Goal: Contribute content: Contribute content

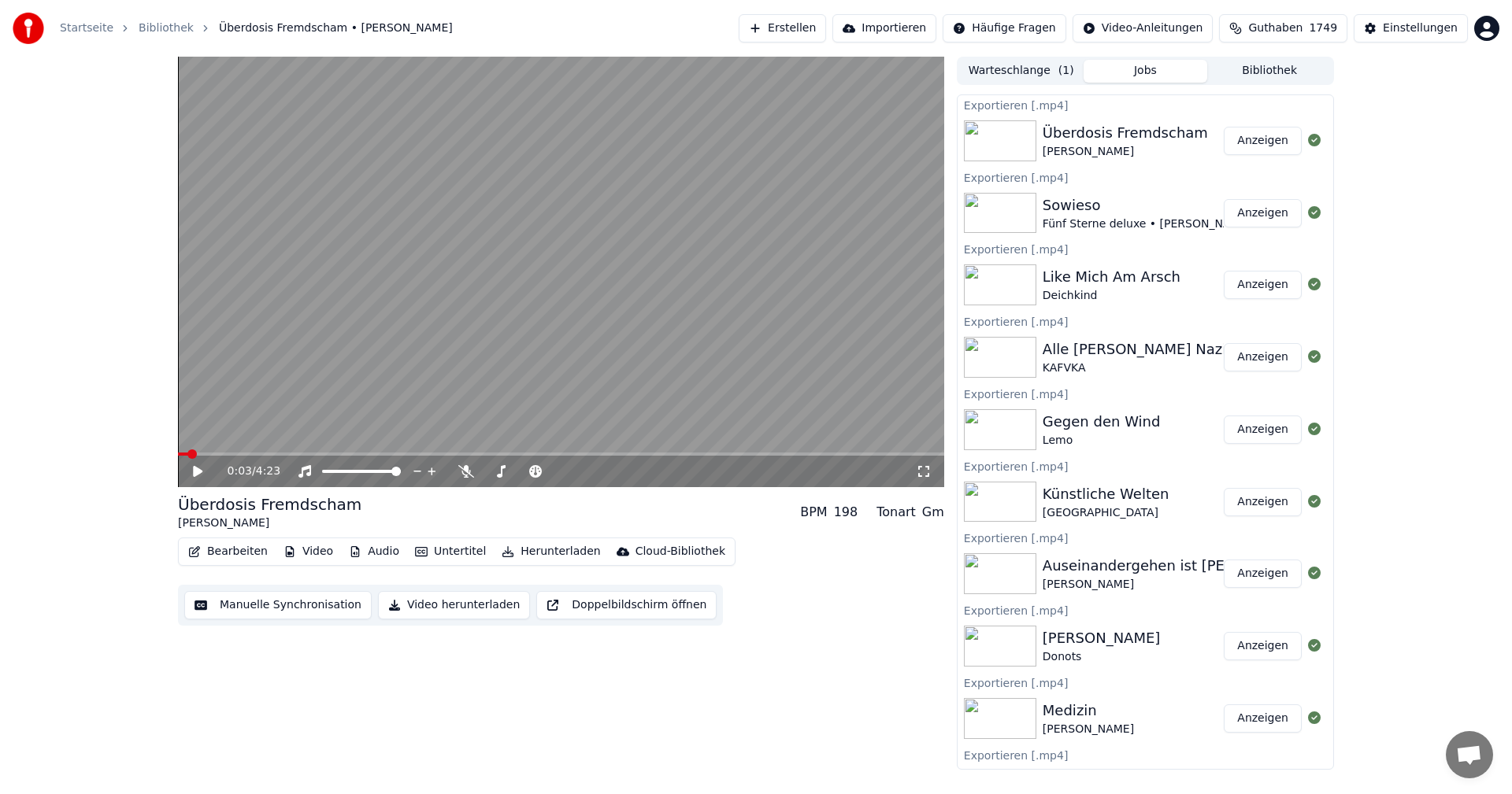
click at [826, 32] on button "Erstellen" at bounding box center [783, 28] width 87 height 28
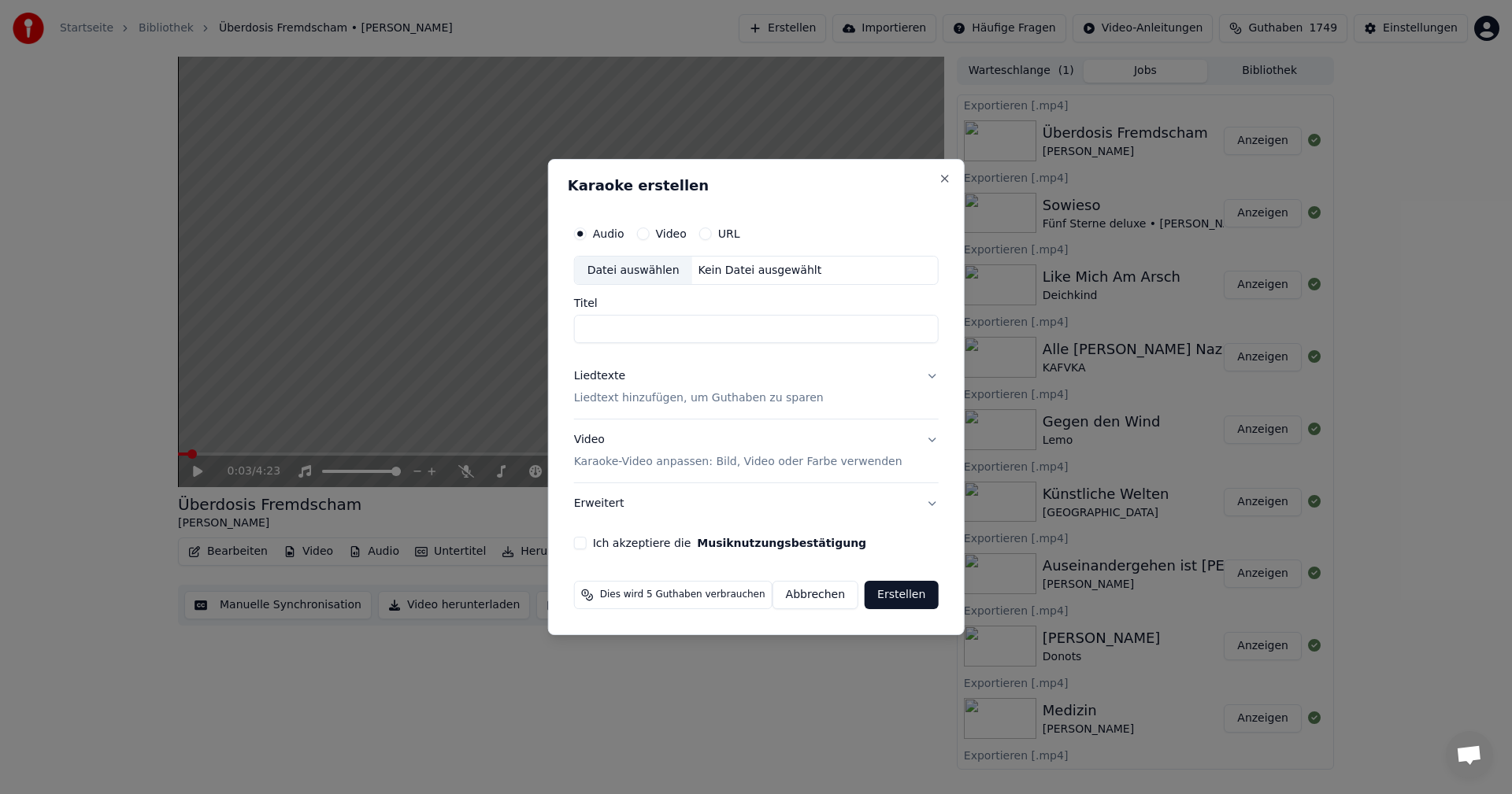
click at [638, 278] on div "Datei auswählen" at bounding box center [633, 270] width 117 height 28
click at [630, 275] on div "Datei auswählen" at bounding box center [633, 270] width 117 height 28
type input "**********"
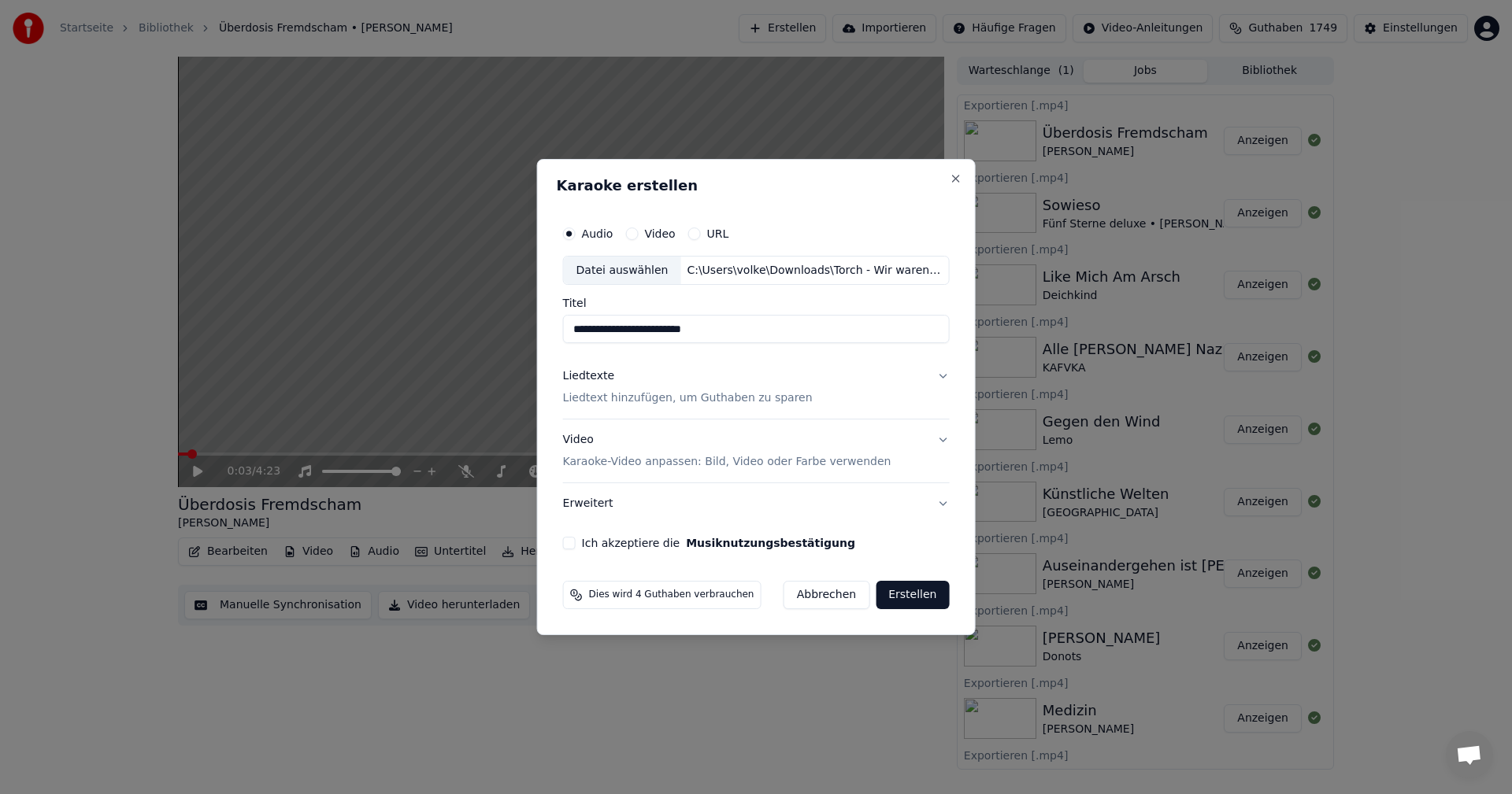
click at [607, 391] on p "Liedtext hinzufügen, um Guthaben zu sparen" at bounding box center [688, 399] width 249 height 15
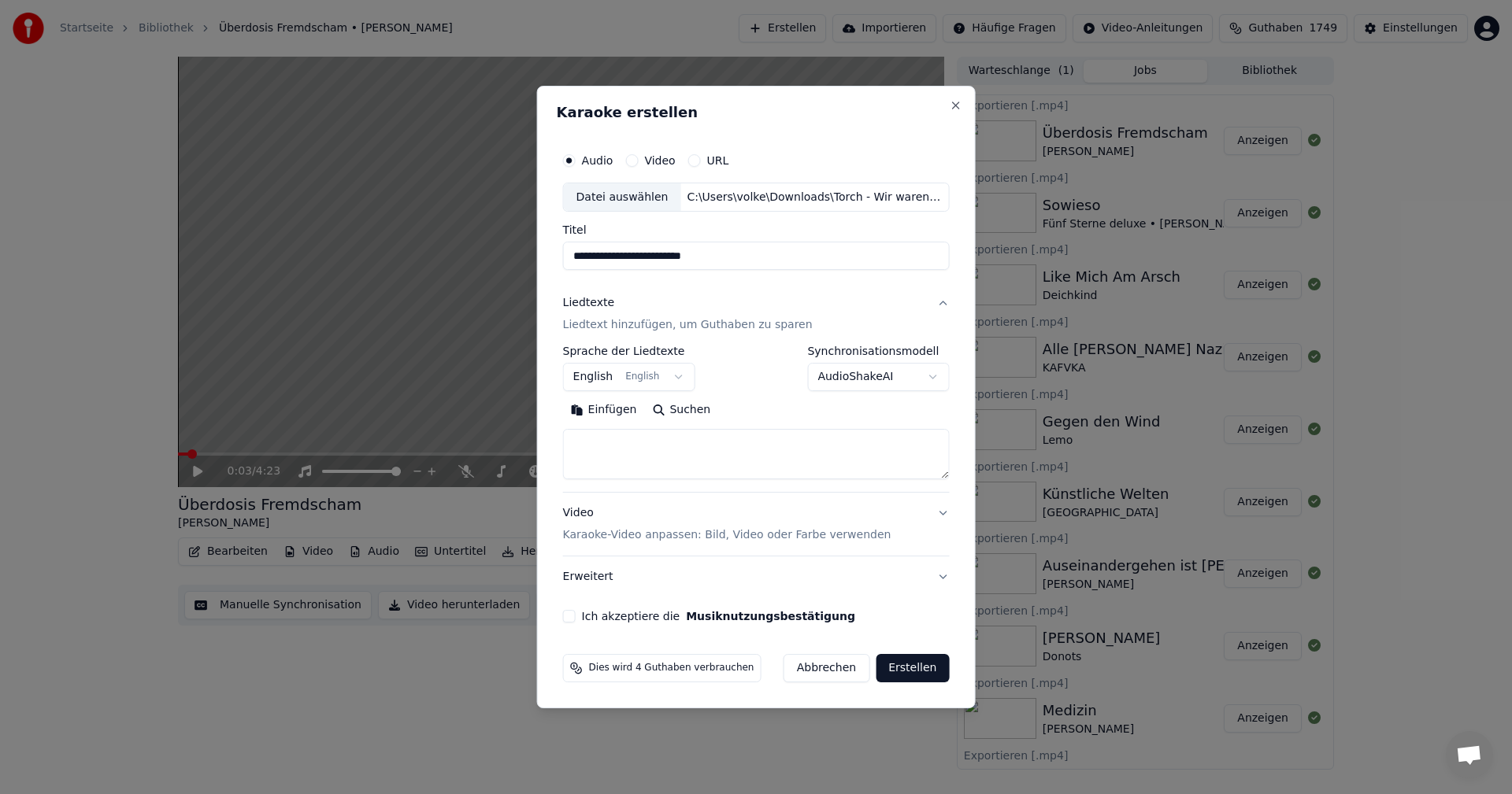
click at [649, 383] on button "English English" at bounding box center [629, 378] width 132 height 28
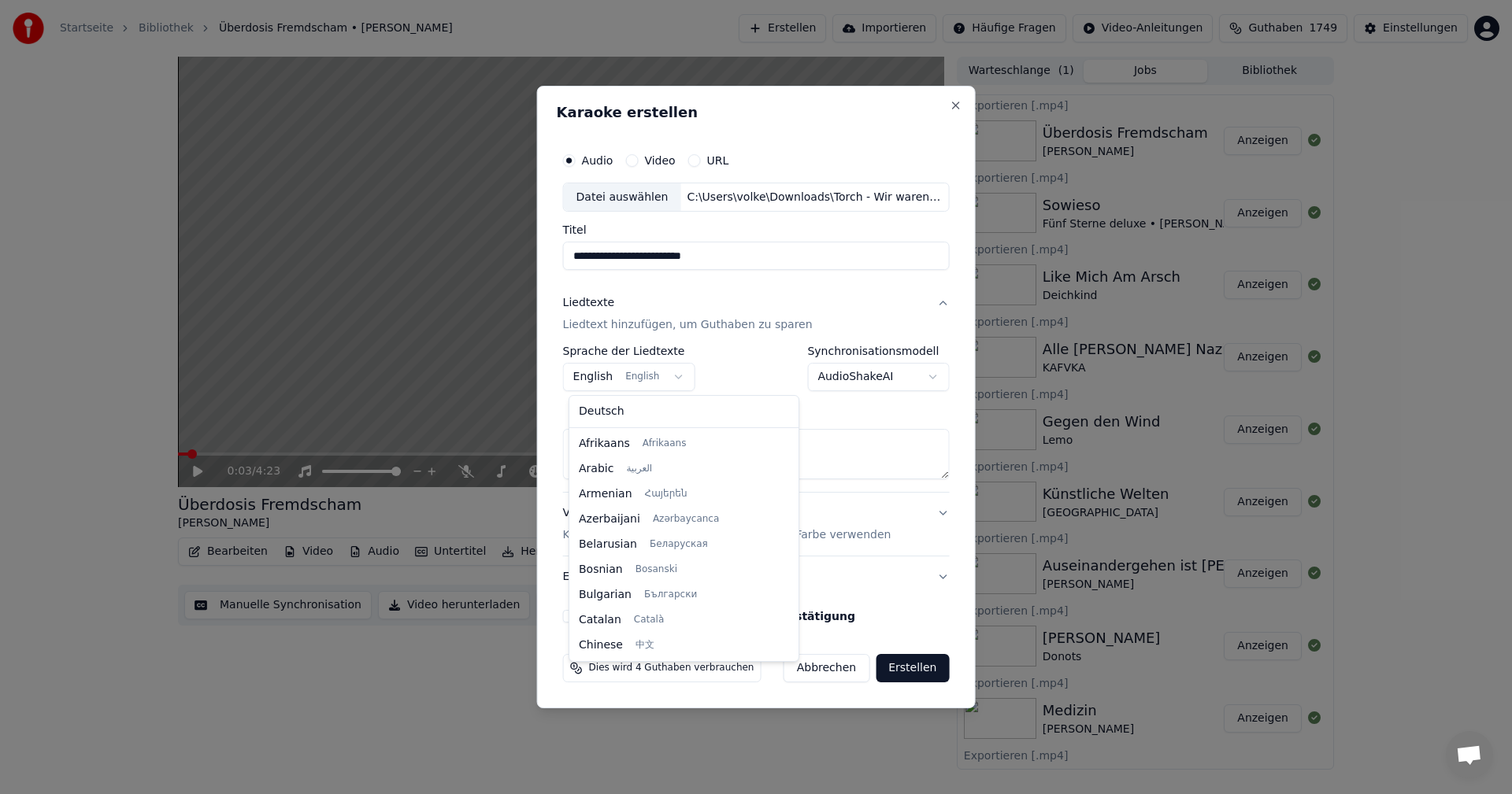
scroll to position [126, 0]
select select "**"
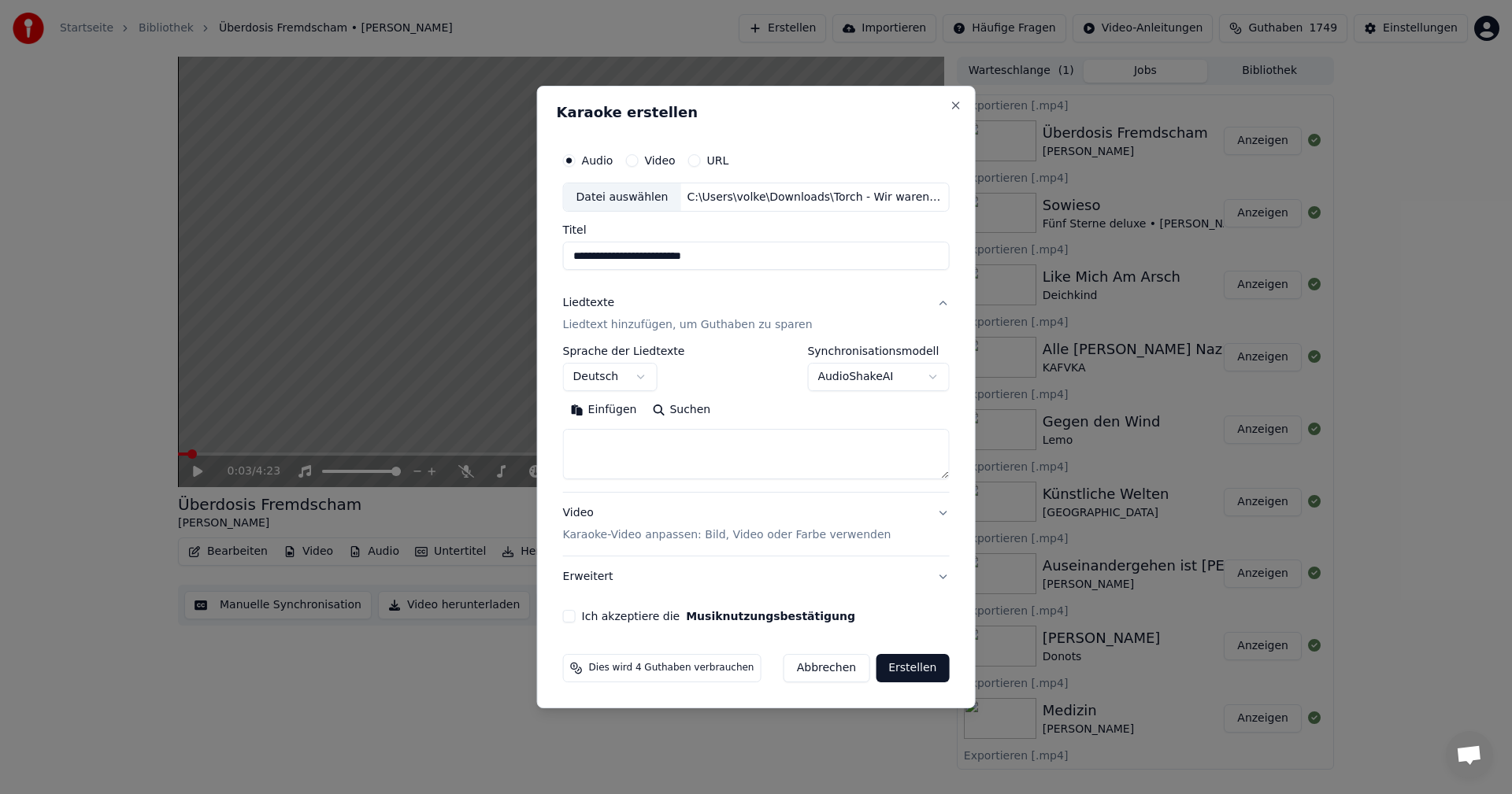
click at [662, 408] on button "Suchen" at bounding box center [681, 411] width 74 height 25
type textarea "**********"
click at [572, 619] on button "Ich akzeptiere die Musiknutzungsbestätigung" at bounding box center [569, 616] width 13 height 13
click at [900, 666] on button "Erstellen" at bounding box center [912, 667] width 73 height 28
select select
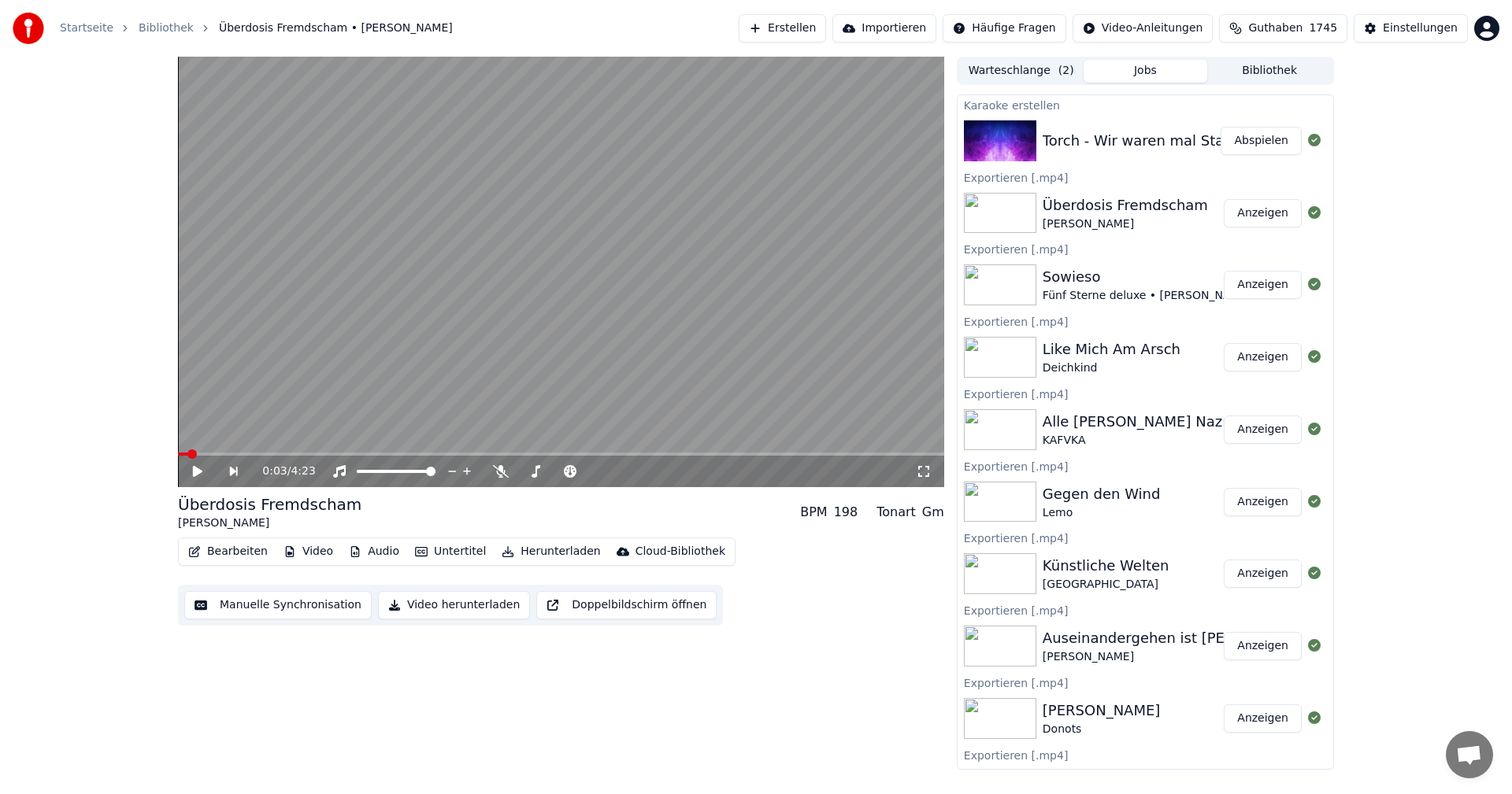
click at [1118, 142] on div "Torch - Wir waren mal Stars" at bounding box center [1139, 140] width 194 height 22
click at [1237, 146] on button "Abspielen" at bounding box center [1261, 140] width 81 height 28
click at [471, 349] on video at bounding box center [560, 272] width 766 height 431
click at [430, 556] on button "Untertitel" at bounding box center [450, 552] width 83 height 22
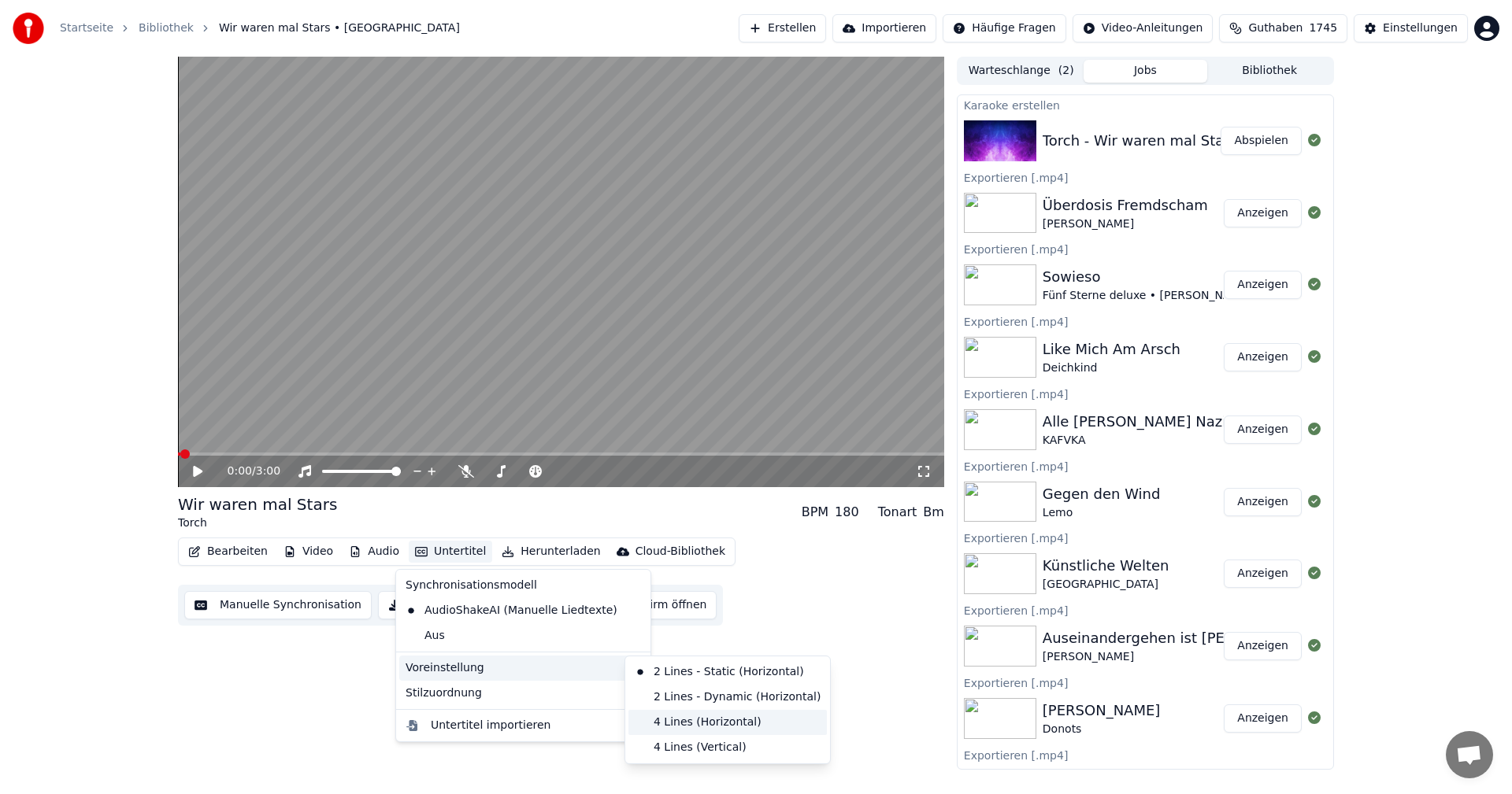
click at [693, 728] on div "4 Lines (Horizontal)" at bounding box center [727, 723] width 198 height 25
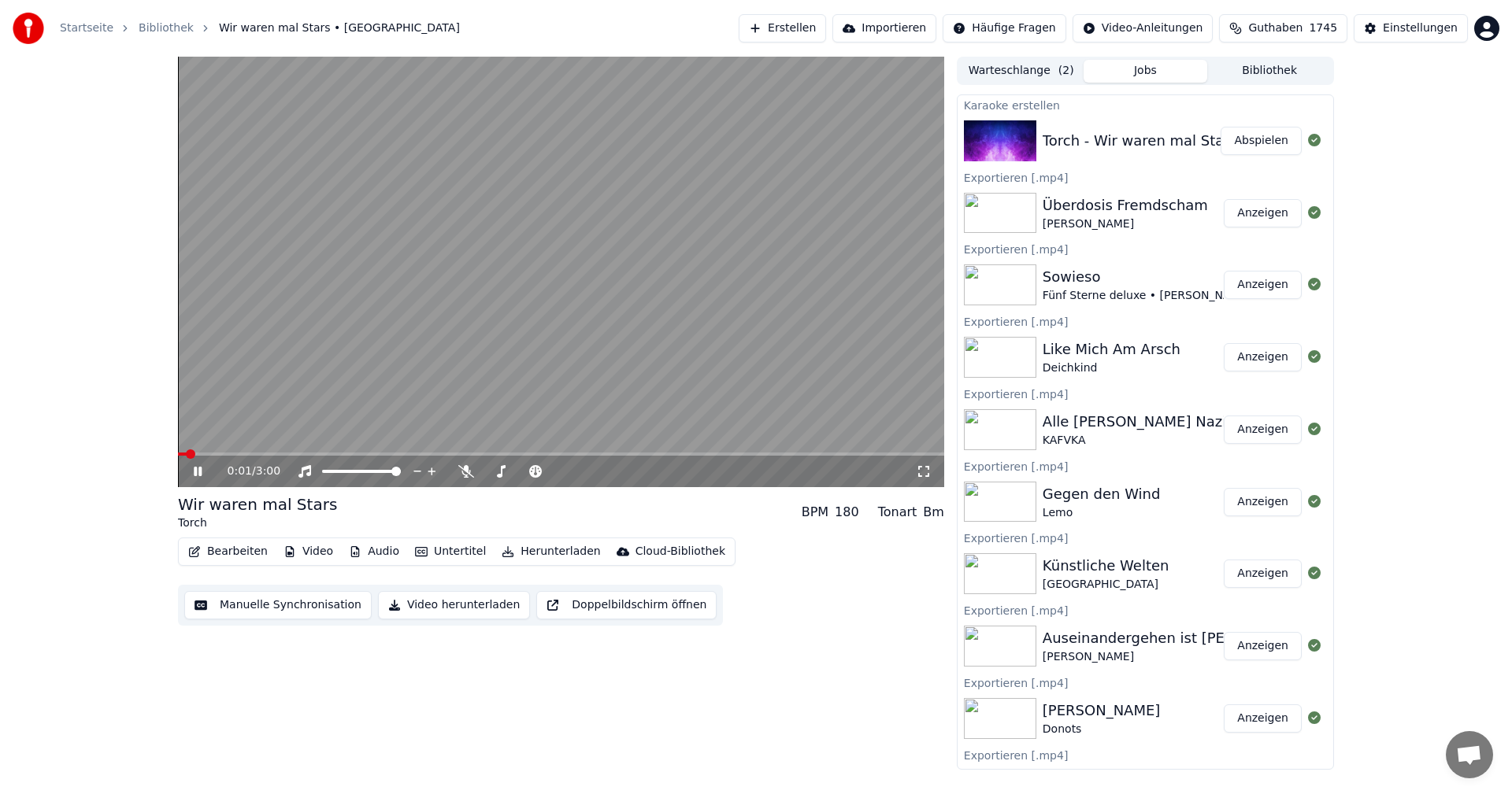
click at [513, 346] on video at bounding box center [560, 272] width 766 height 431
click at [244, 551] on button "Bearbeiten" at bounding box center [227, 552] width 92 height 22
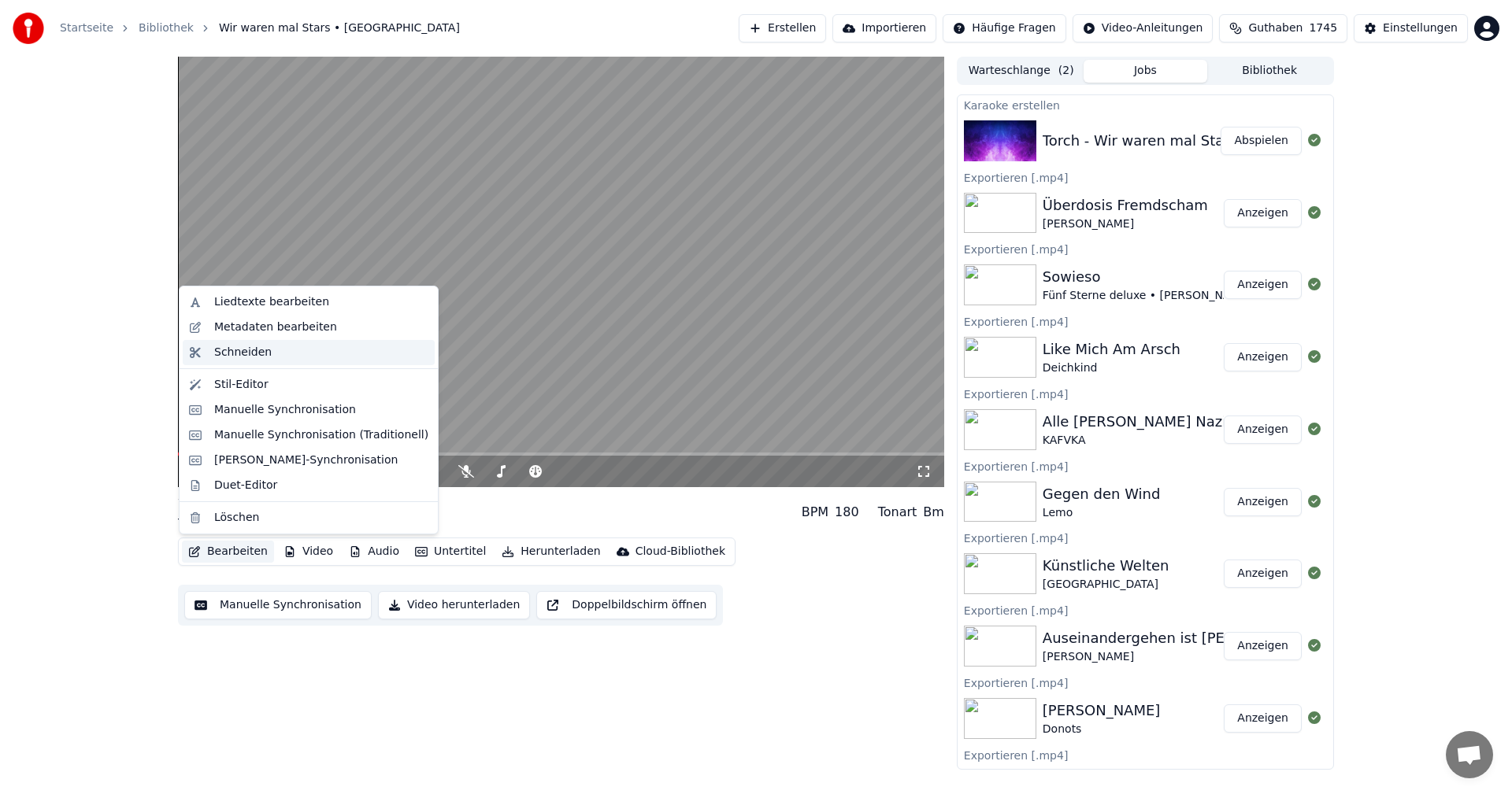
click at [261, 359] on div "Schneiden" at bounding box center [243, 353] width 58 height 15
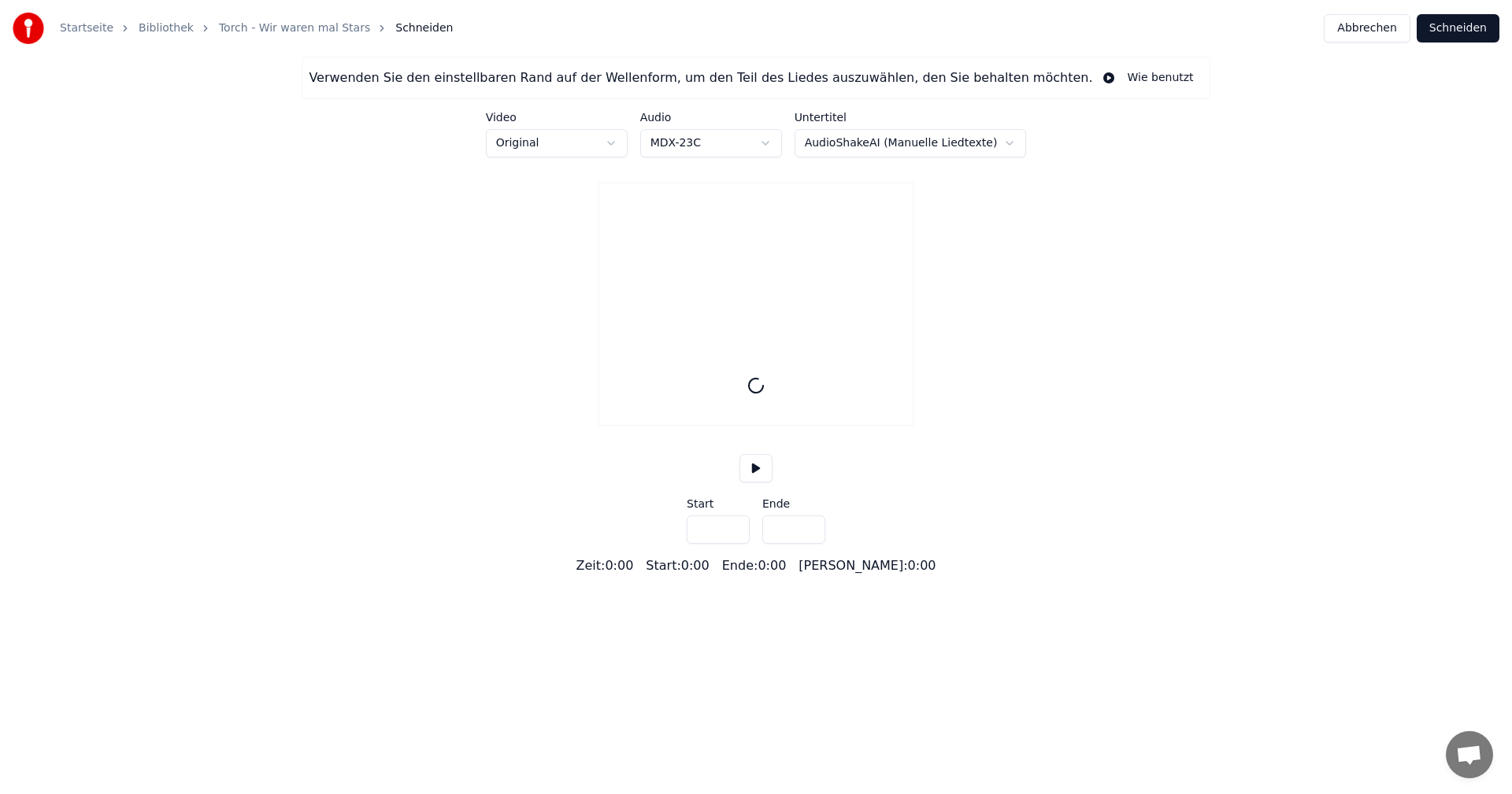
type input "*****"
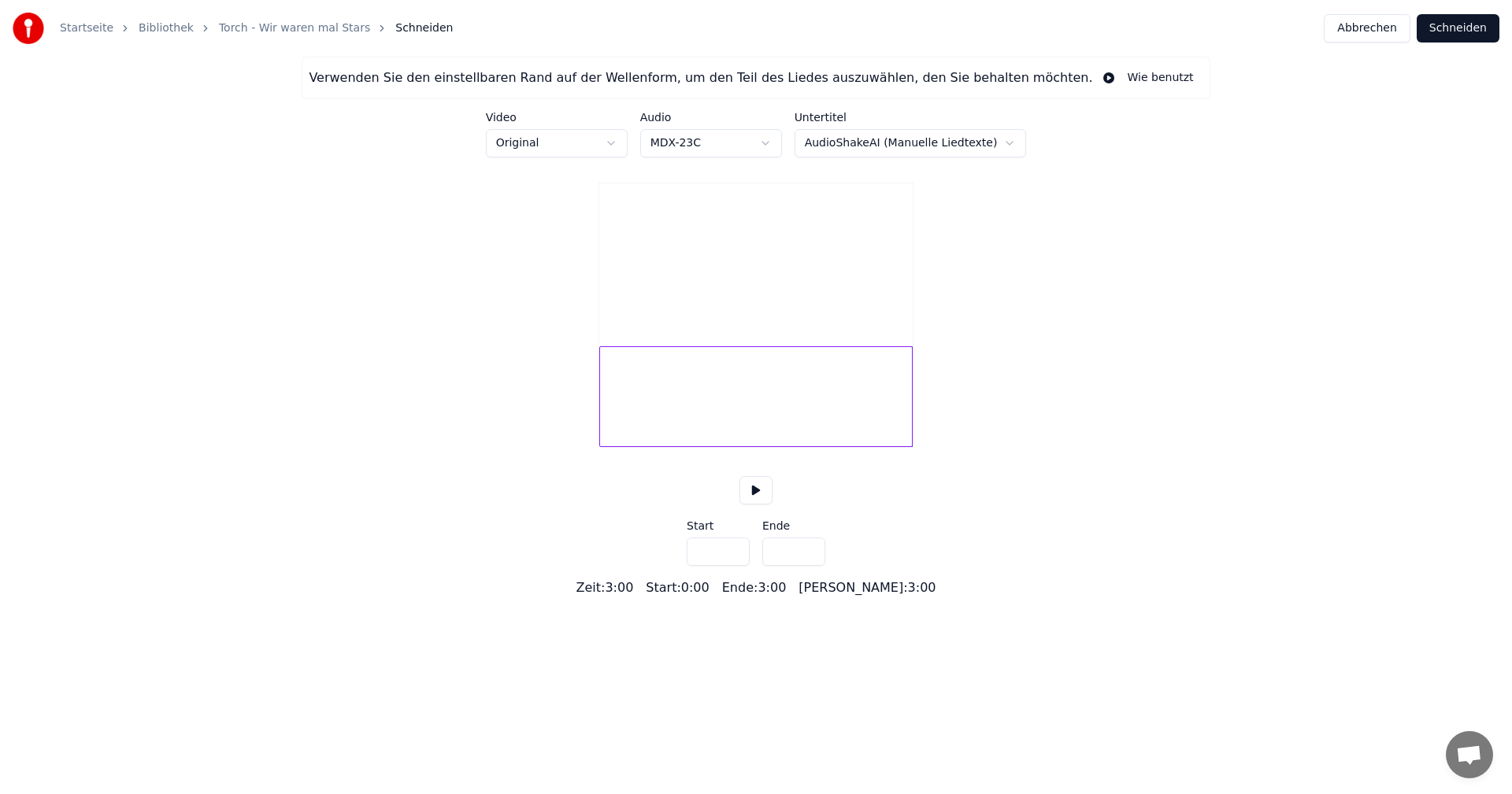
click at [877, 415] on div at bounding box center [756, 397] width 313 height 100
click at [851, 412] on div at bounding box center [756, 397] width 313 height 100
click at [756, 504] on button at bounding box center [756, 490] width 33 height 28
click at [759, 504] on button at bounding box center [756, 490] width 33 height 28
click at [822, 424] on div at bounding box center [756, 397] width 313 height 100
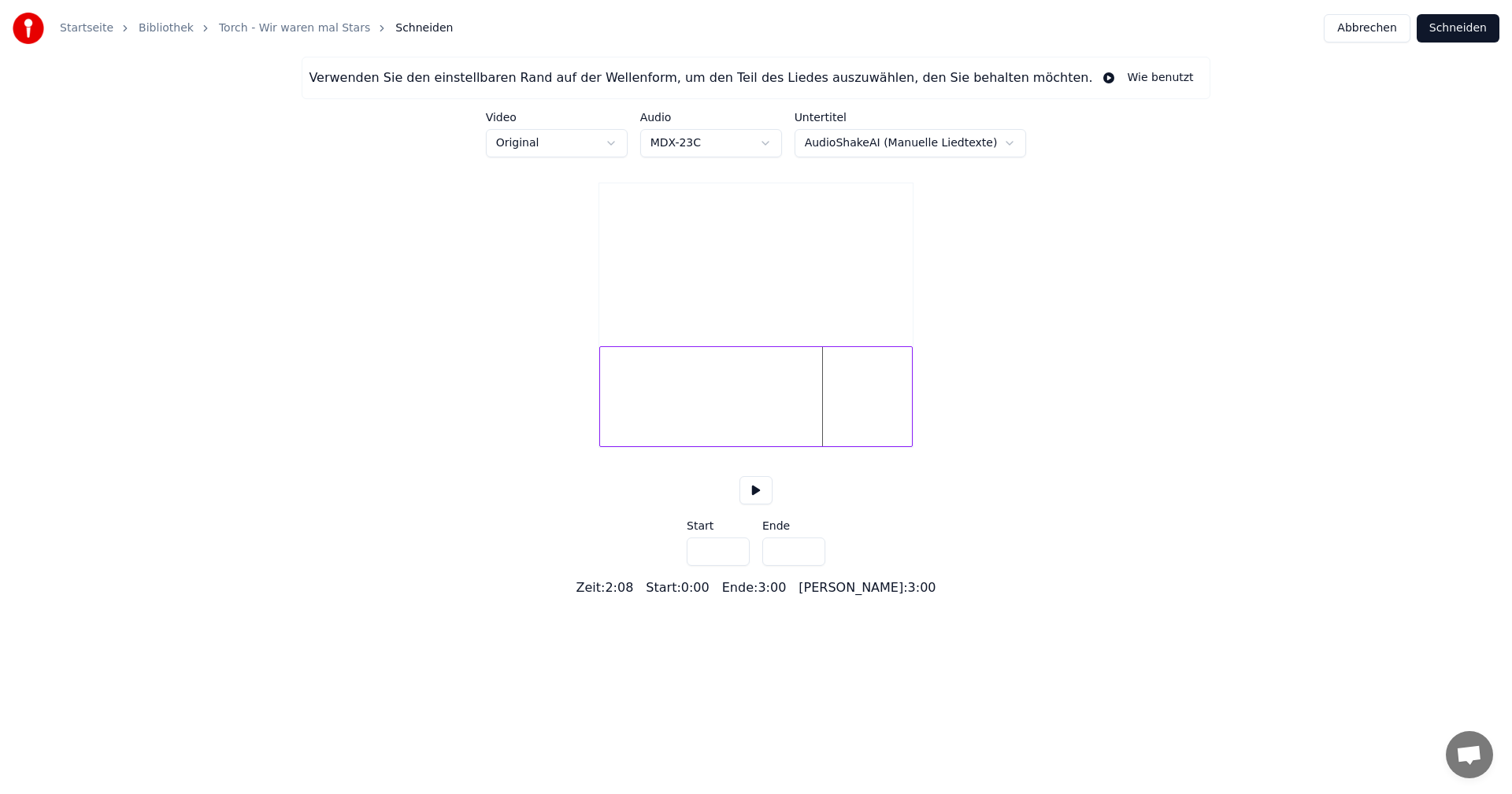
click at [813, 423] on div at bounding box center [756, 397] width 313 height 100
click at [764, 504] on button at bounding box center [756, 490] width 33 height 28
click at [755, 504] on button at bounding box center [756, 490] width 33 height 28
click at [781, 425] on div at bounding box center [756, 397] width 313 height 100
click at [756, 504] on button at bounding box center [756, 490] width 33 height 28
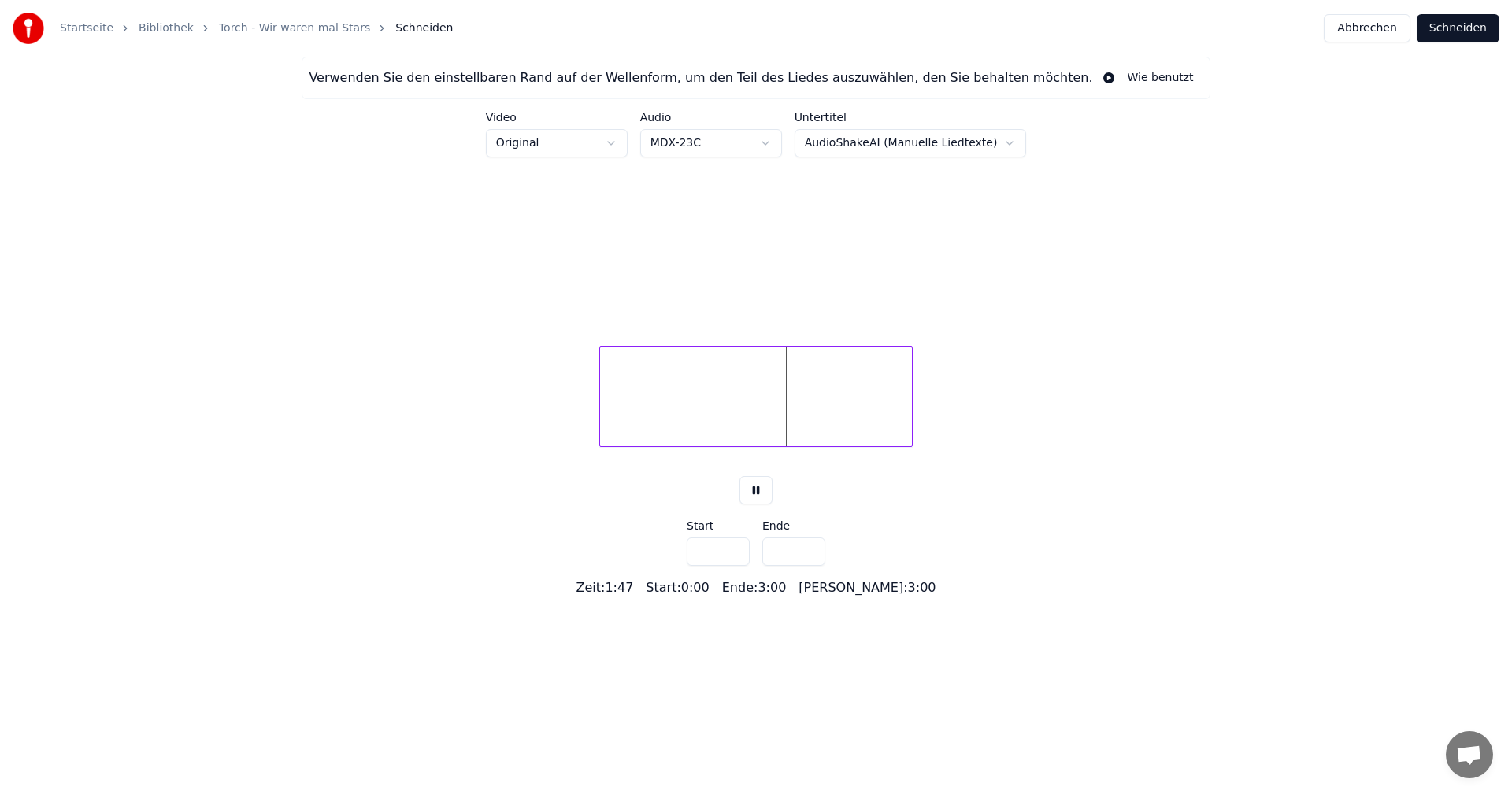
click at [851, 436] on div at bounding box center [756, 397] width 313 height 100
click at [760, 504] on button at bounding box center [756, 490] width 33 height 28
click at [1353, 29] on button "Abbrechen" at bounding box center [1366, 28] width 86 height 28
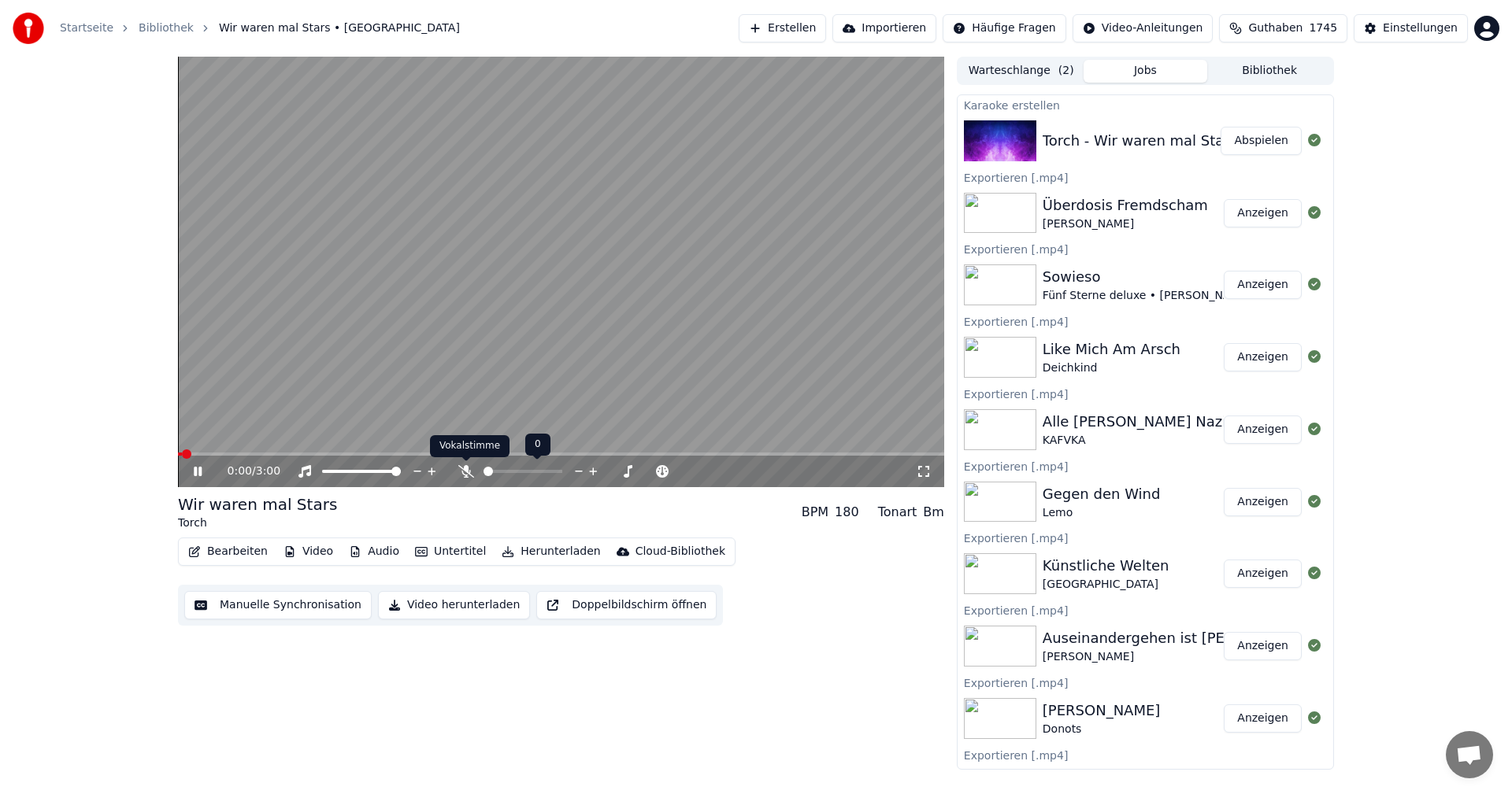
click at [467, 470] on icon at bounding box center [466, 471] width 15 height 13
click at [204, 473] on icon at bounding box center [209, 471] width 37 height 13
click at [602, 456] on span at bounding box center [560, 454] width 766 height 3
click at [192, 472] on icon at bounding box center [209, 471] width 37 height 13
click at [710, 453] on span at bounding box center [560, 454] width 766 height 3
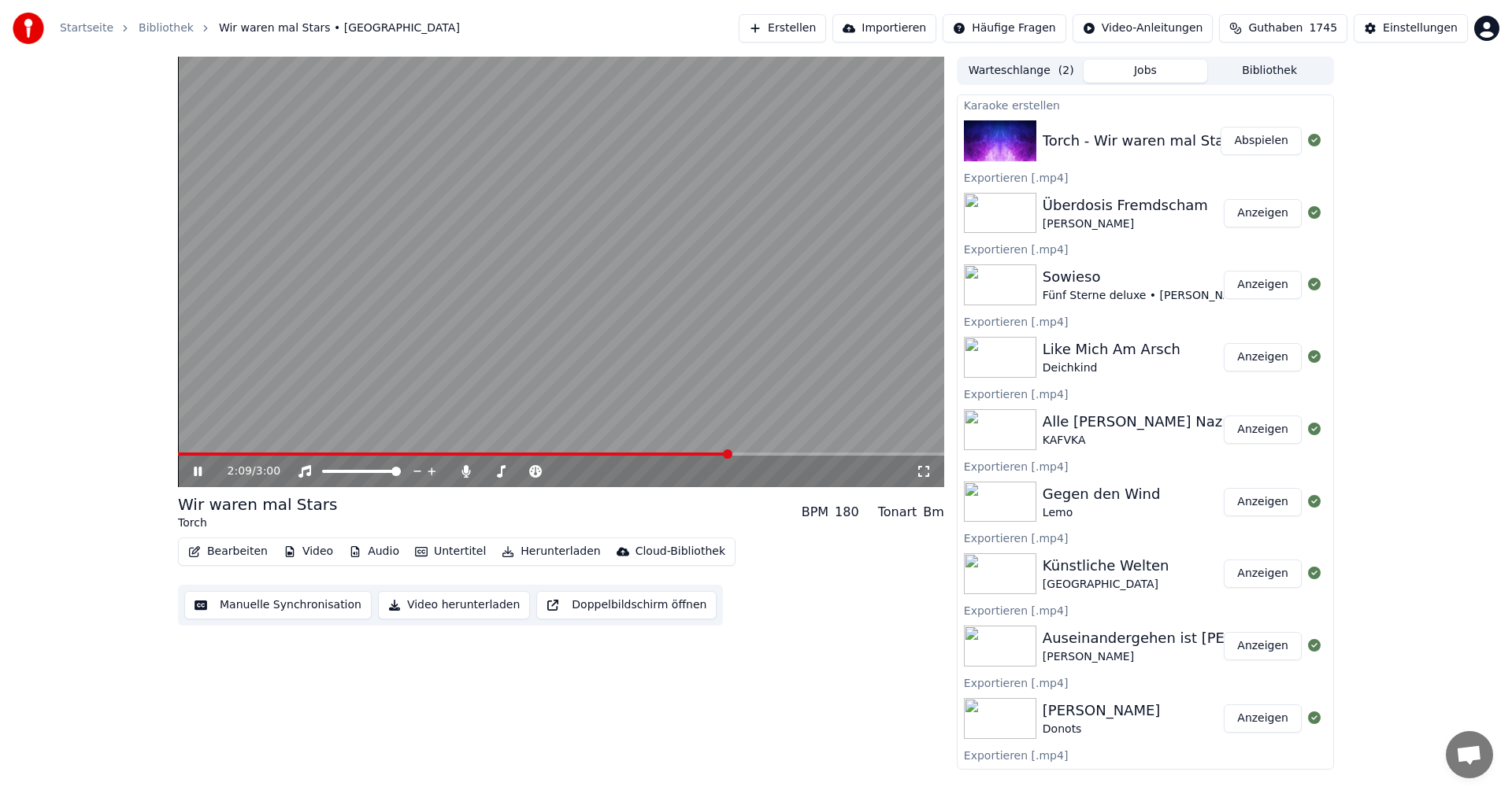
click at [195, 479] on div "2:09 / 3:00" at bounding box center [561, 471] width 754 height 15
click at [199, 472] on icon at bounding box center [198, 471] width 8 height 10
click at [219, 548] on button "Bearbeiten" at bounding box center [227, 552] width 92 height 22
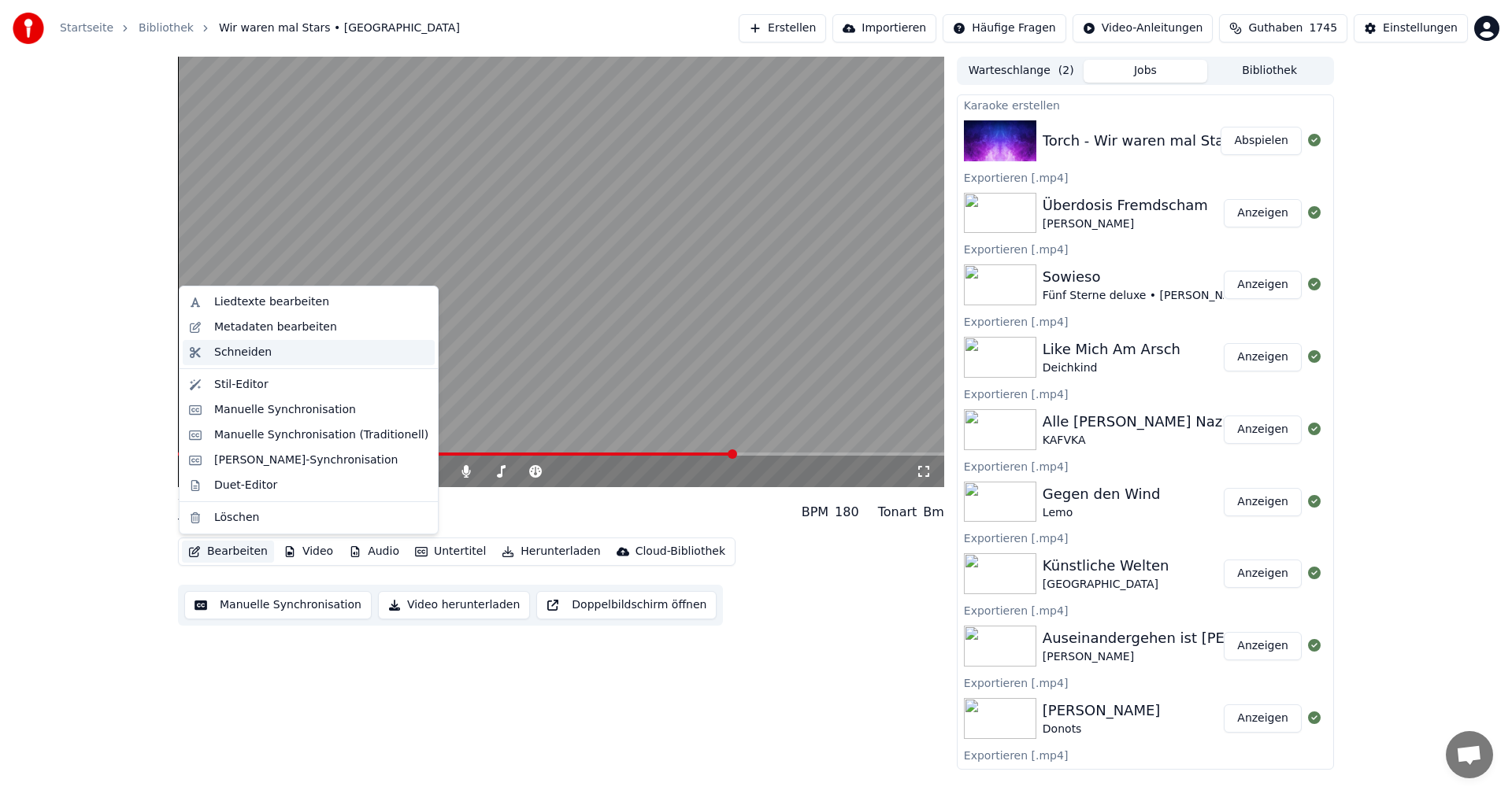
click at [287, 362] on div "Schneiden" at bounding box center [308, 353] width 252 height 25
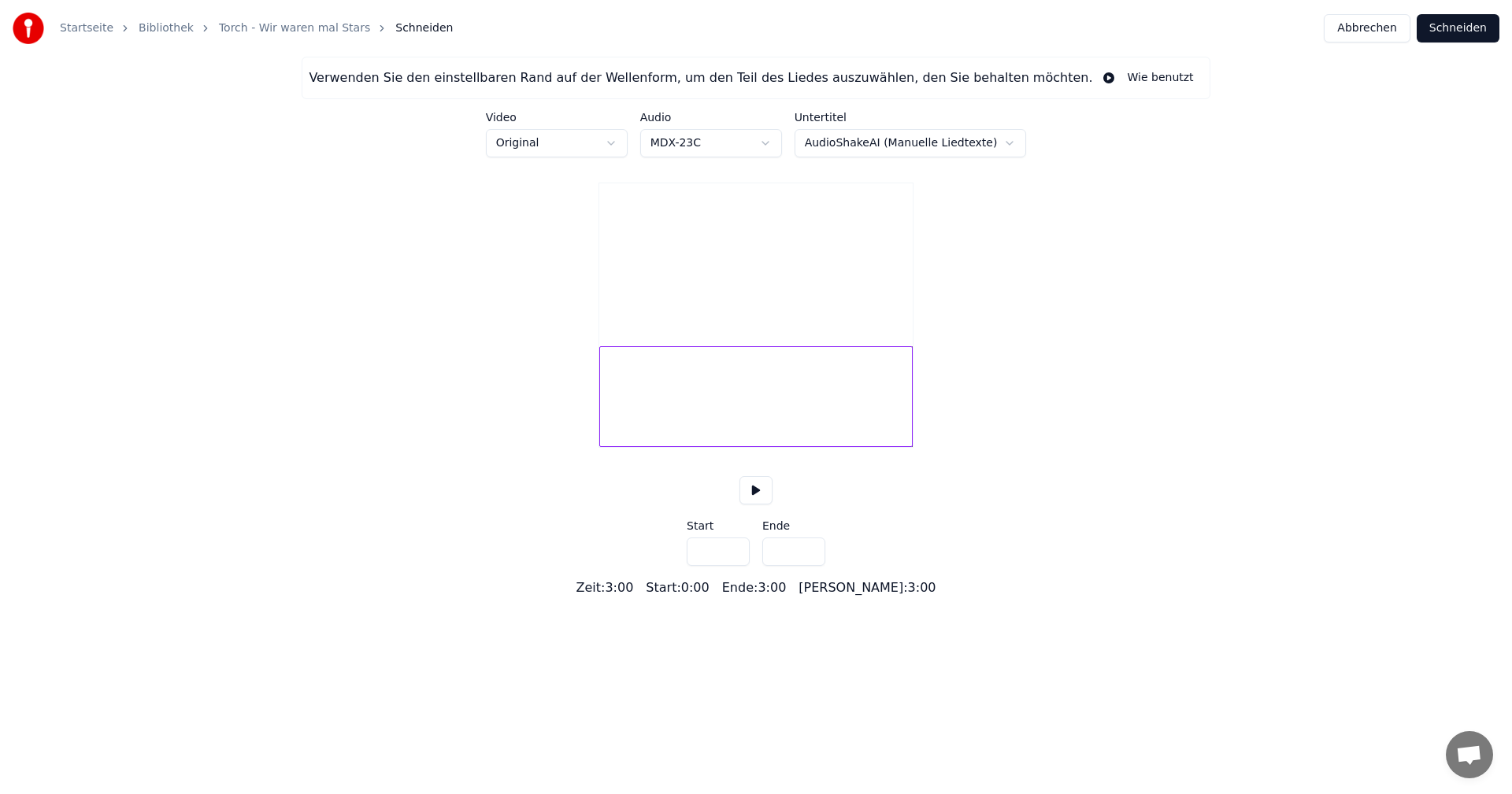
click at [819, 428] on div at bounding box center [756, 397] width 313 height 100
click at [760, 504] on button at bounding box center [756, 490] width 33 height 28
click at [1101, 79] on button "Wie benutzt" at bounding box center [1148, 77] width 110 height 28
click at [725, 139] on html "Startseite Bibliothek Torch - Wir waren mal Stars Schneiden Abbrechen Schneiden…" at bounding box center [756, 298] width 1512 height 598
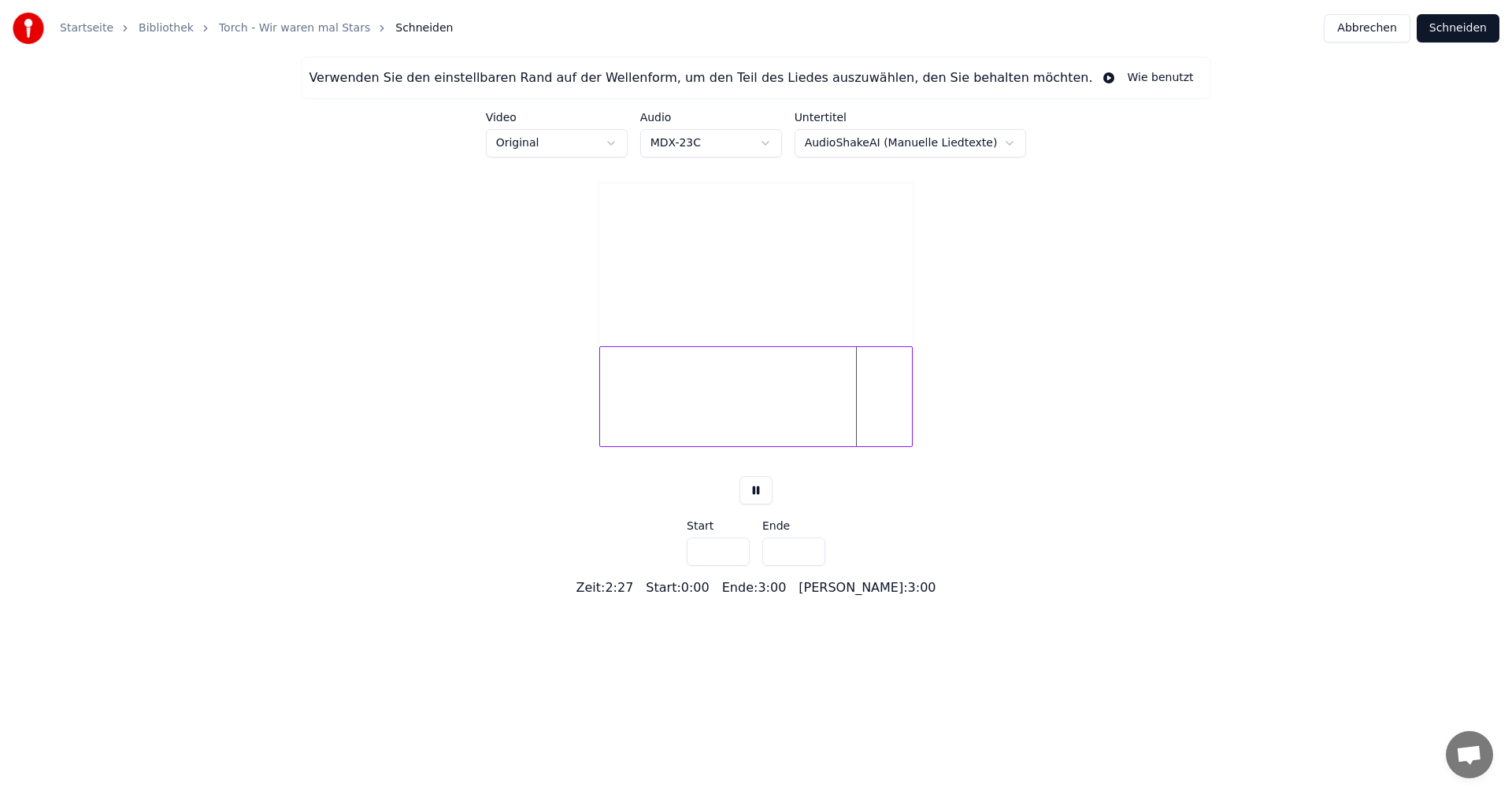
click at [752, 504] on button at bounding box center [756, 490] width 33 height 28
click at [1370, 34] on button "Abbrechen" at bounding box center [1366, 28] width 86 height 28
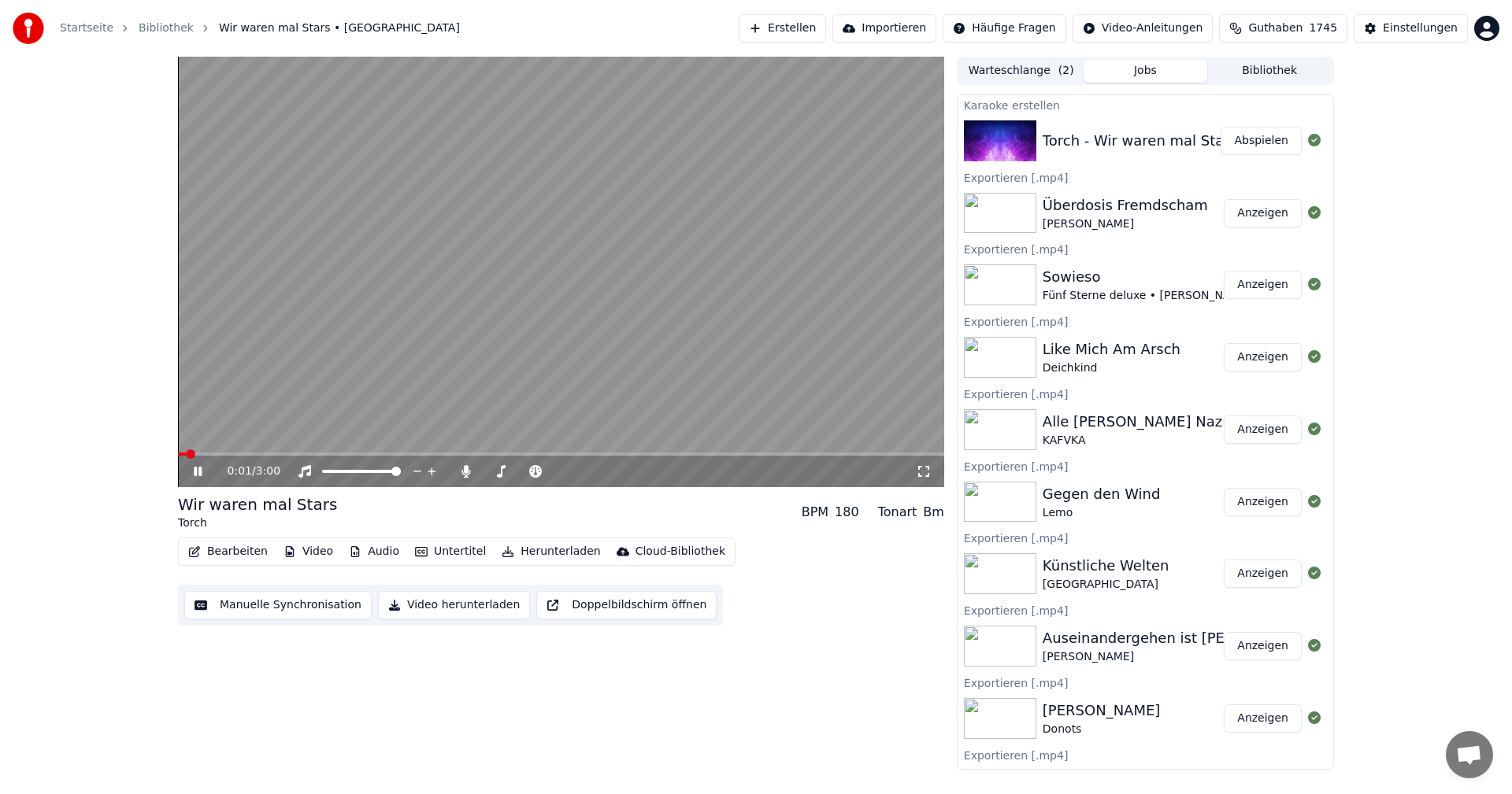
click at [202, 470] on icon at bounding box center [198, 471] width 8 height 10
click at [584, 455] on span at bounding box center [560, 454] width 766 height 3
click at [198, 475] on icon at bounding box center [198, 471] width 10 height 11
click at [679, 454] on span at bounding box center [560, 454] width 766 height 3
click at [748, 453] on span at bounding box center [560, 454] width 766 height 3
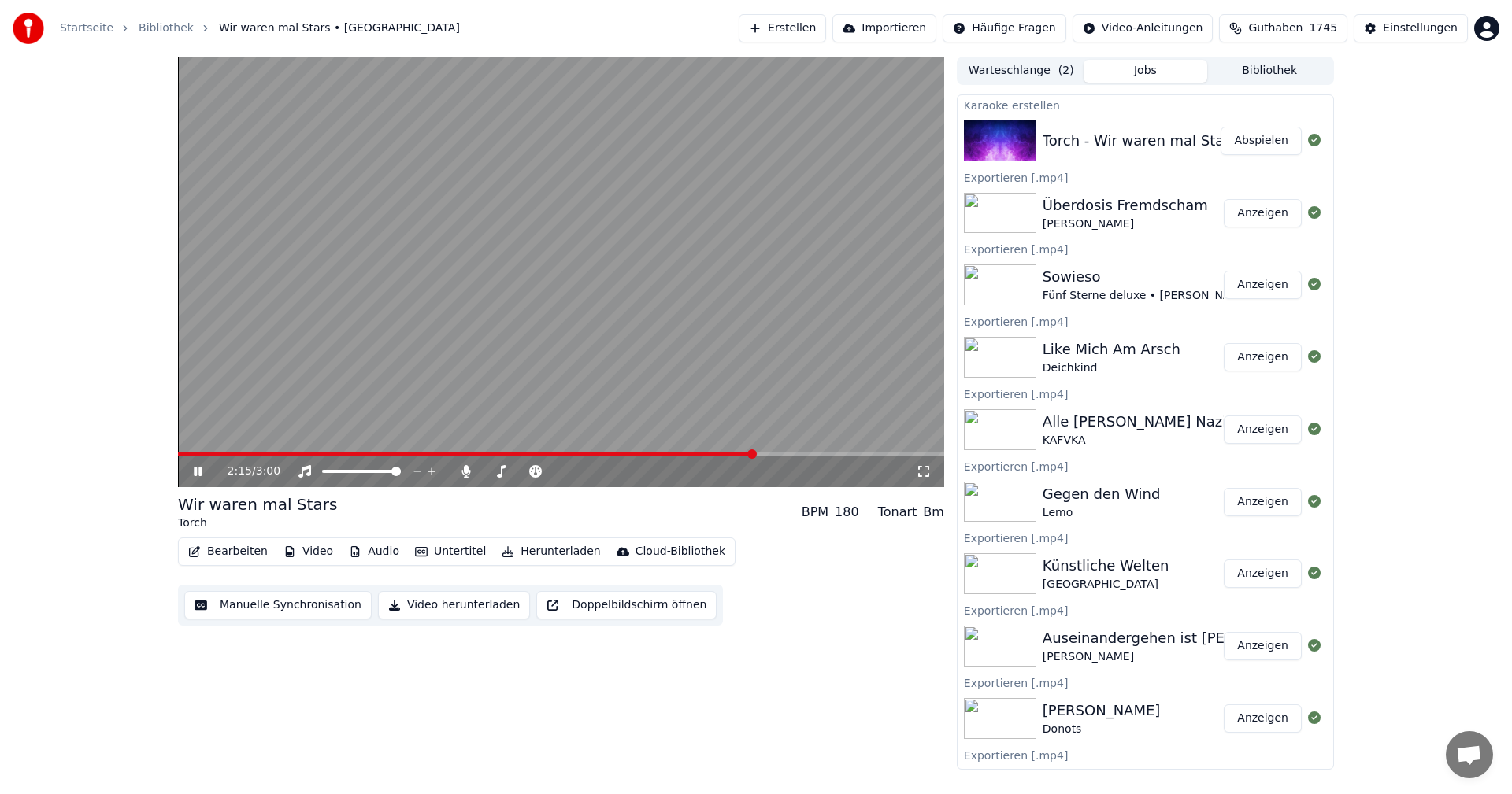
click at [804, 454] on span at bounding box center [560, 454] width 766 height 3
click at [731, 457] on div "2:32 / 3:00" at bounding box center [560, 471] width 766 height 32
click at [735, 455] on span at bounding box center [501, 454] width 647 height 3
click at [242, 558] on button "Bearbeiten" at bounding box center [227, 552] width 92 height 22
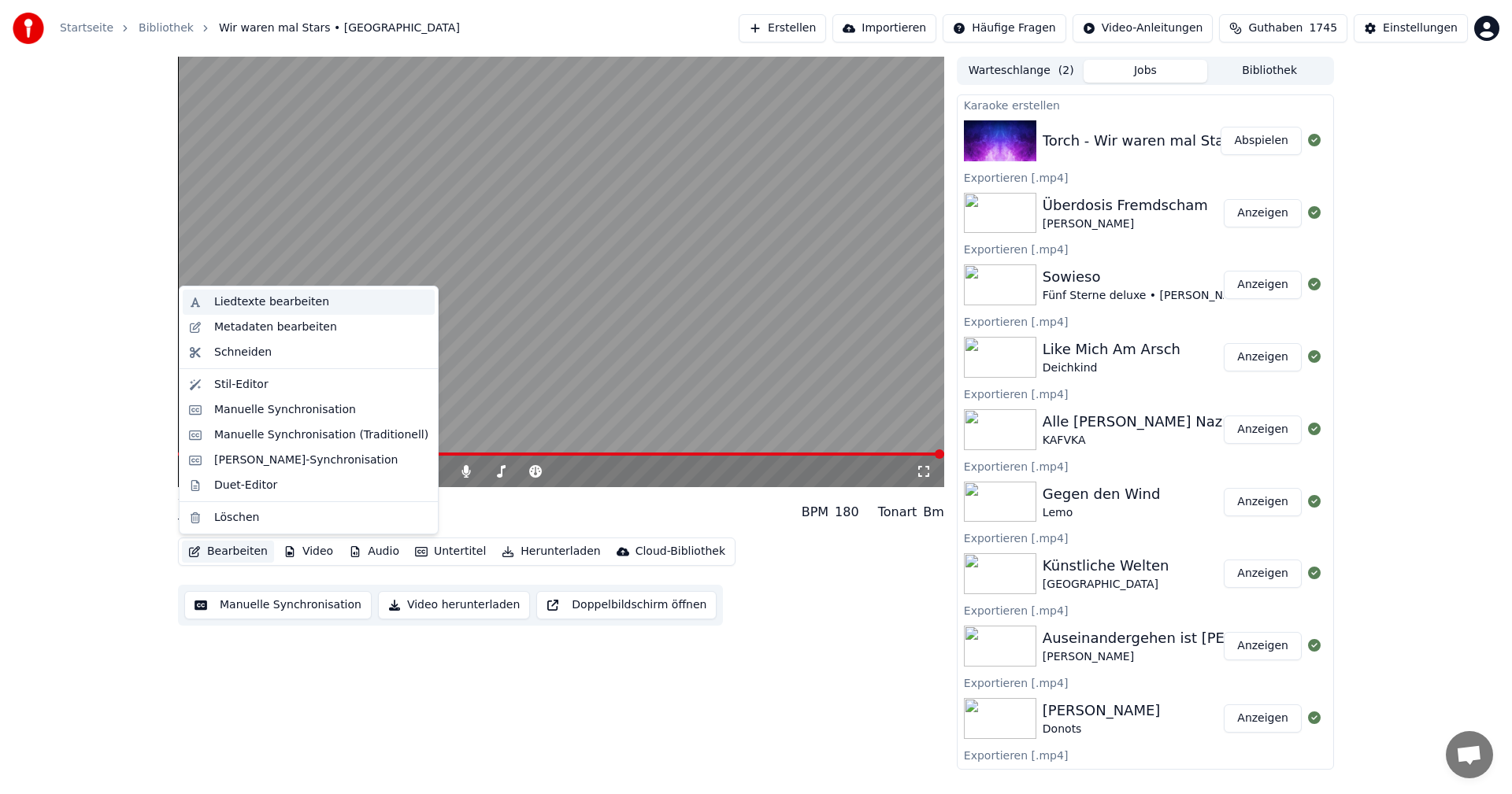
click at [290, 306] on div "Liedtexte bearbeiten" at bounding box center [271, 302] width 115 height 15
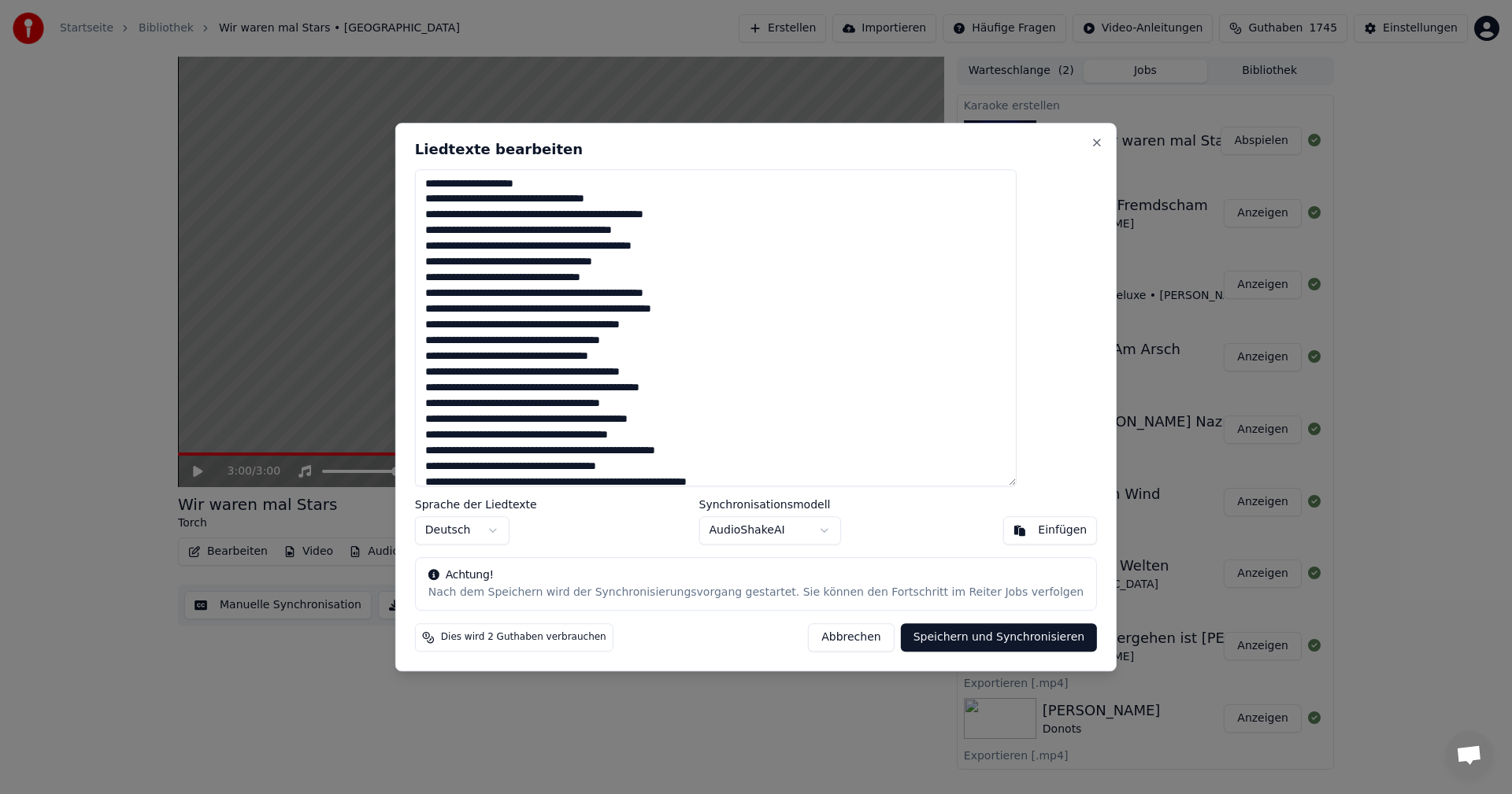
click at [769, 338] on textarea at bounding box center [716, 327] width 602 height 318
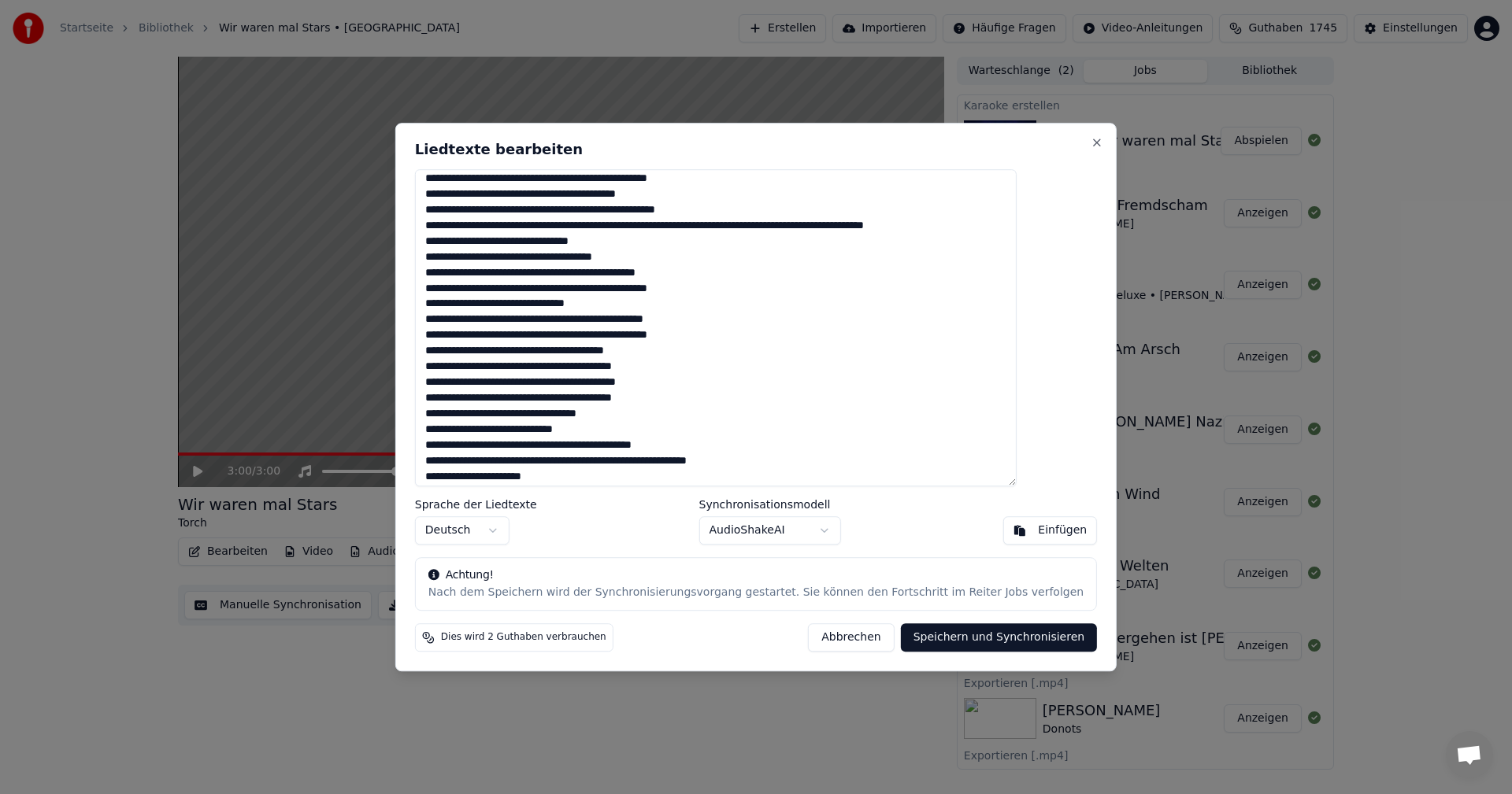
scroll to position [841, 0]
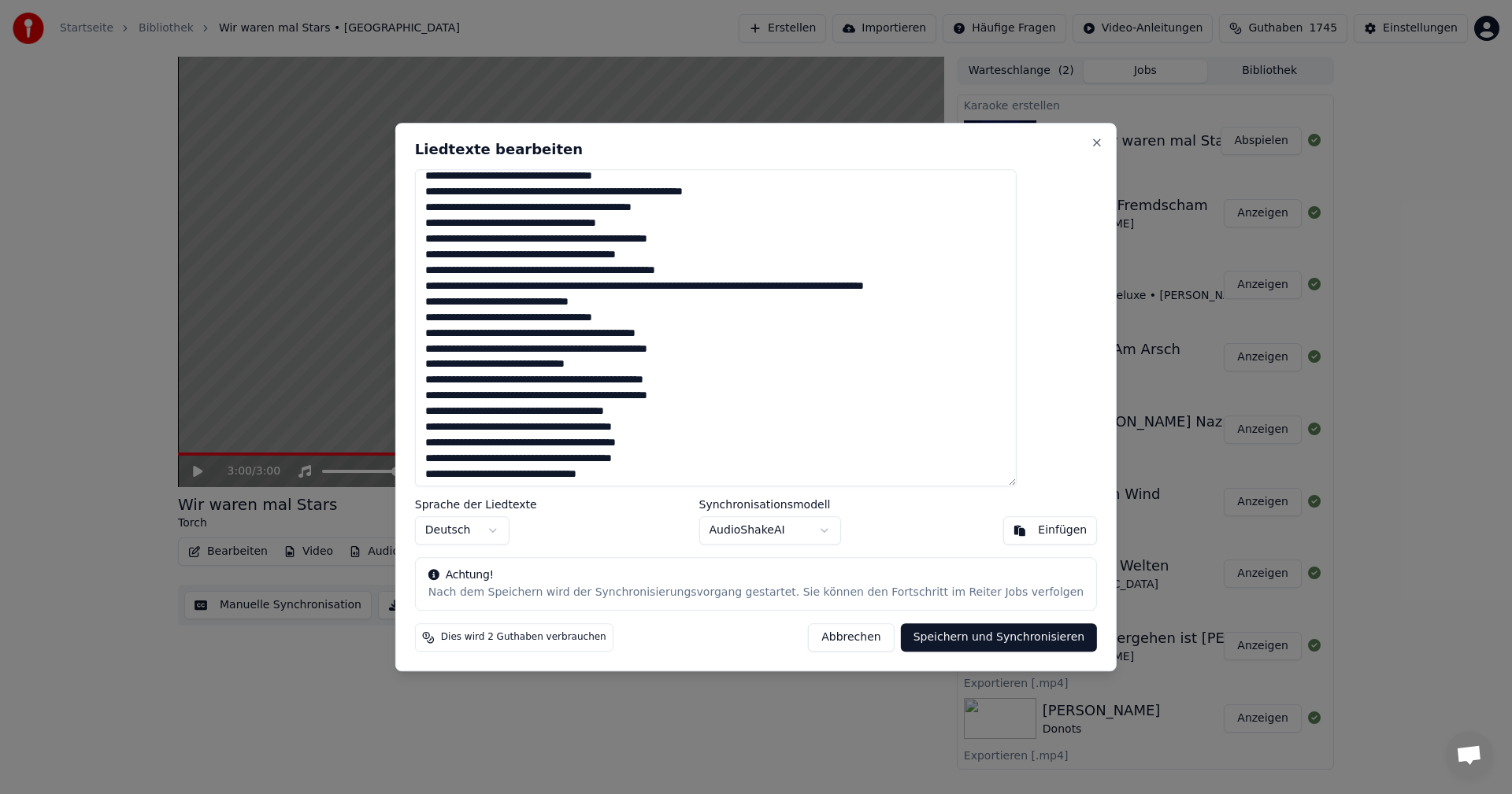
drag, startPoint x: 674, startPoint y: 475, endPoint x: 467, endPoint y: 228, distance: 322.3
click at [467, 228] on textarea at bounding box center [716, 327] width 602 height 318
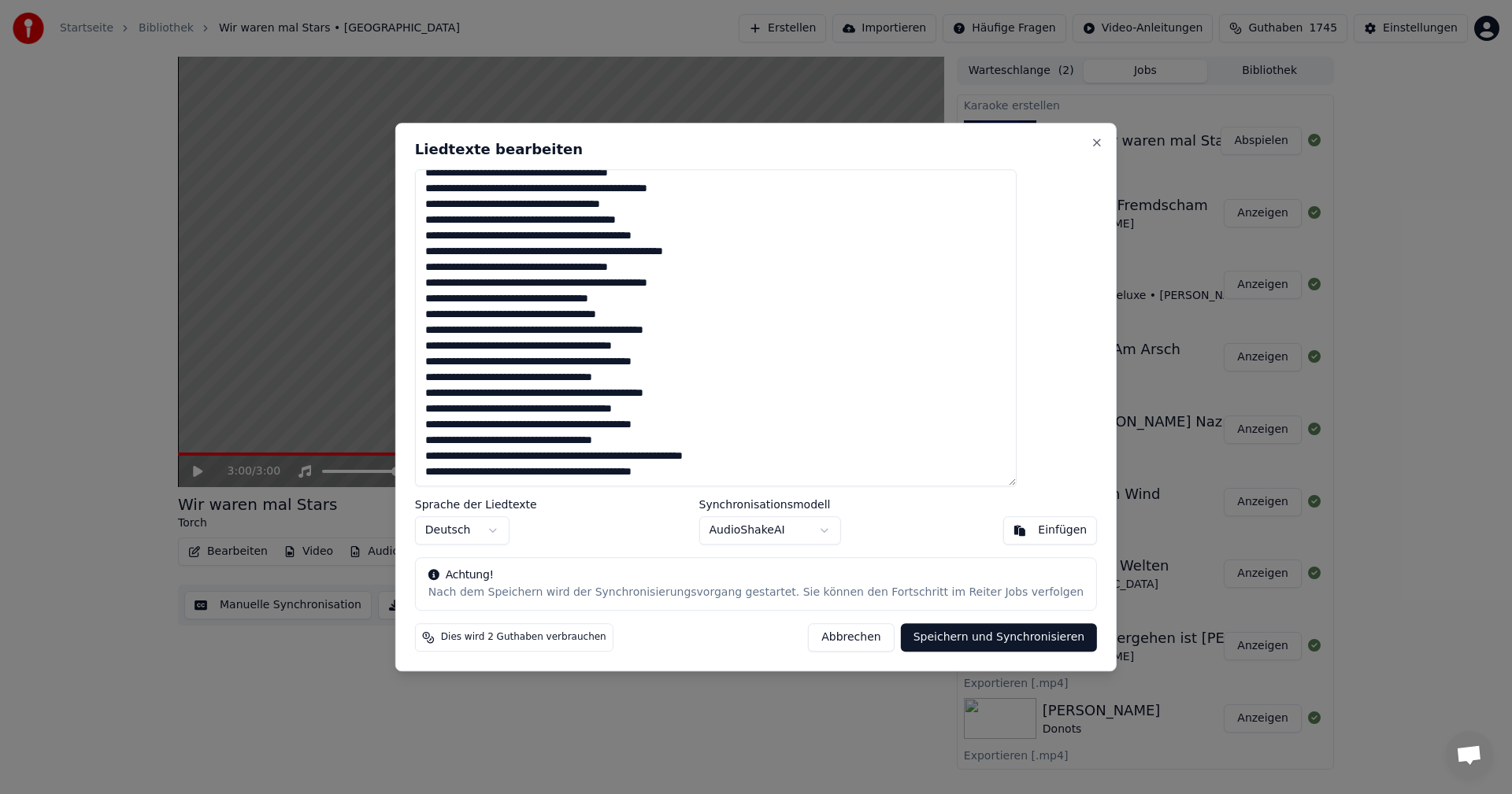
scroll to position [577, 0]
type textarea "**********"
click at [923, 638] on button "Speichern und Synchronisieren" at bounding box center [1000, 638] width 197 height 28
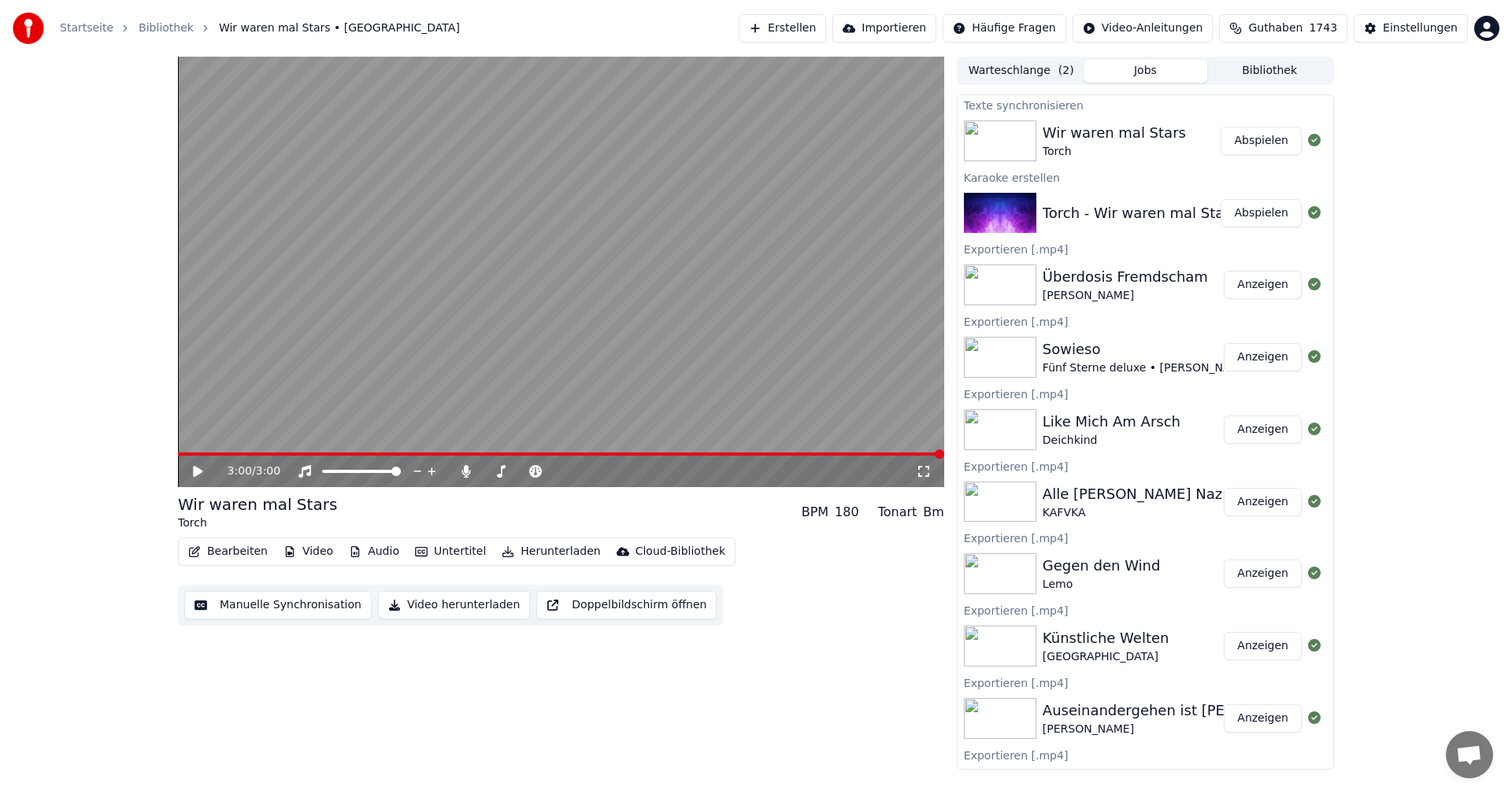
click at [347, 399] on video at bounding box center [560, 272] width 766 height 431
click at [203, 463] on div "3:00 / 3:00" at bounding box center [560, 471] width 766 height 32
click at [195, 479] on div "3:00 / 3:00" at bounding box center [561, 471] width 754 height 15
click at [195, 462] on div "3:00 / 3:00" at bounding box center [560, 471] width 766 height 32
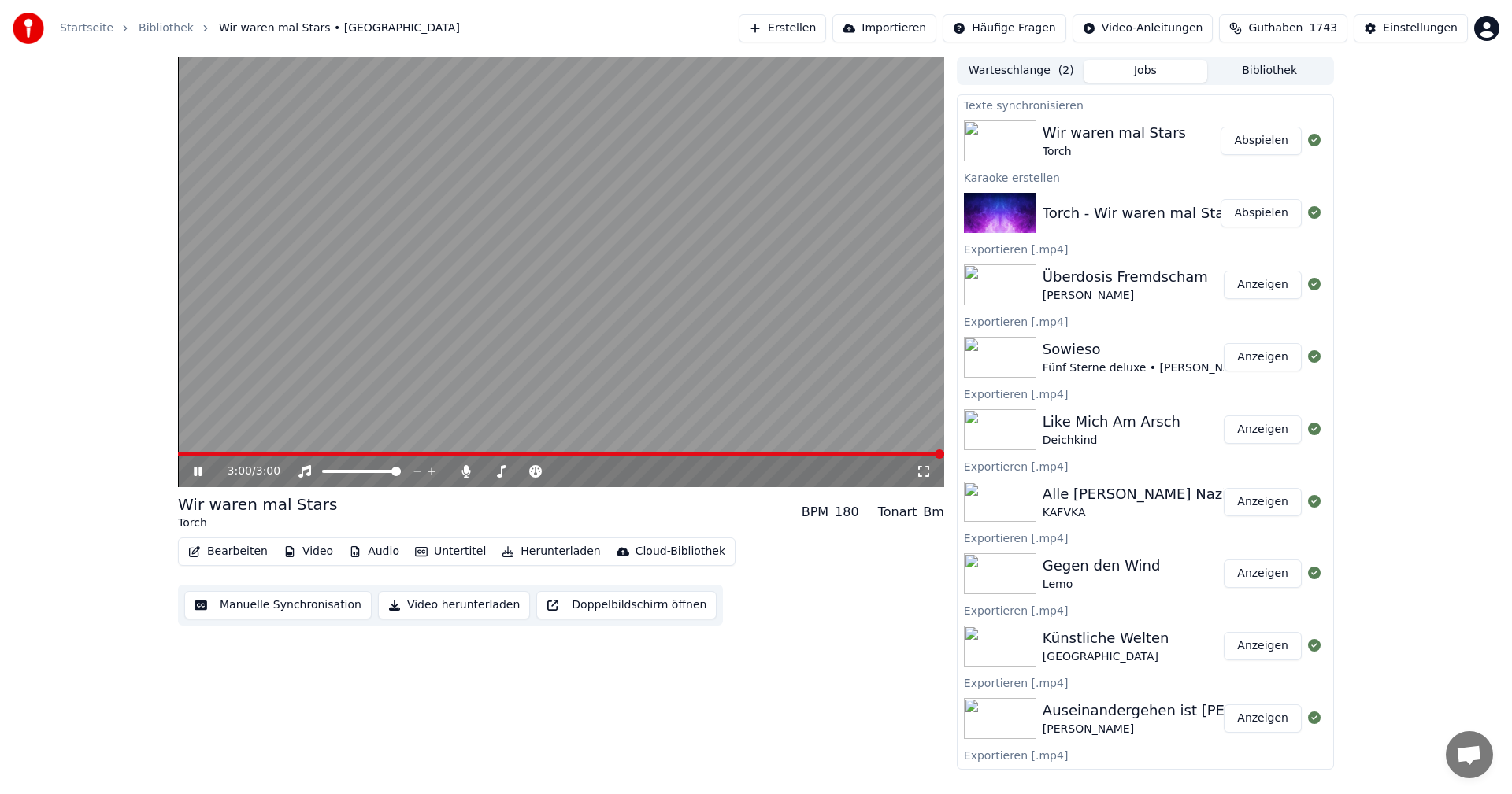
click at [195, 462] on div "3:00 / 3:00" at bounding box center [560, 471] width 766 height 32
click at [195, 477] on icon at bounding box center [209, 471] width 37 height 13
click at [207, 455] on span at bounding box center [560, 454] width 766 height 3
click at [207, 455] on span at bounding box center [192, 454] width 30 height 3
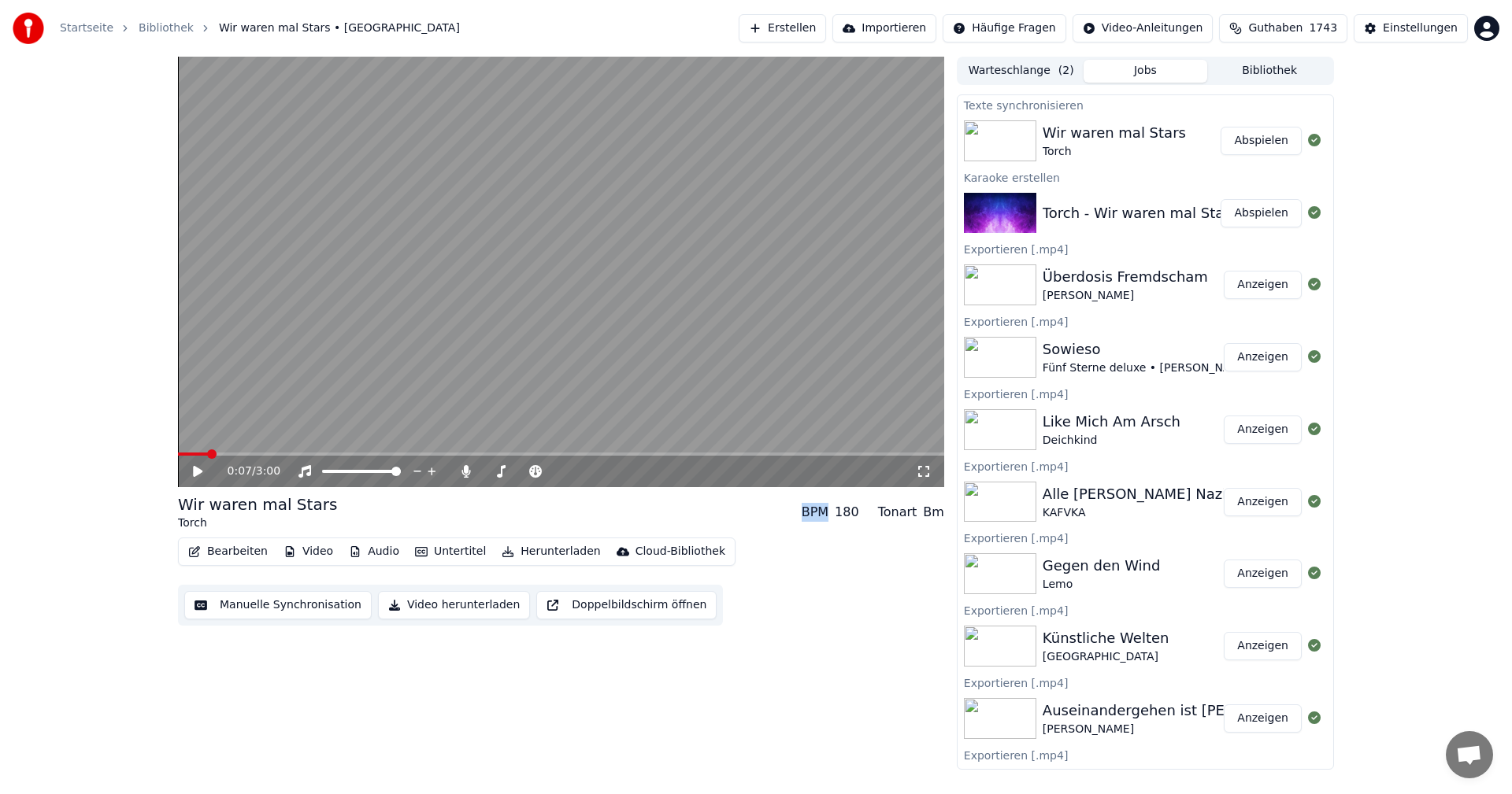
click at [1241, 153] on button "Abspielen" at bounding box center [1261, 140] width 81 height 28
click at [463, 470] on icon at bounding box center [466, 471] width 15 height 13
click at [576, 300] on video at bounding box center [560, 272] width 766 height 431
click at [462, 599] on button "Video herunterladen" at bounding box center [453, 605] width 152 height 28
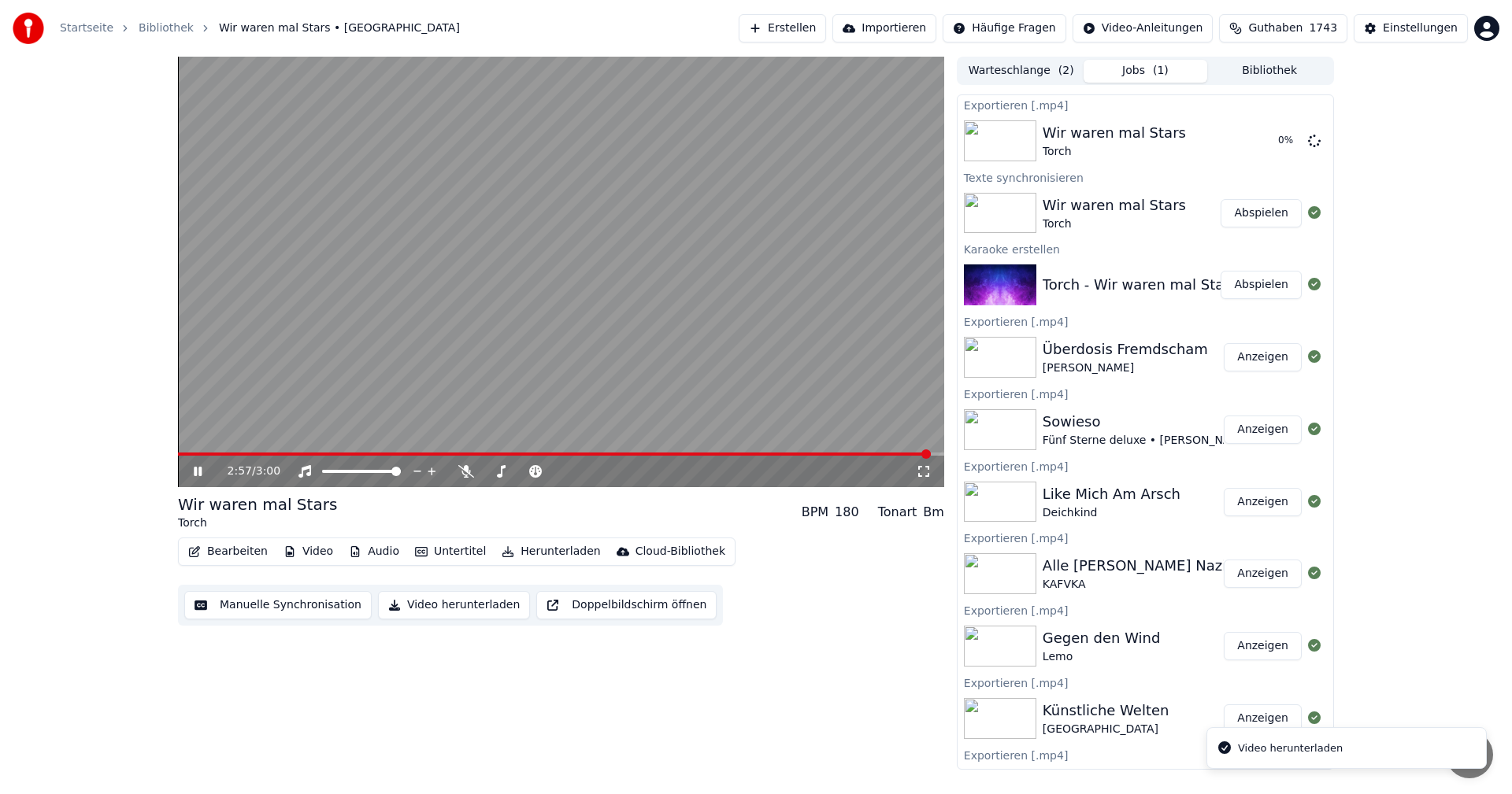
click at [616, 283] on video at bounding box center [560, 272] width 766 height 431
click at [826, 28] on button "Erstellen" at bounding box center [783, 28] width 87 height 28
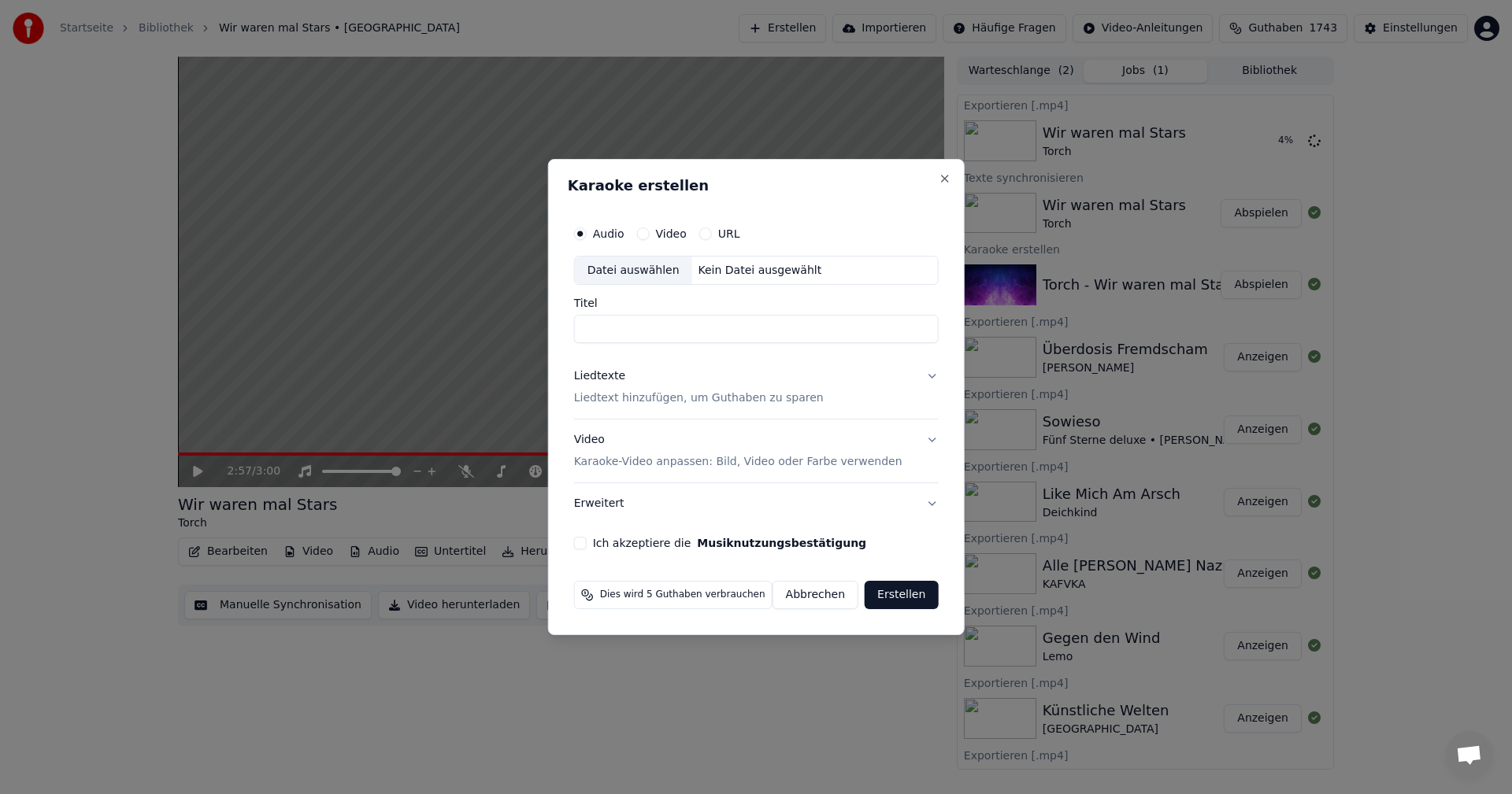
click at [676, 270] on div "Datei auswählen" at bounding box center [633, 270] width 117 height 28
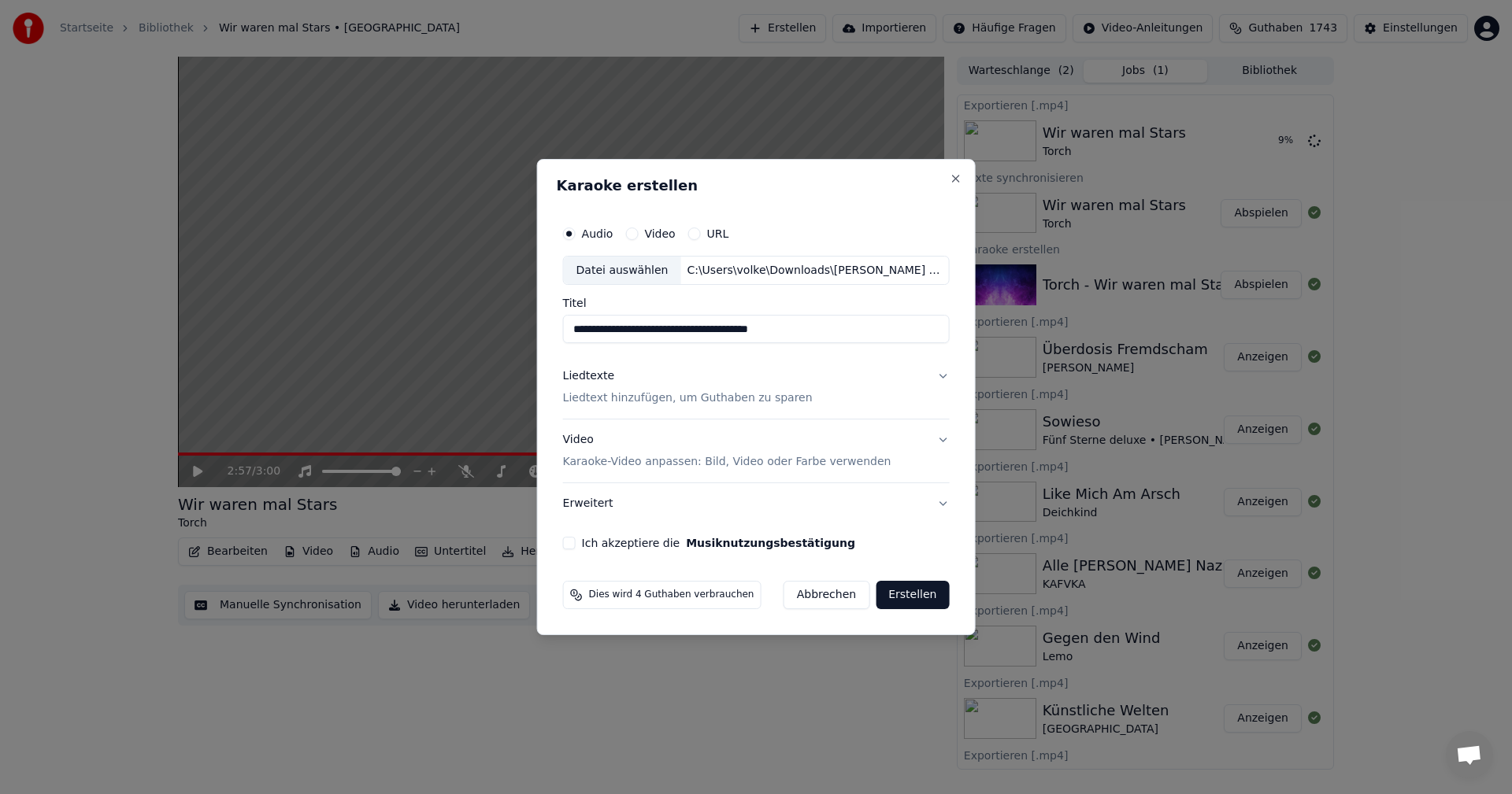
click at [688, 330] on input "**********" at bounding box center [756, 329] width 386 height 28
drag, startPoint x: 686, startPoint y: 330, endPoint x: 888, endPoint y: 333, distance: 202.0
click at [888, 333] on input "**********" at bounding box center [756, 329] width 386 height 28
type input "**********"
click at [738, 392] on p "Liedtext hinzufügen, um Guthaben zu sparen" at bounding box center [688, 399] width 249 height 15
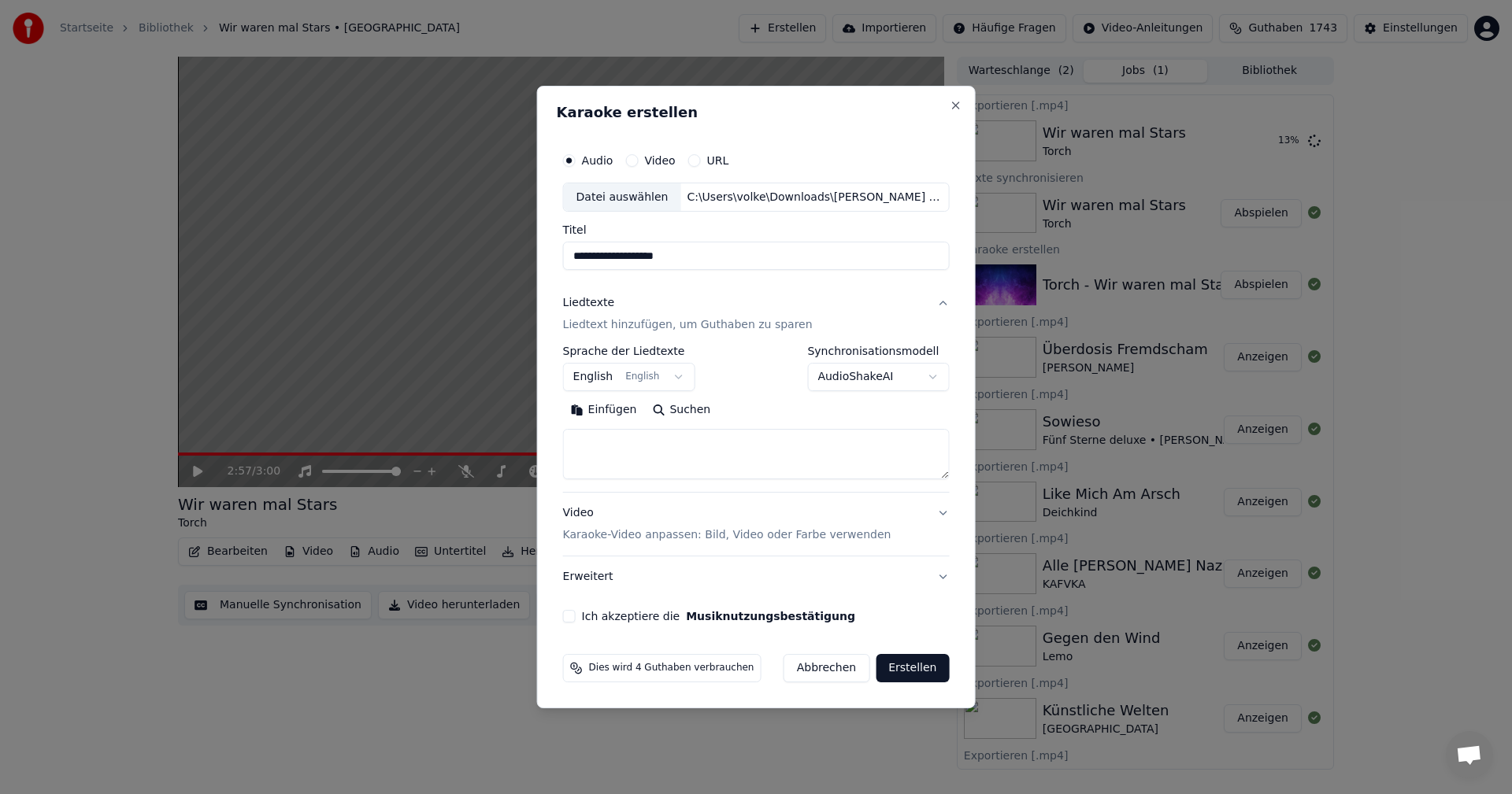
click at [681, 413] on button "Suchen" at bounding box center [681, 411] width 74 height 25
click at [650, 459] on textarea at bounding box center [756, 455] width 386 height 50
paste textarea "**********"
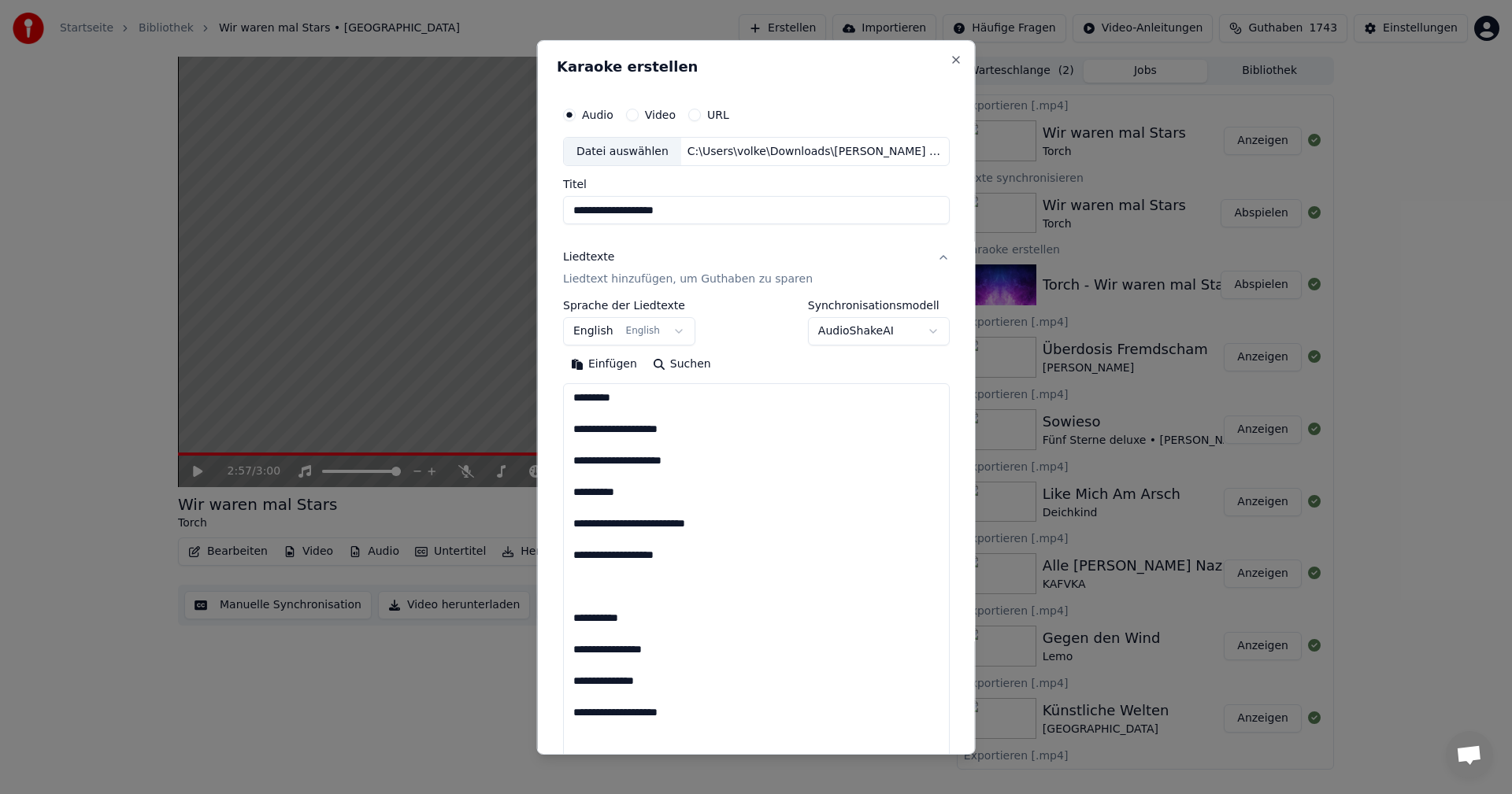
scroll to position [1421, 0]
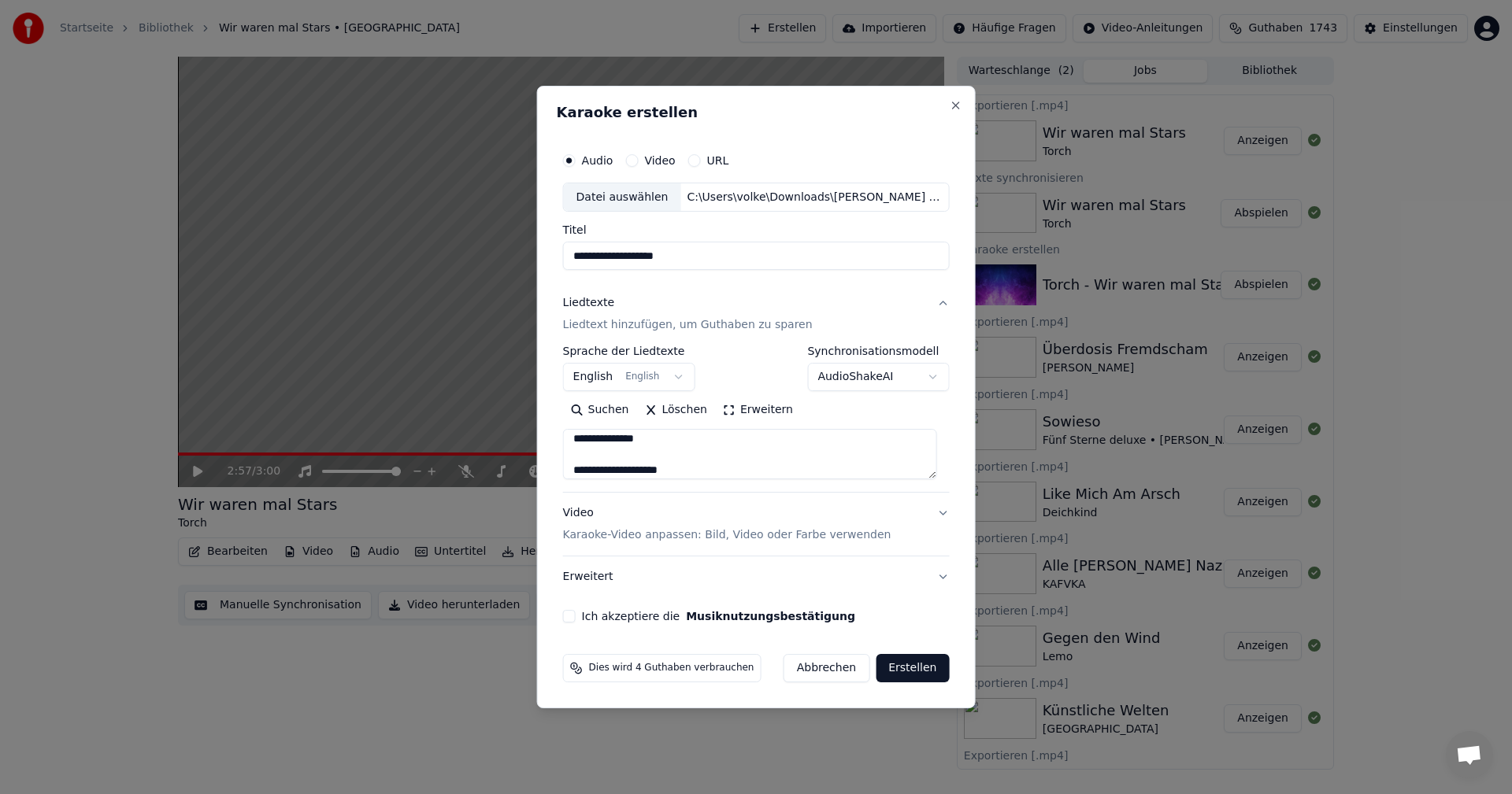
type textarea "**********"
click at [573, 615] on button "Ich akzeptiere die Musiknutzungsbestätigung" at bounding box center [569, 616] width 13 height 13
click at [917, 666] on button "Erstellen" at bounding box center [912, 667] width 73 height 28
select select
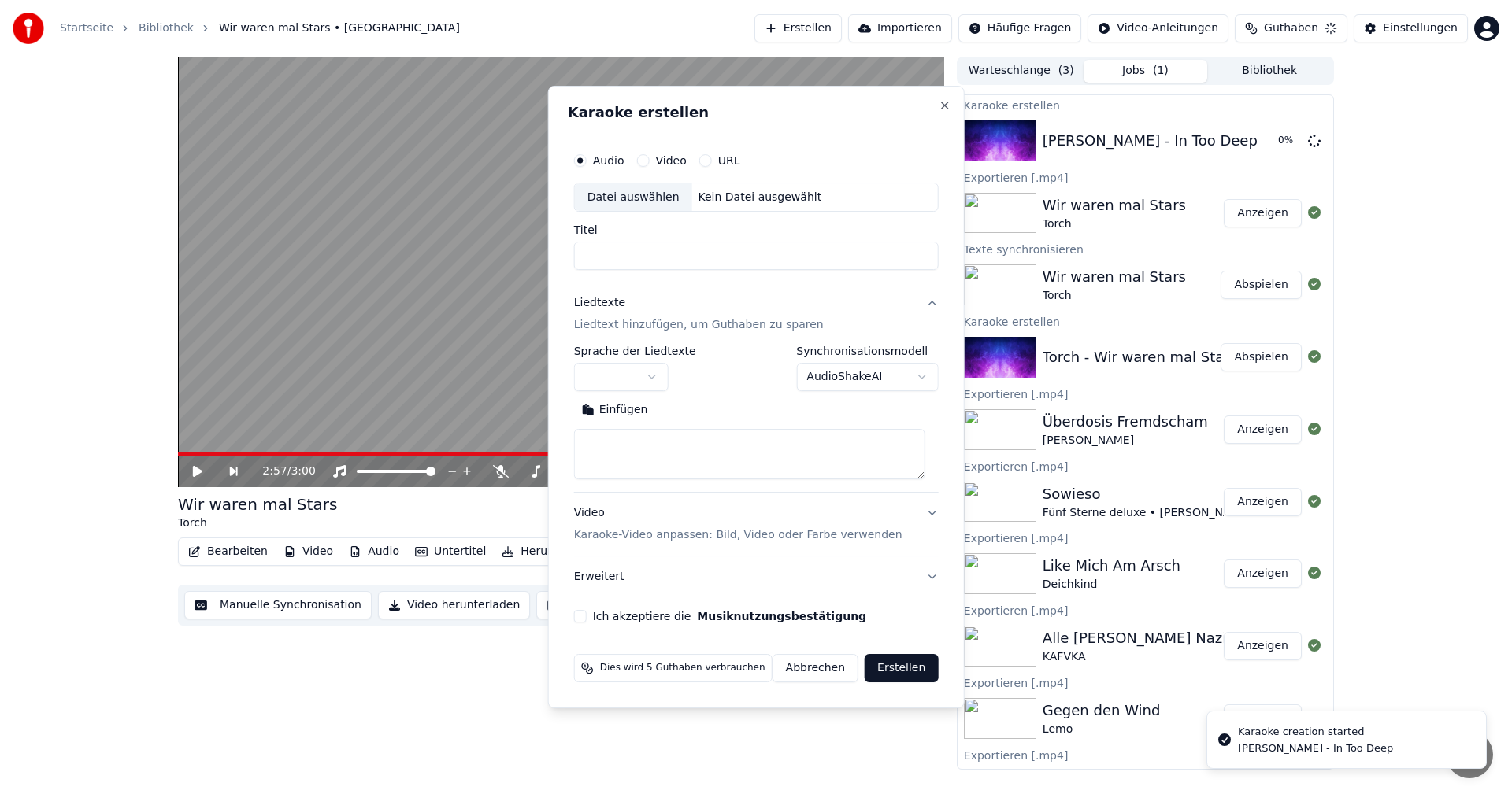
scroll to position [0, 0]
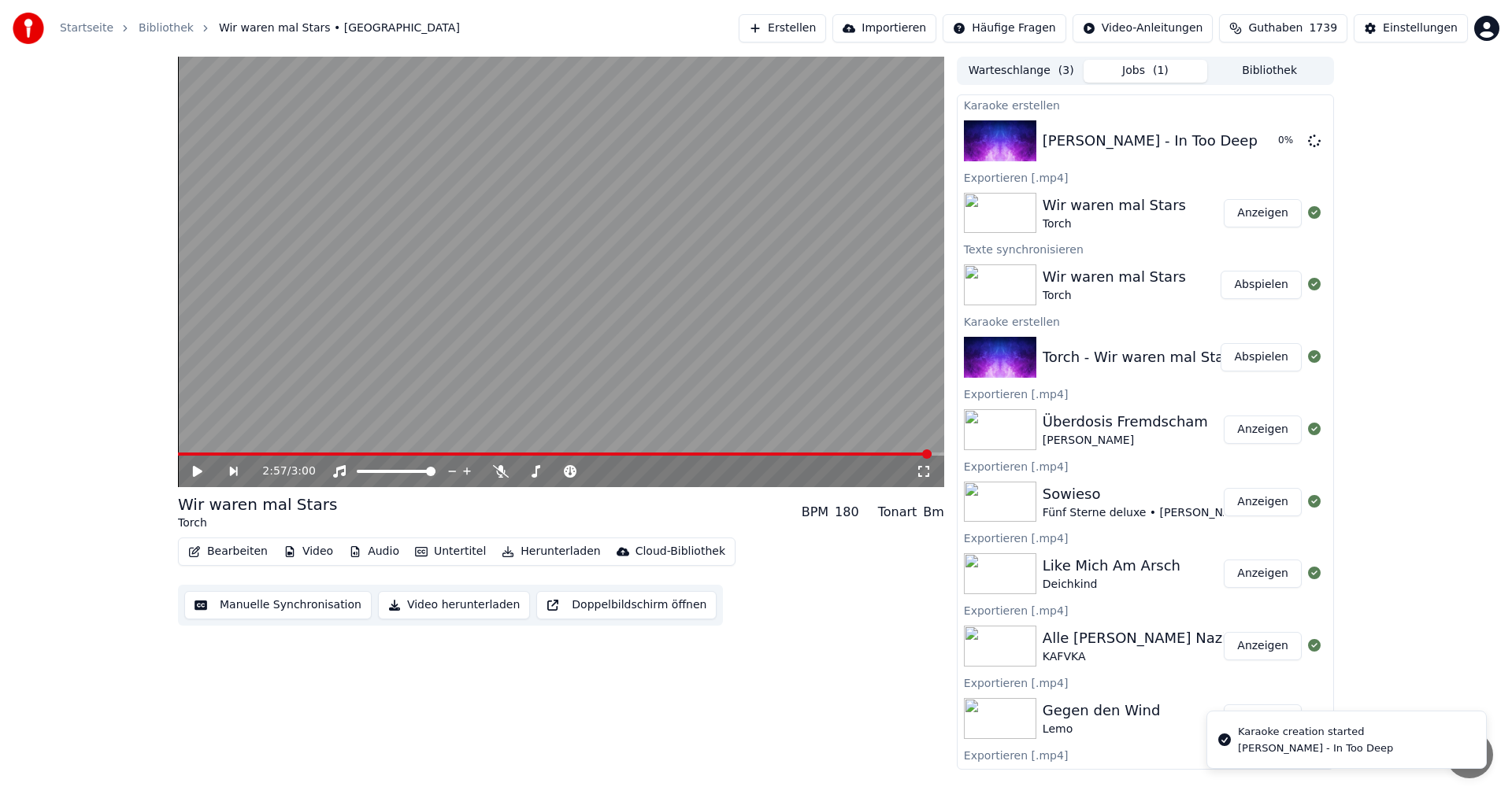
click at [803, 28] on button "Erstellen" at bounding box center [783, 28] width 87 height 28
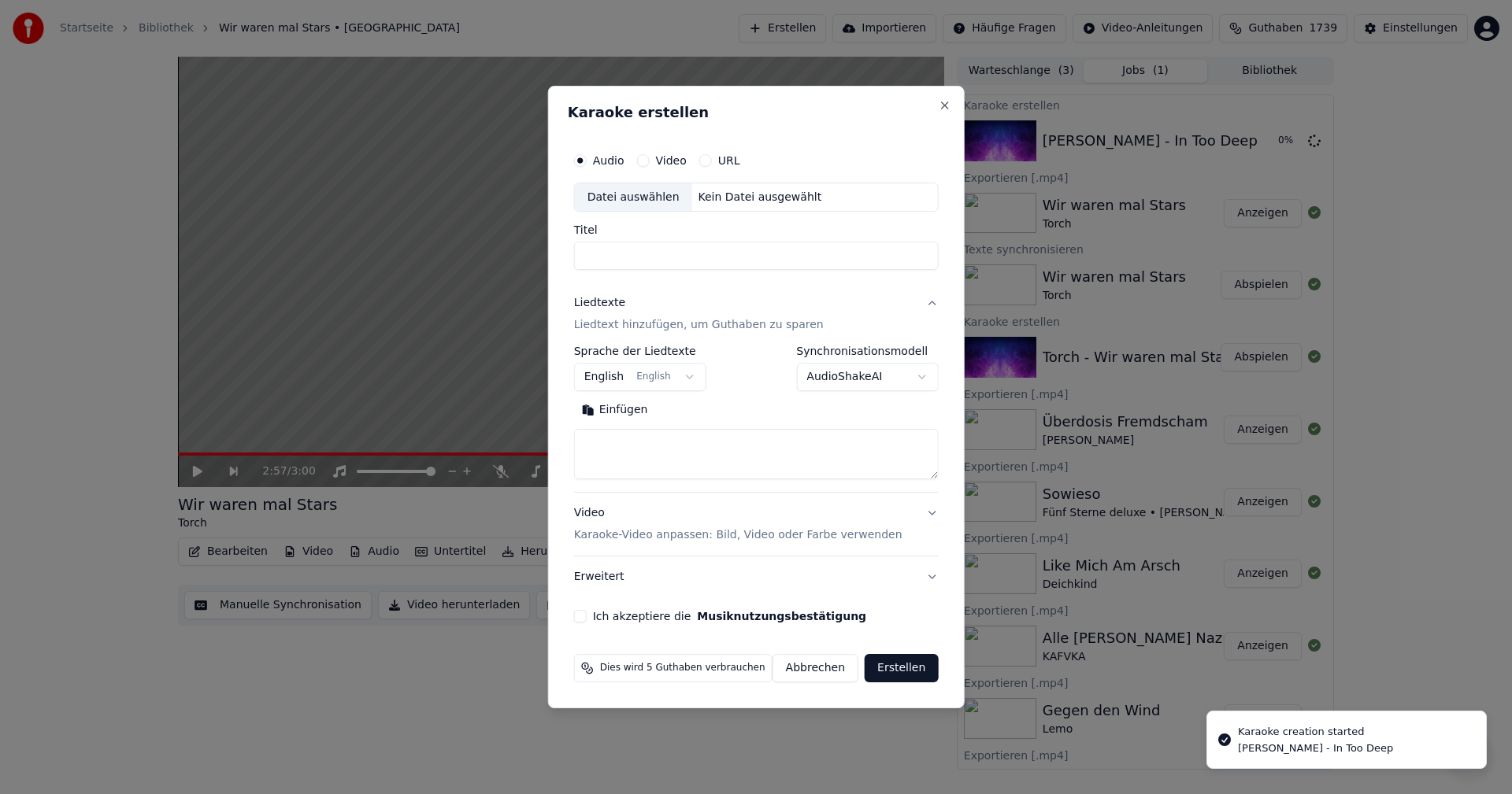
click at [624, 204] on div "Datei auswählen" at bounding box center [633, 197] width 117 height 28
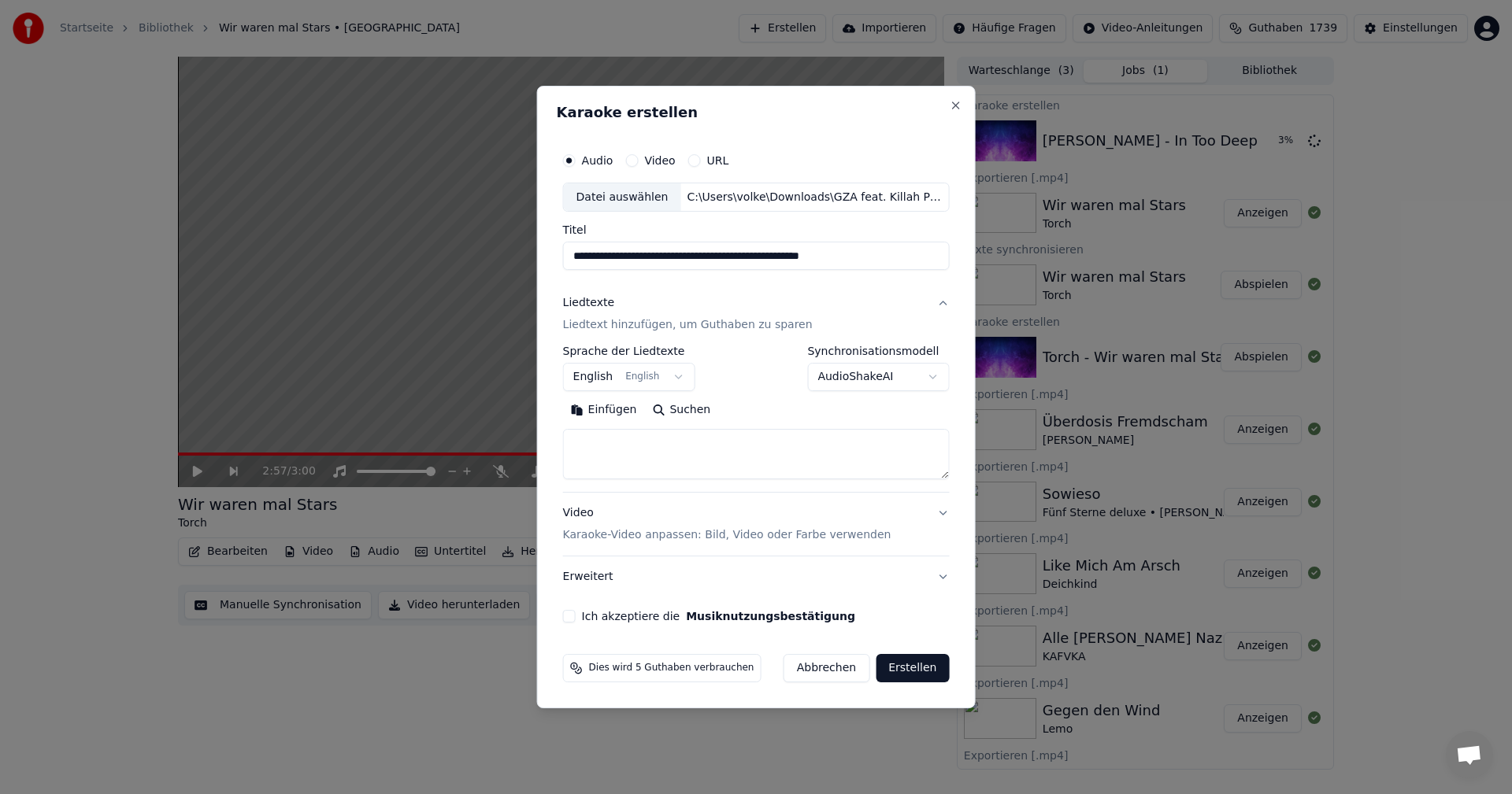
drag, startPoint x: 678, startPoint y: 411, endPoint x: 730, endPoint y: 451, distance: 65.6
click at [678, 409] on button "Suchen" at bounding box center [681, 411] width 74 height 25
click at [576, 616] on button "Ich akzeptiere die Musiknutzungsbestätigung" at bounding box center [569, 616] width 13 height 13
click at [679, 252] on input "**********" at bounding box center [756, 256] width 386 height 28
drag, startPoint x: 605, startPoint y: 255, endPoint x: 746, endPoint y: 250, distance: 141.1
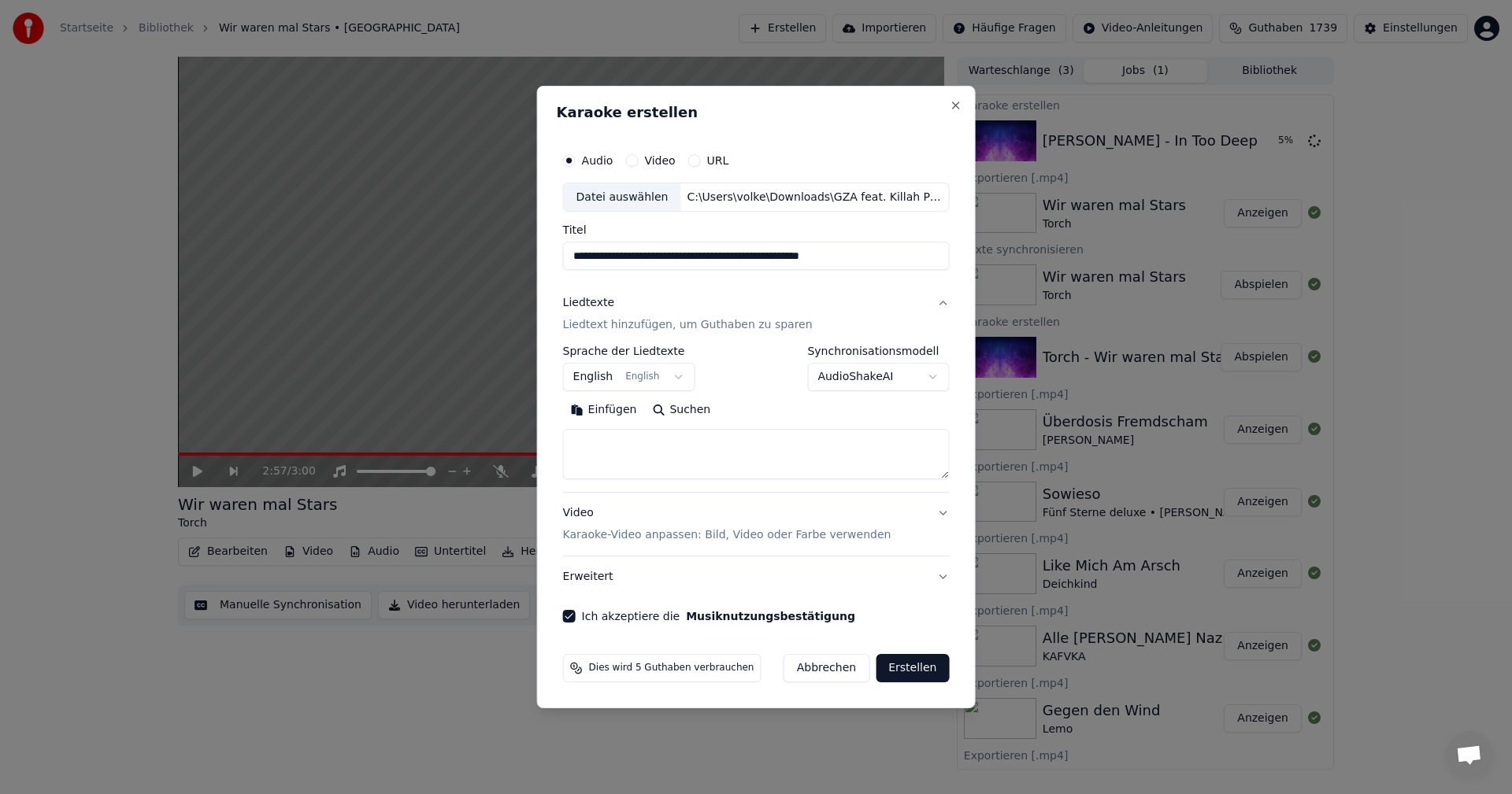
click at [746, 250] on input "**********" at bounding box center [756, 256] width 386 height 28
type input "**********"
click at [691, 416] on button "Suchen" at bounding box center [681, 411] width 74 height 25
type textarea "**********"
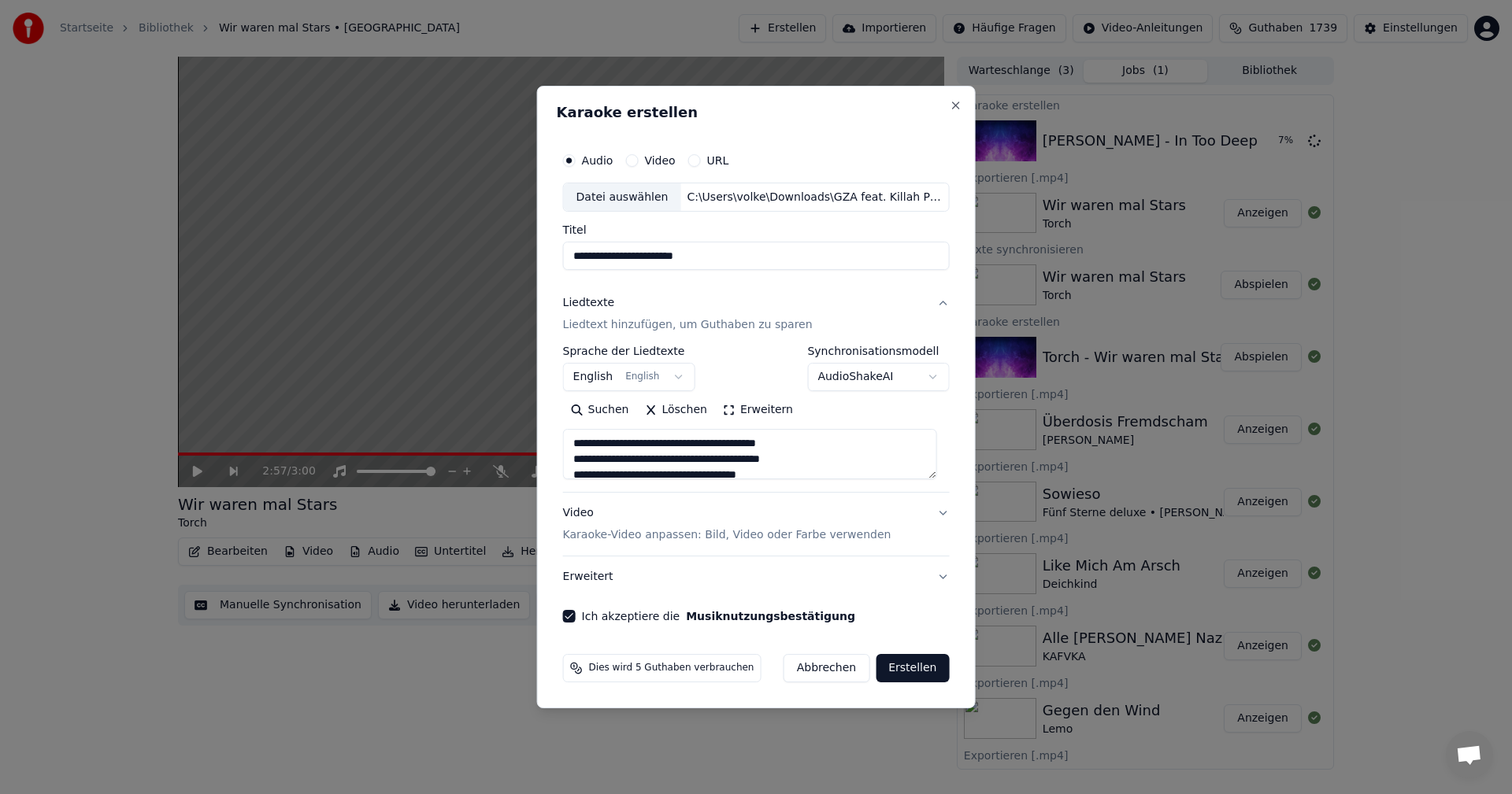
click at [909, 665] on button "Erstellen" at bounding box center [912, 667] width 73 height 28
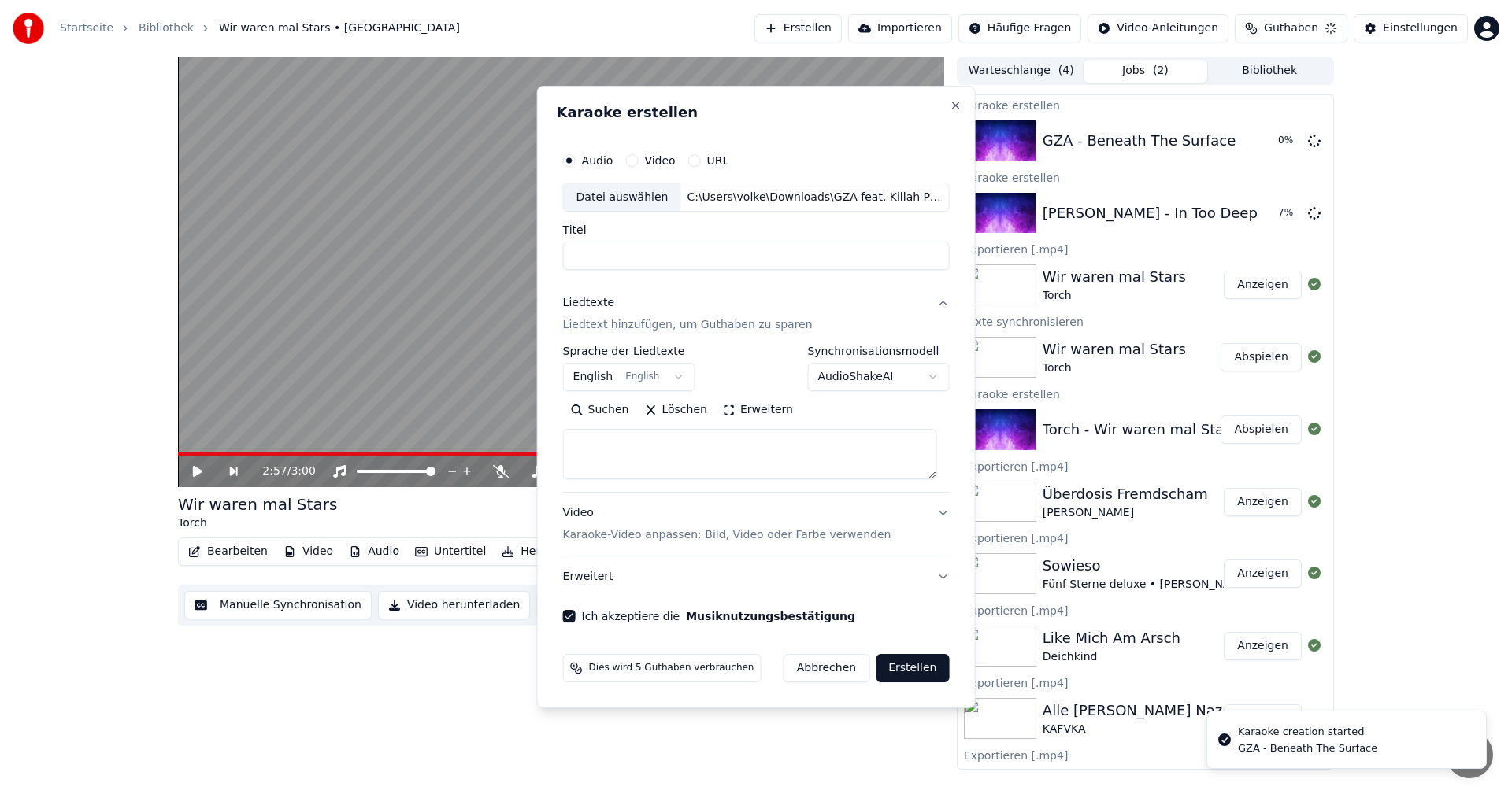
select select
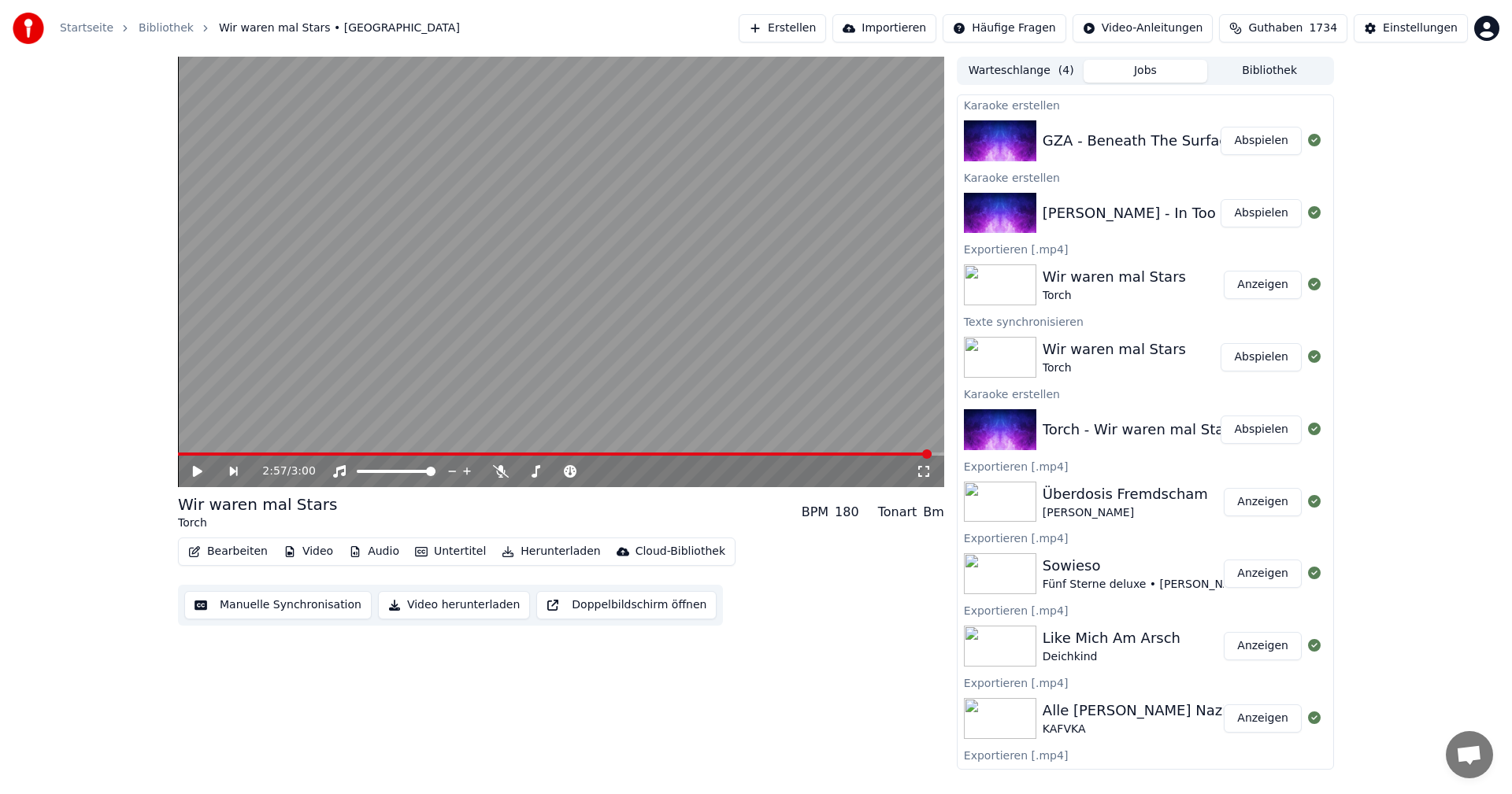
click at [1235, 214] on button "Abspielen" at bounding box center [1261, 213] width 81 height 28
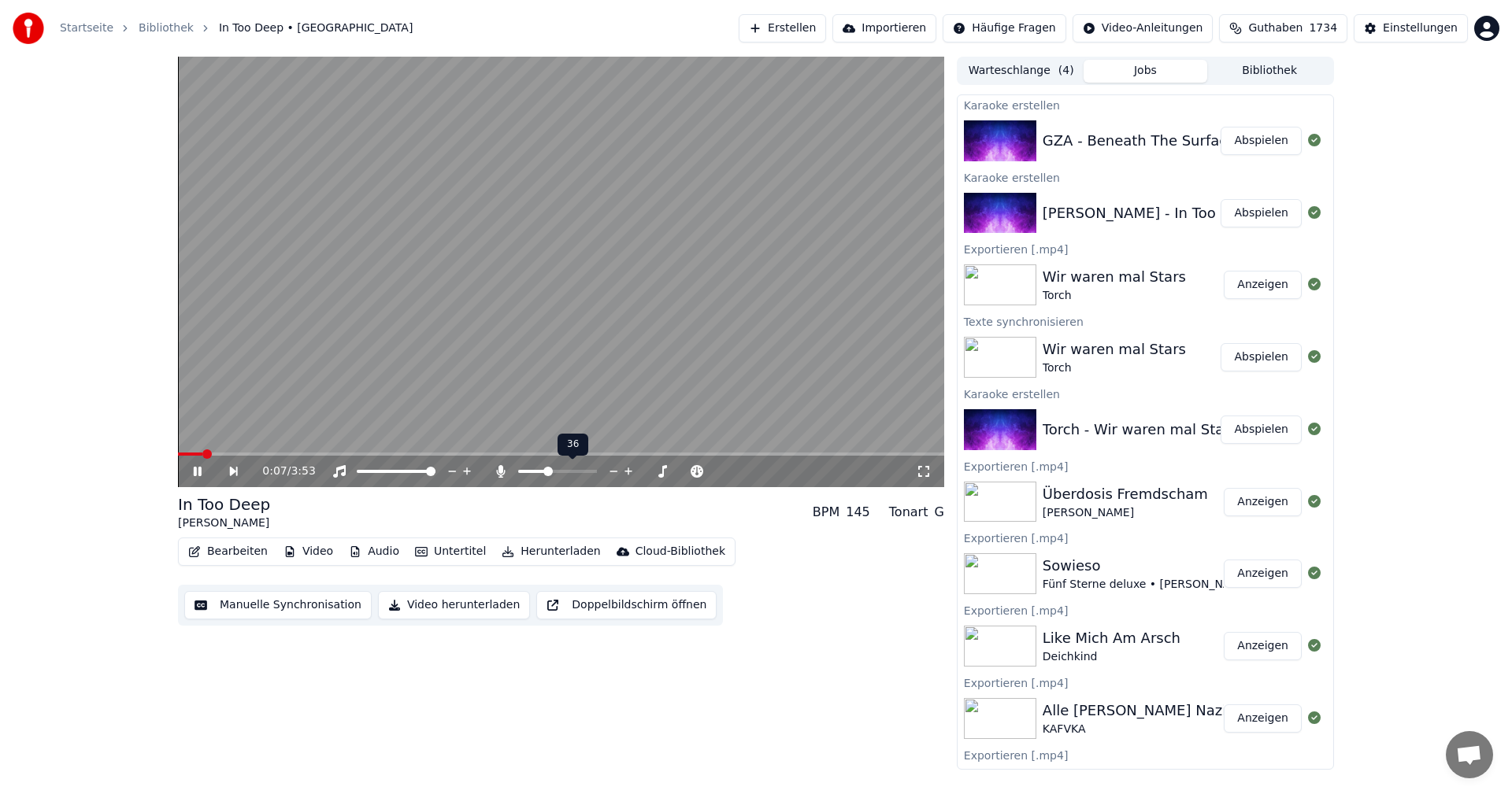
click at [547, 472] on span at bounding box center [557, 471] width 79 height 3
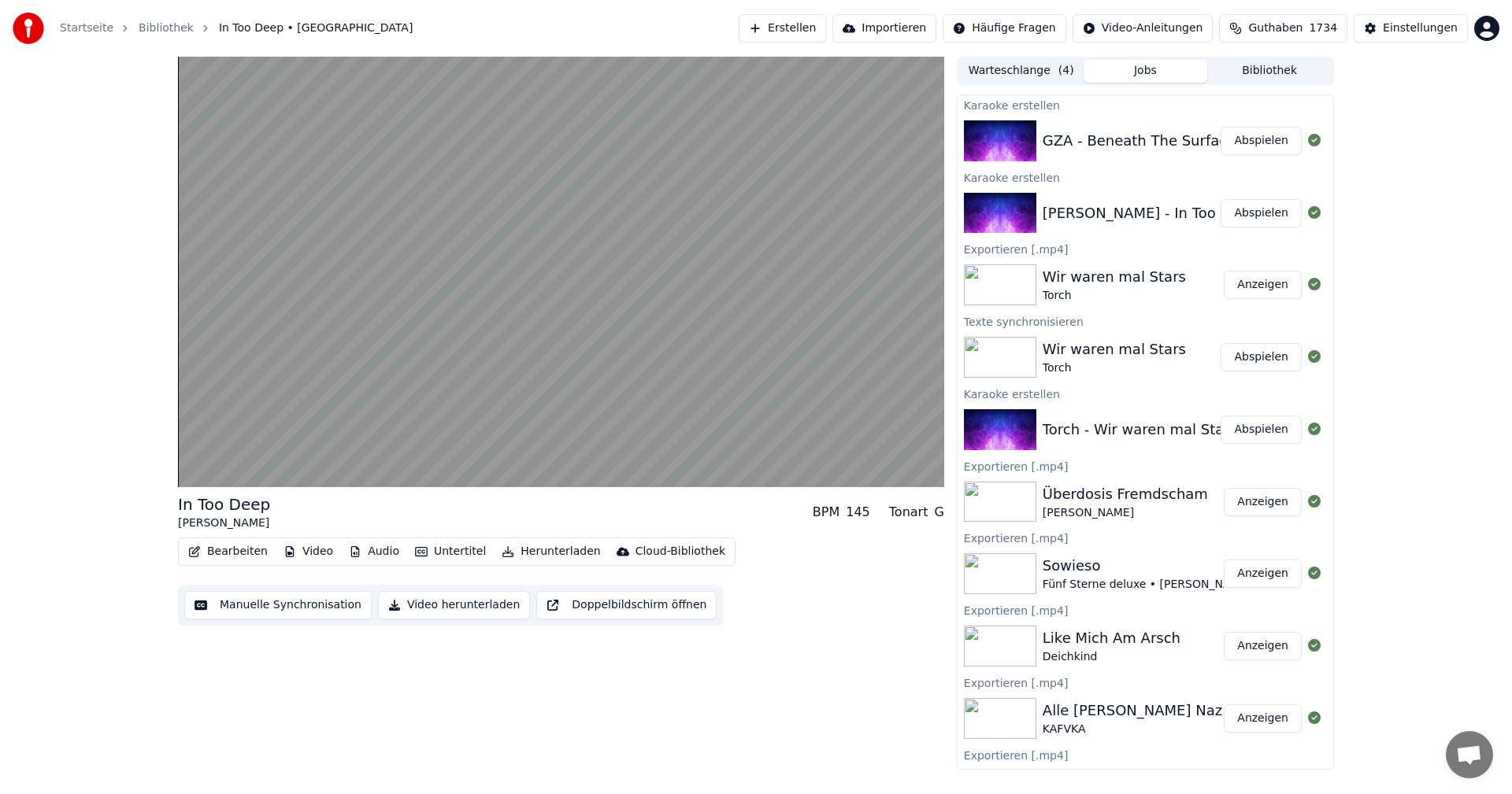
click at [443, 548] on button "Untertitel" at bounding box center [450, 552] width 83 height 22
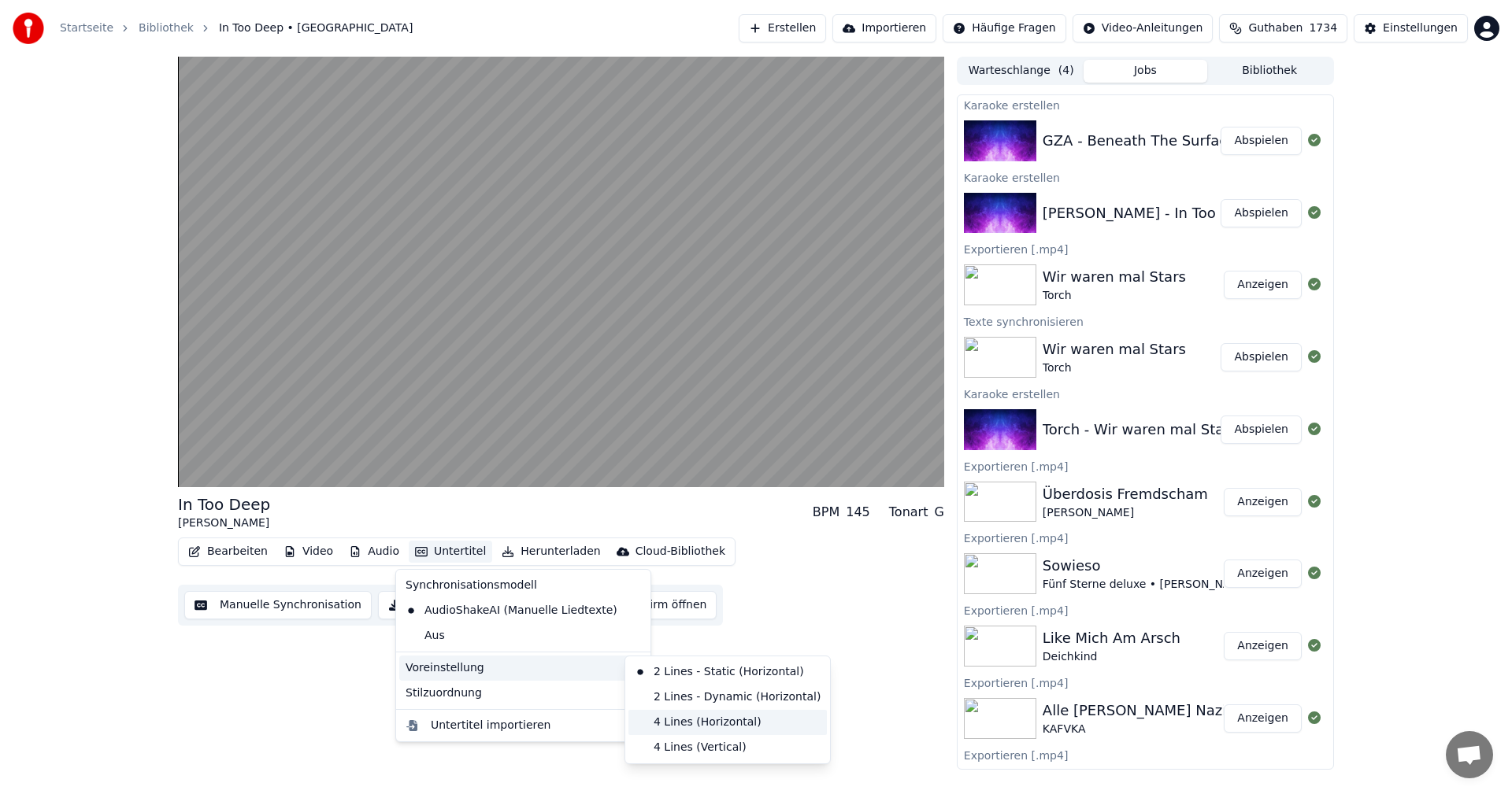
click at [694, 724] on div "4 Lines (Horizontal)" at bounding box center [727, 723] width 198 height 25
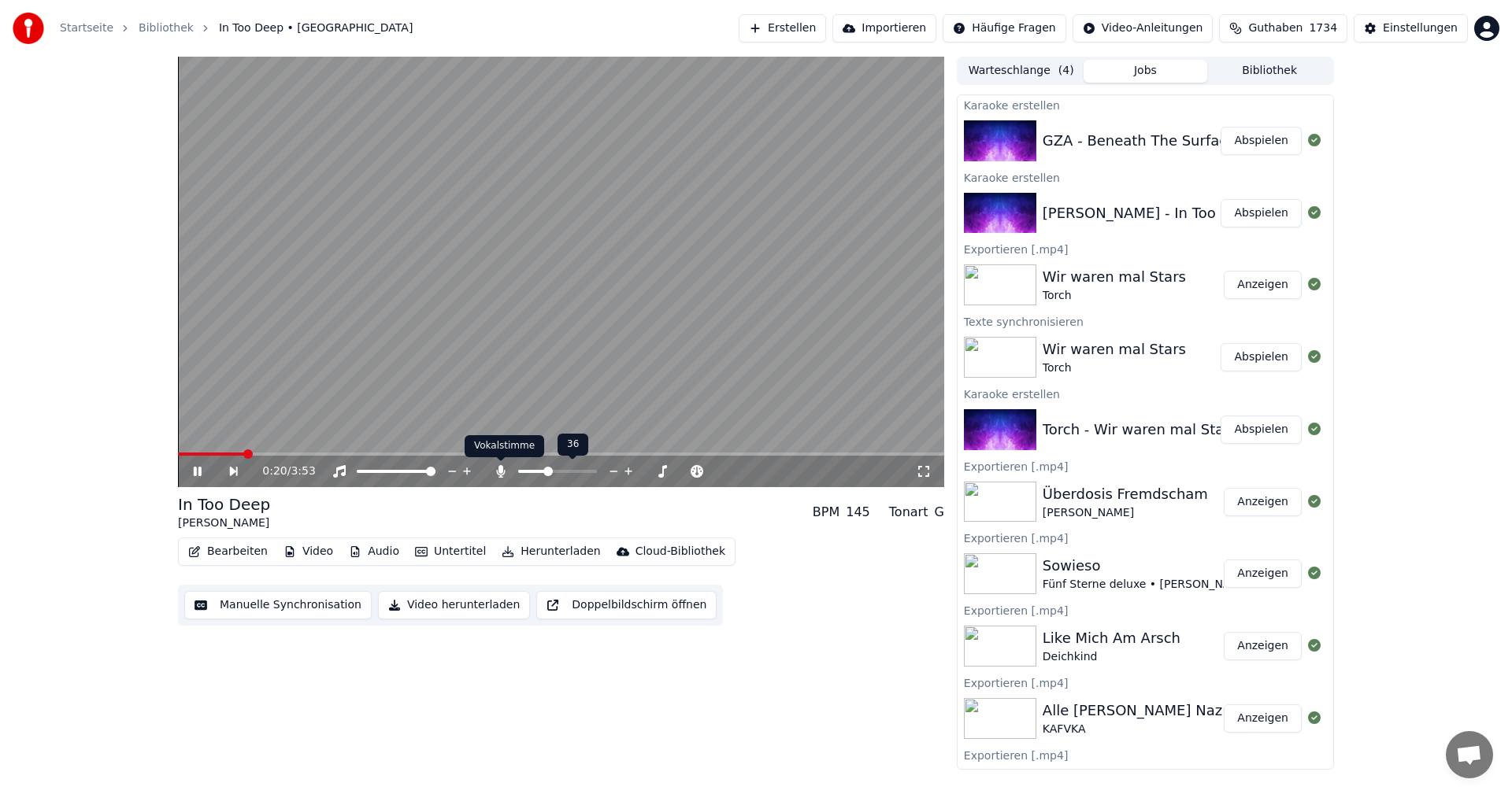
click at [509, 471] on div at bounding box center [572, 471] width 127 height 15
click at [502, 472] on icon at bounding box center [500, 471] width 9 height 13
click at [560, 377] on video at bounding box center [560, 272] width 766 height 431
click at [469, 607] on button "Video herunterladen" at bounding box center [453, 605] width 152 height 28
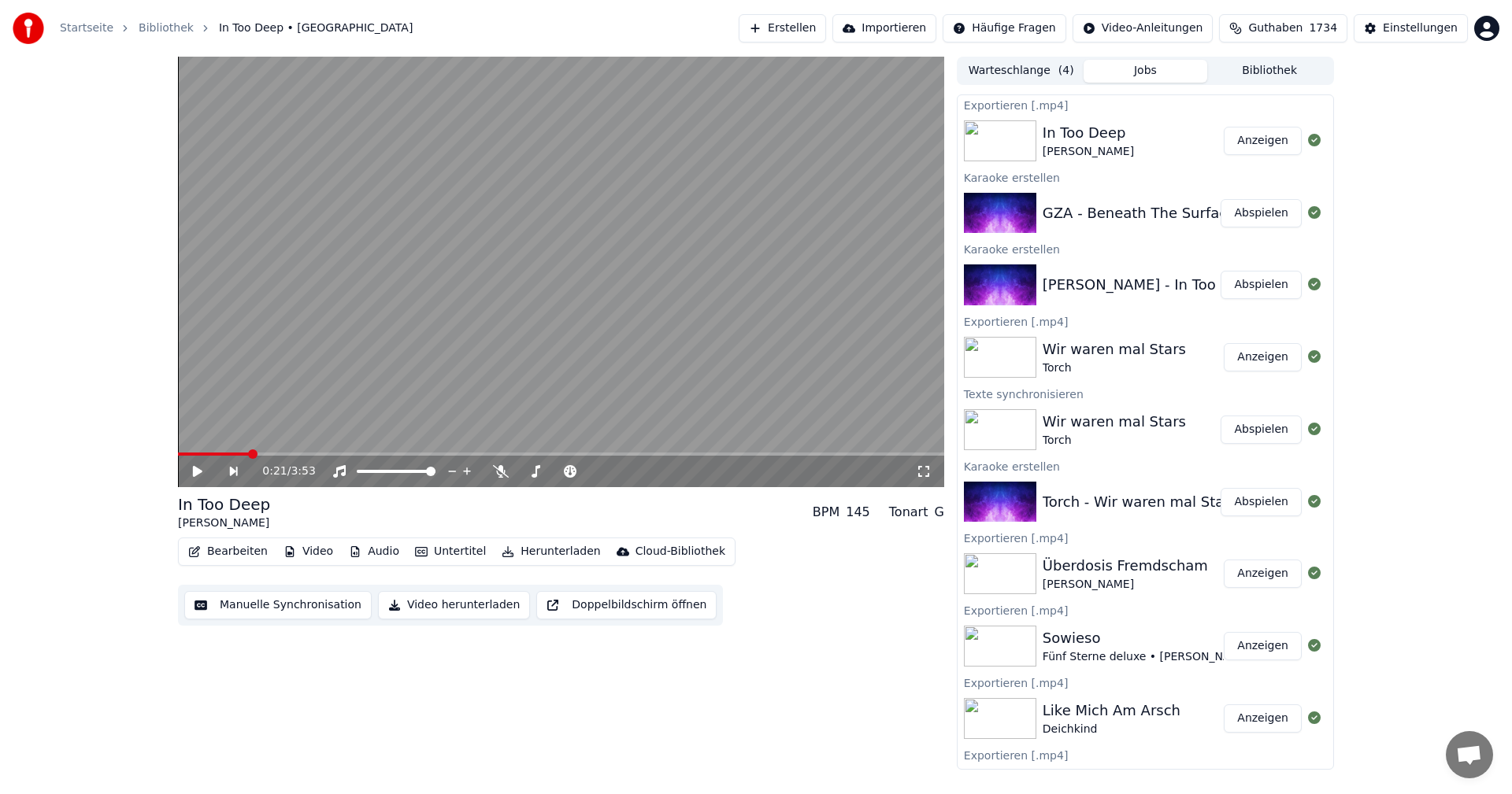
click at [502, 350] on video at bounding box center [560, 272] width 766 height 431
click at [200, 468] on icon at bounding box center [198, 471] width 8 height 10
click at [1259, 212] on button "Abspielen" at bounding box center [1261, 213] width 81 height 28
click at [441, 552] on button "Untertitel" at bounding box center [450, 552] width 83 height 22
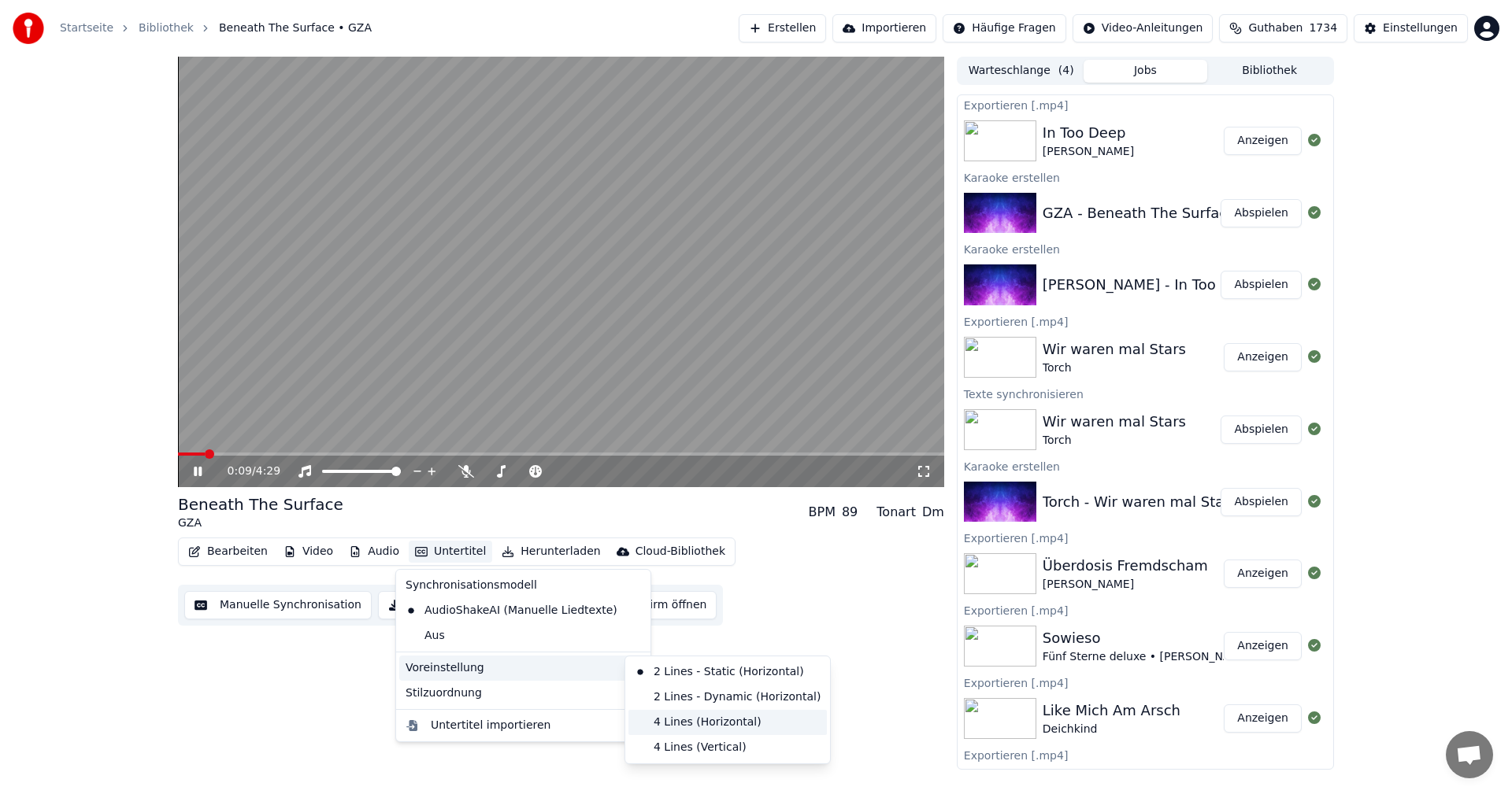
click at [670, 718] on div "4 Lines (Horizontal)" at bounding box center [727, 723] width 198 height 25
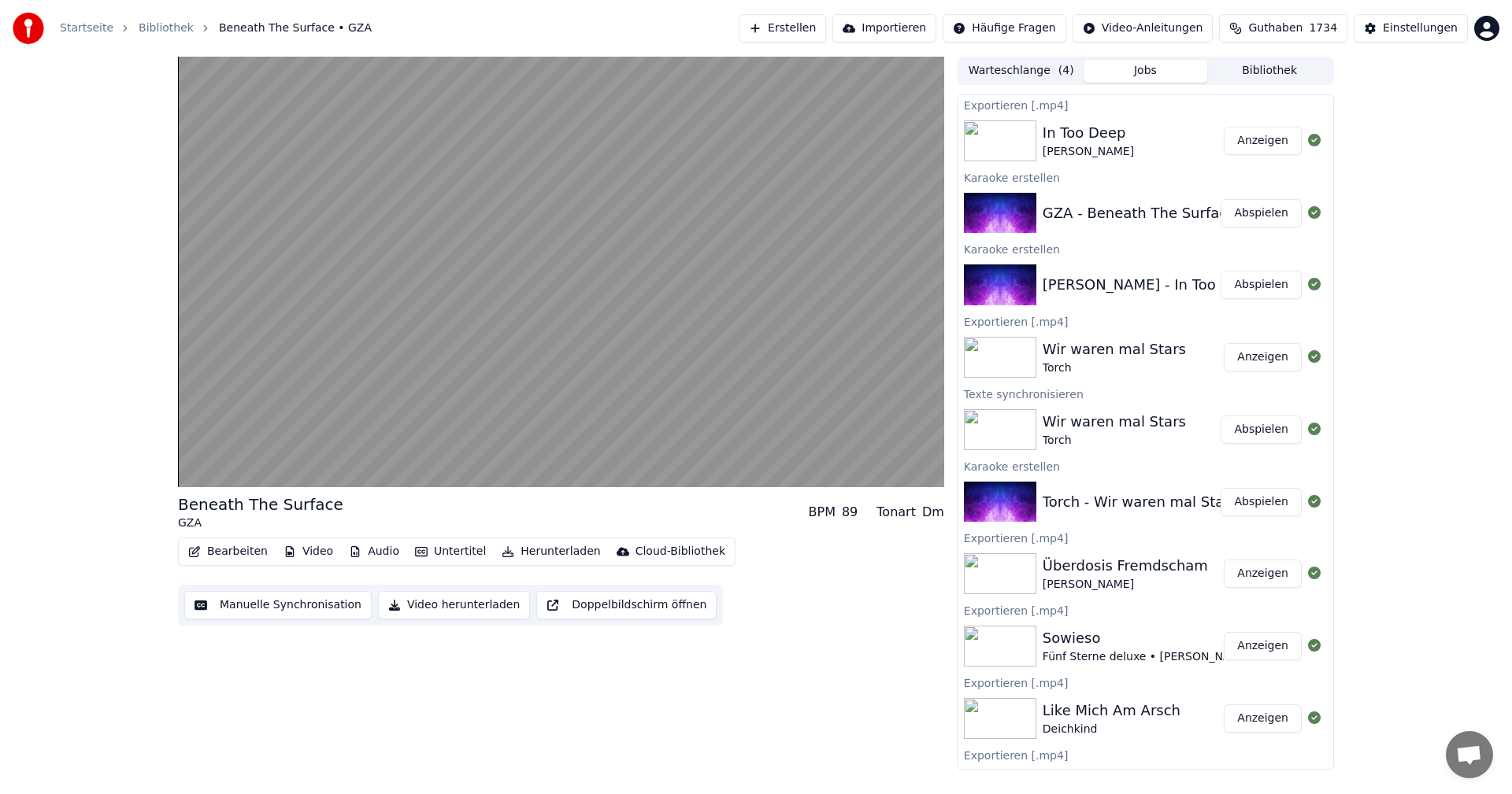
click at [803, 583] on div "Bearbeiten Video Audio Untertitel Herunterladen Cloud-Bibliothek Manuelle Synch…" at bounding box center [560, 581] width 766 height 88
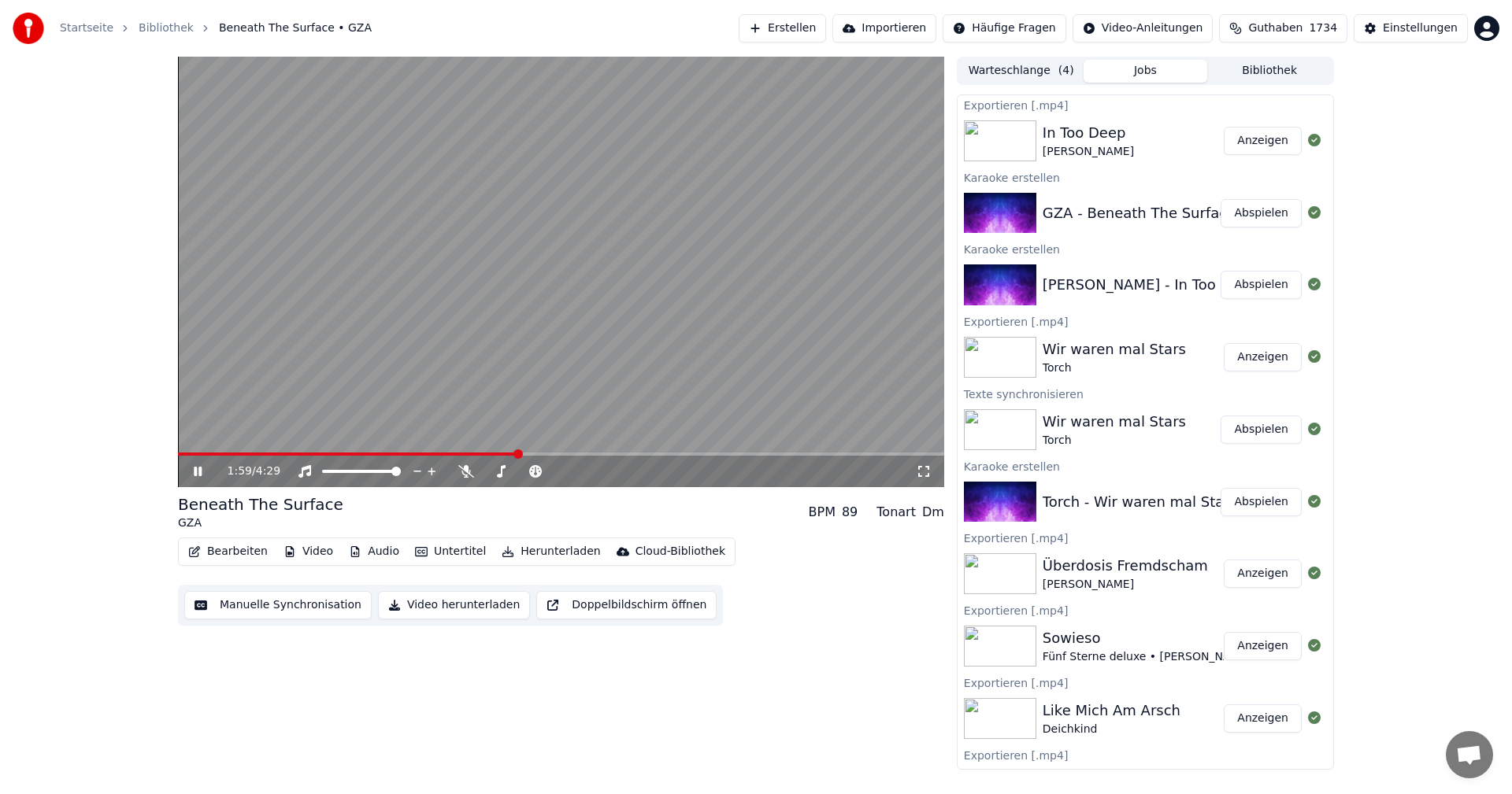
click at [628, 317] on video at bounding box center [560, 272] width 766 height 431
click at [449, 601] on button "Video herunterladen" at bounding box center [453, 605] width 152 height 28
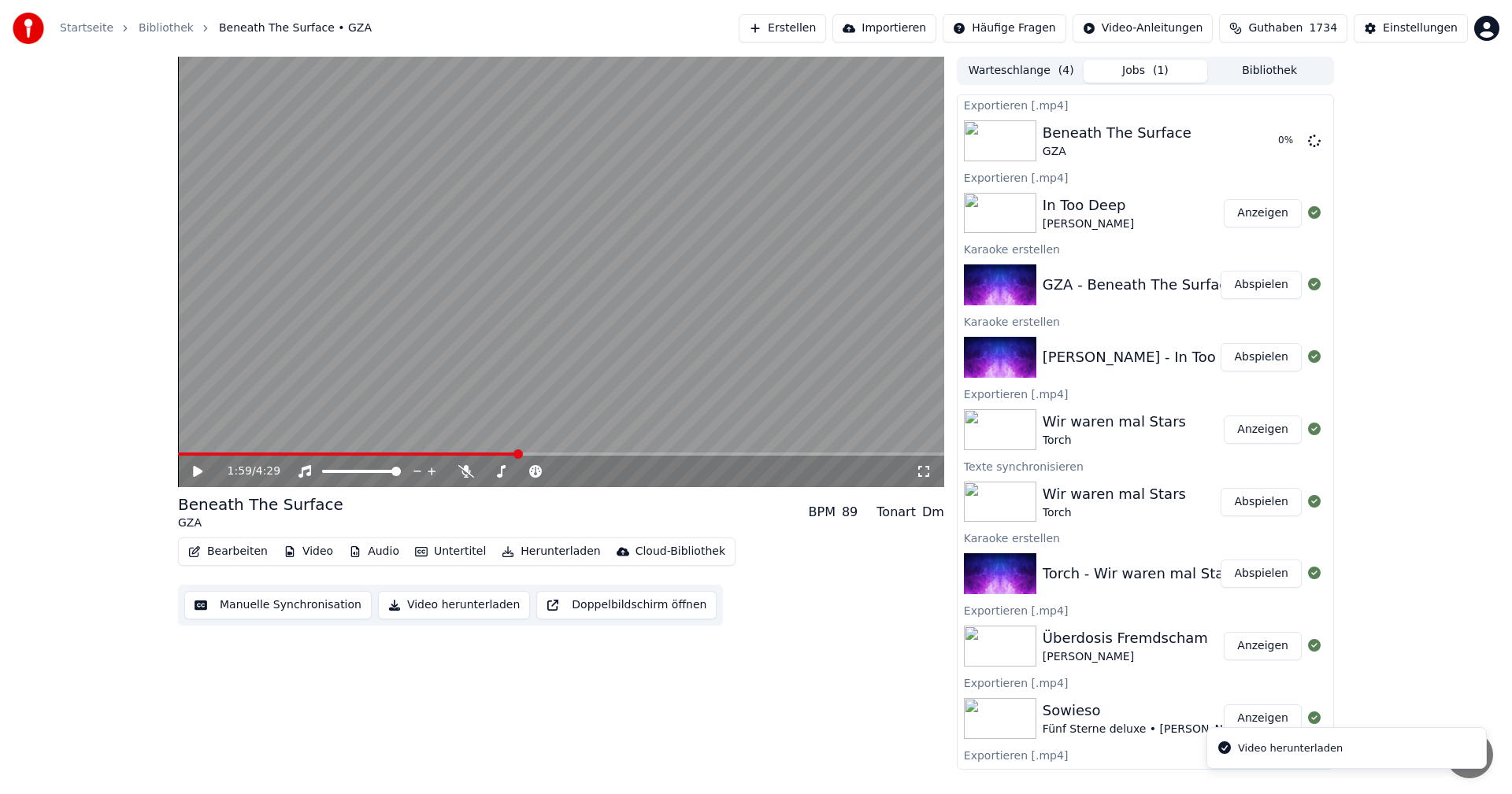
click at [826, 23] on button "Erstellen" at bounding box center [783, 28] width 87 height 28
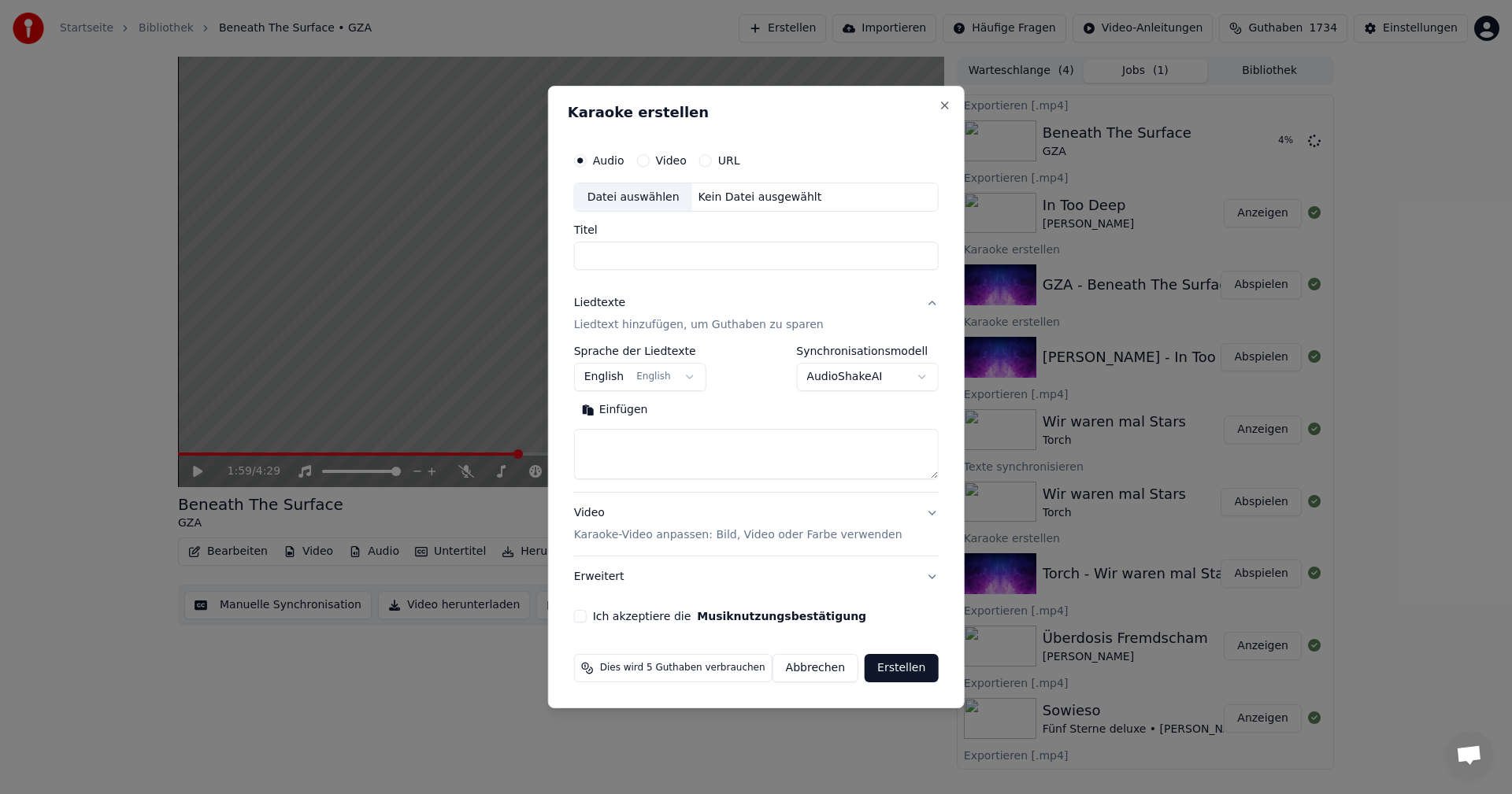
click at [641, 198] on div "Datei auswählen" at bounding box center [633, 197] width 117 height 28
type input "**********"
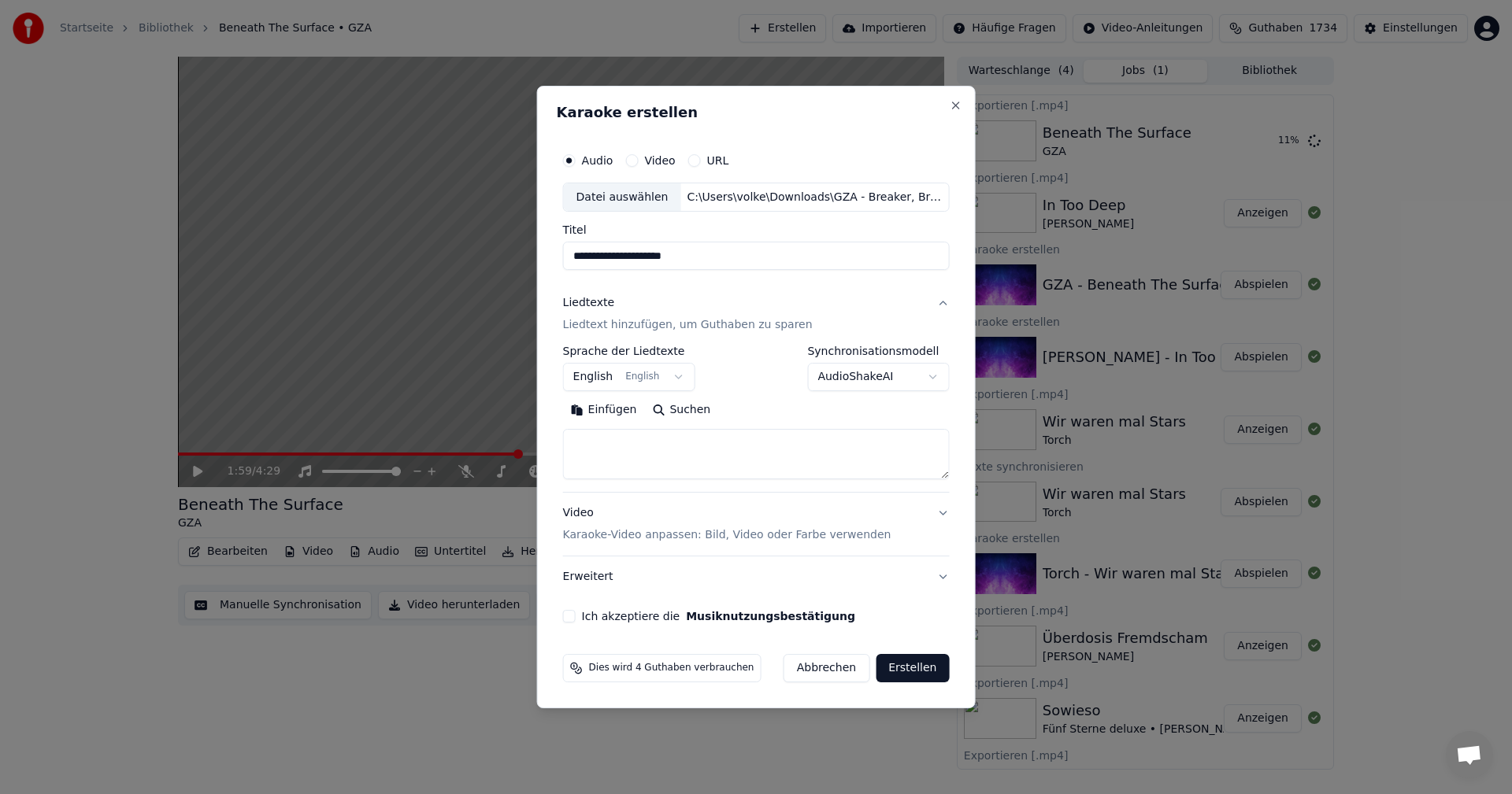
click at [688, 413] on button "Suchen" at bounding box center [681, 411] width 74 height 25
click at [576, 615] on button "Ich akzeptiere die Musiknutzungsbestätigung" at bounding box center [569, 616] width 13 height 13
drag, startPoint x: 670, startPoint y: 461, endPoint x: 719, endPoint y: 463, distance: 49.0
click at [719, 463] on textarea at bounding box center [750, 455] width 374 height 50
type textarea "**********"
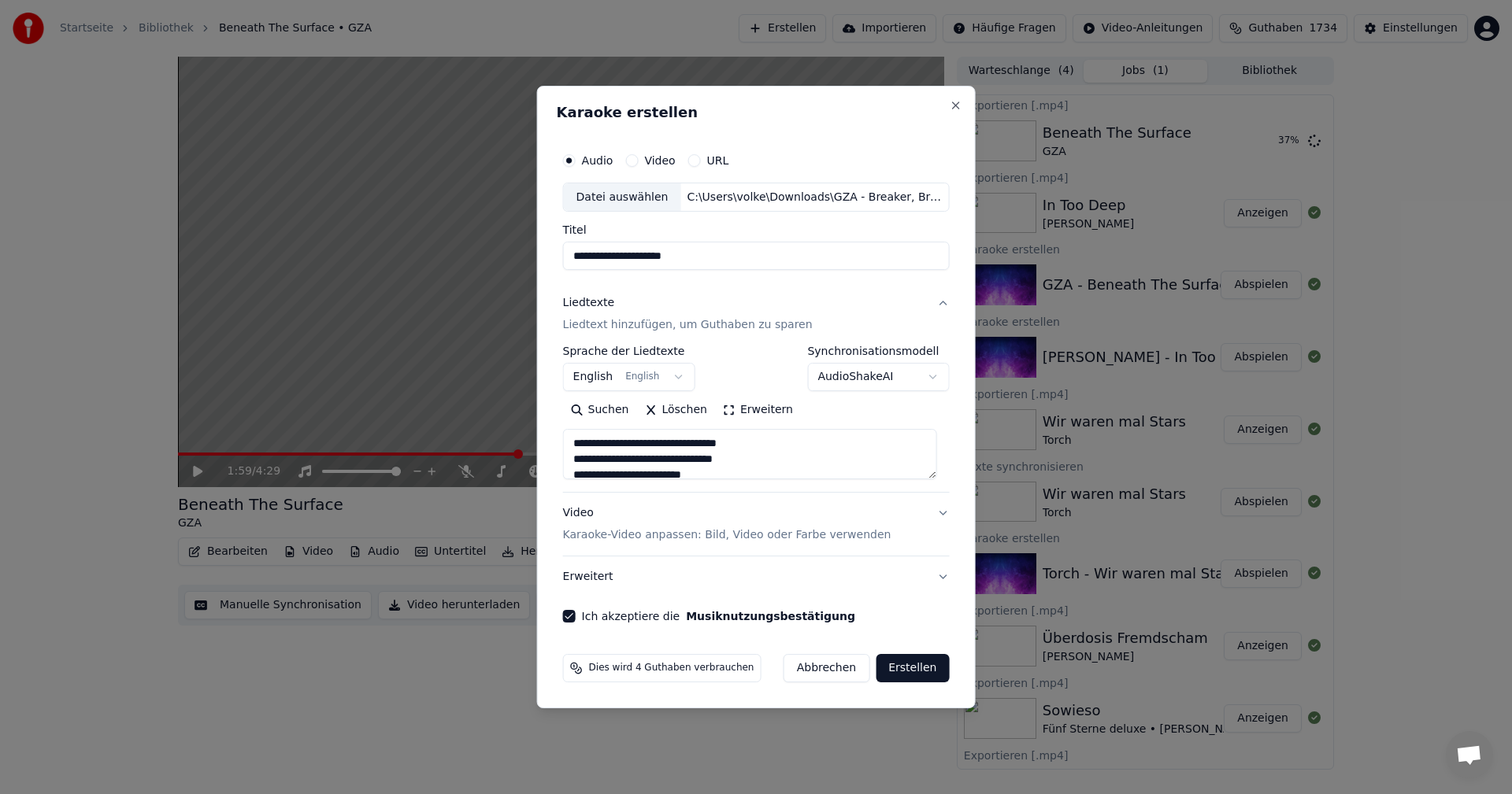
click at [918, 668] on button "Erstellen" at bounding box center [912, 667] width 73 height 28
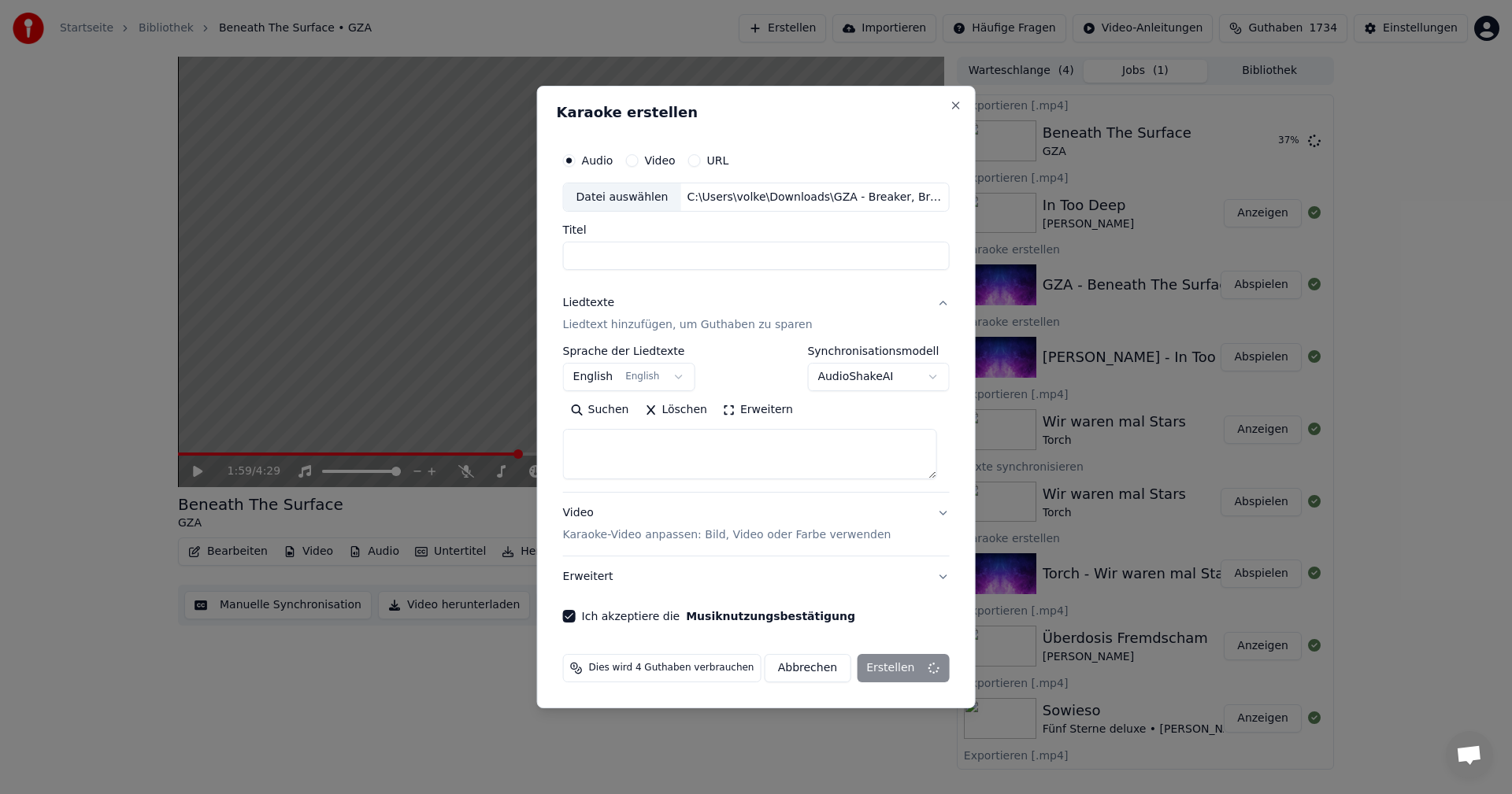
select select
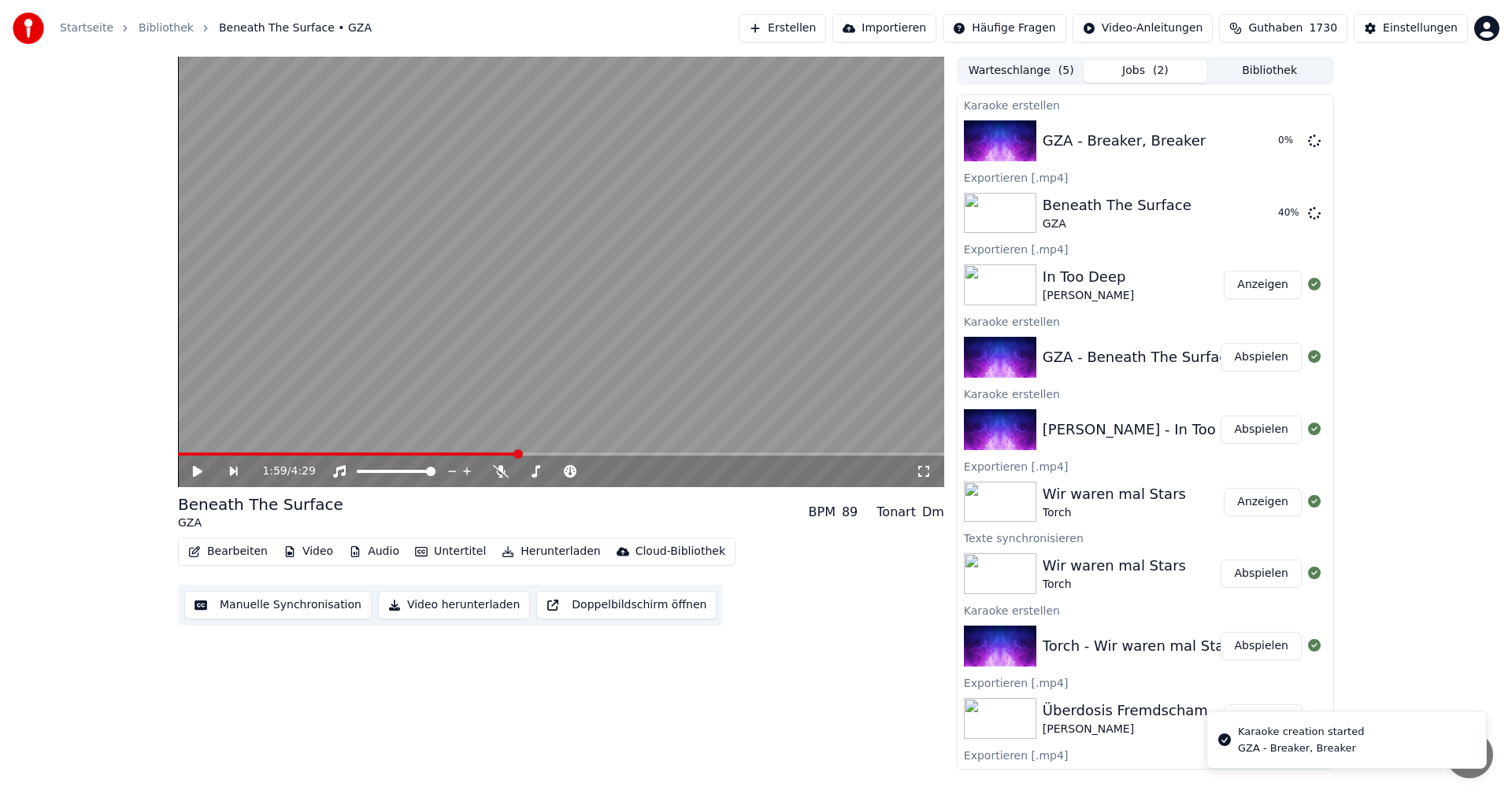
click at [821, 33] on button "Erstellen" at bounding box center [783, 28] width 87 height 28
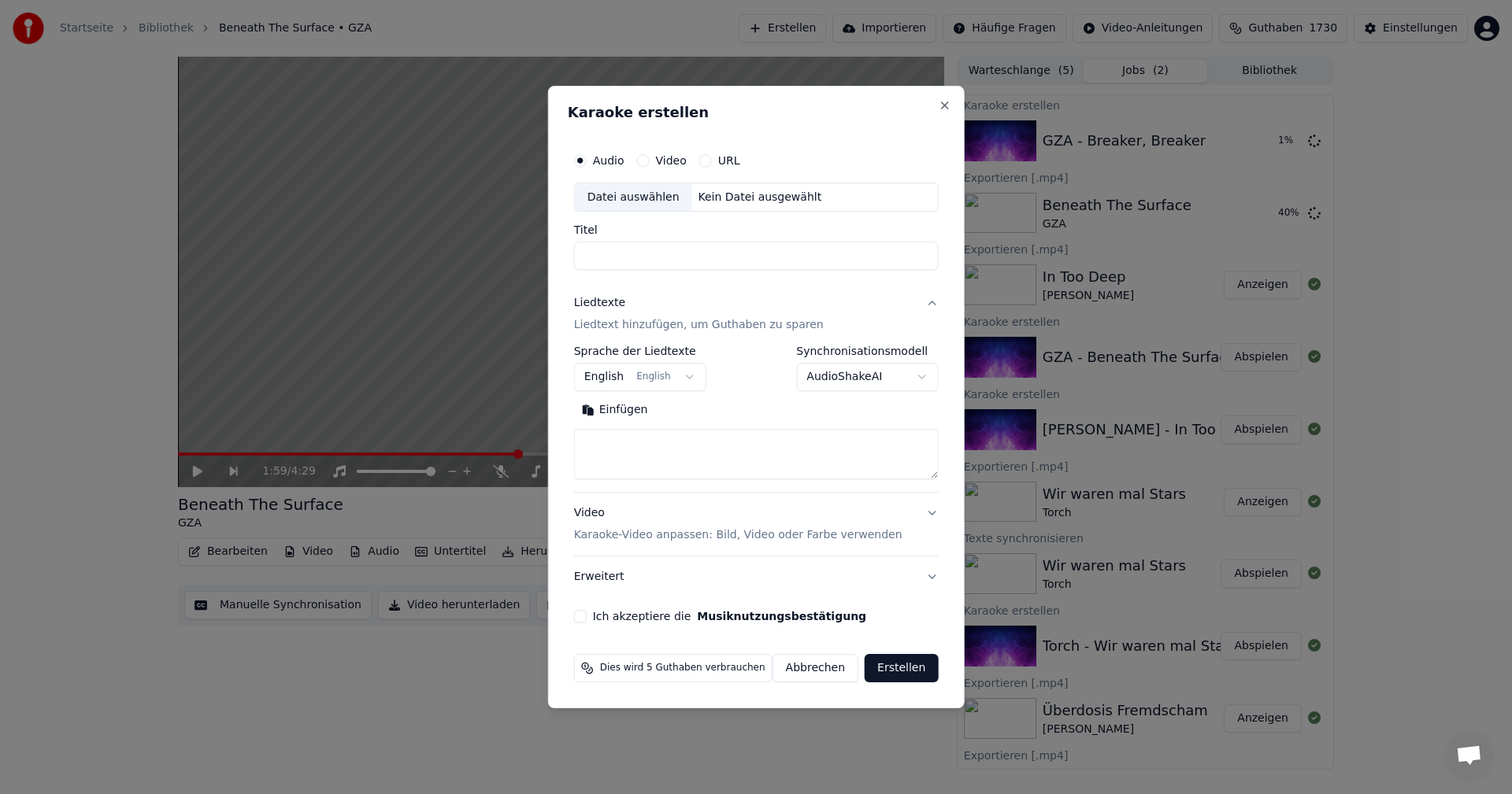
click at [665, 207] on div "Datei auswählen" at bounding box center [633, 197] width 117 height 28
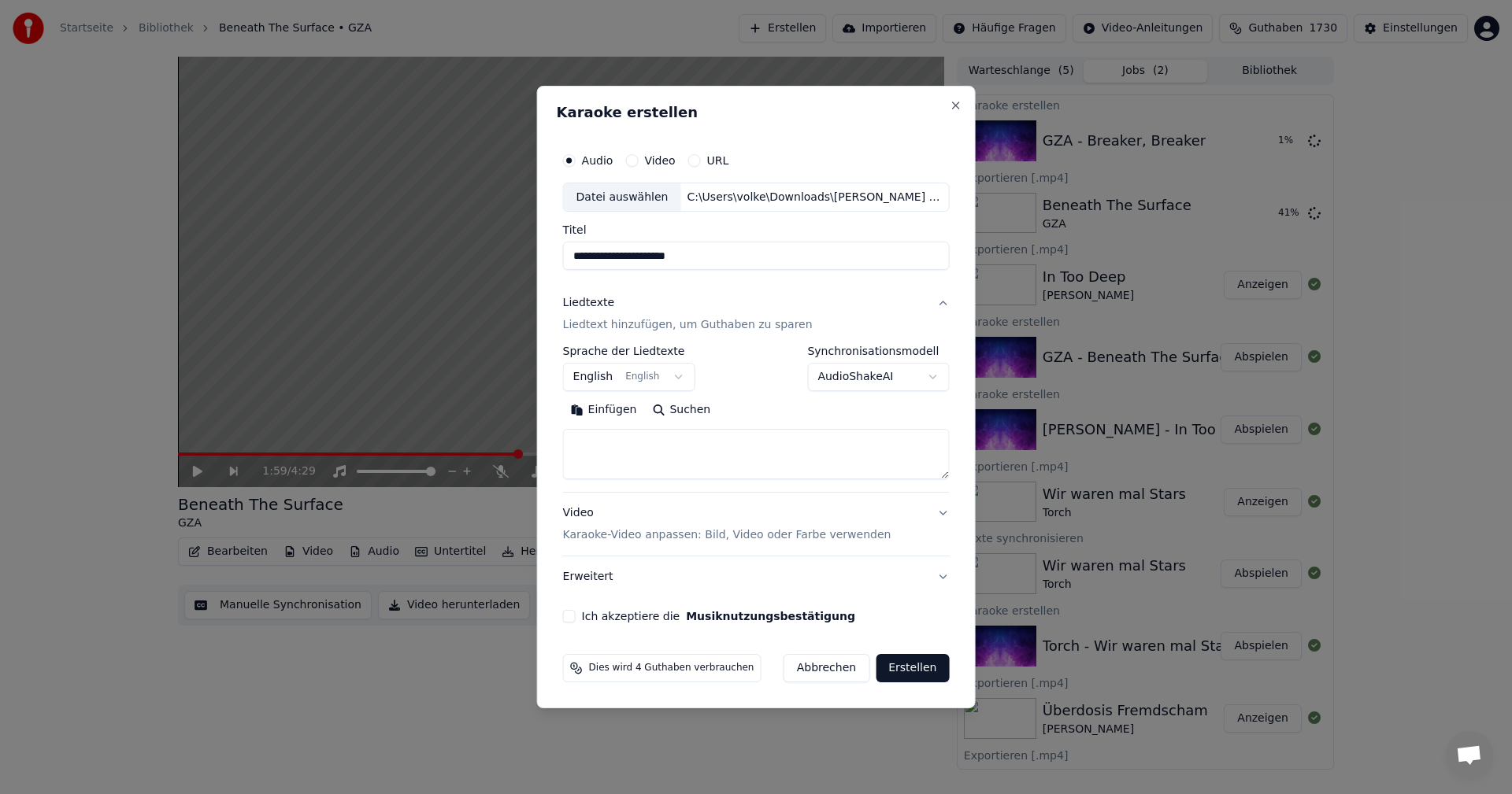
type input "**********"
click at [675, 409] on button "Suchen" at bounding box center [681, 411] width 74 height 25
click at [573, 615] on button "Ich akzeptiere die Musiknutzungsbestätigung" at bounding box center [569, 616] width 13 height 13
type textarea "**********"
click at [923, 666] on button "Erstellen" at bounding box center [912, 667] width 73 height 28
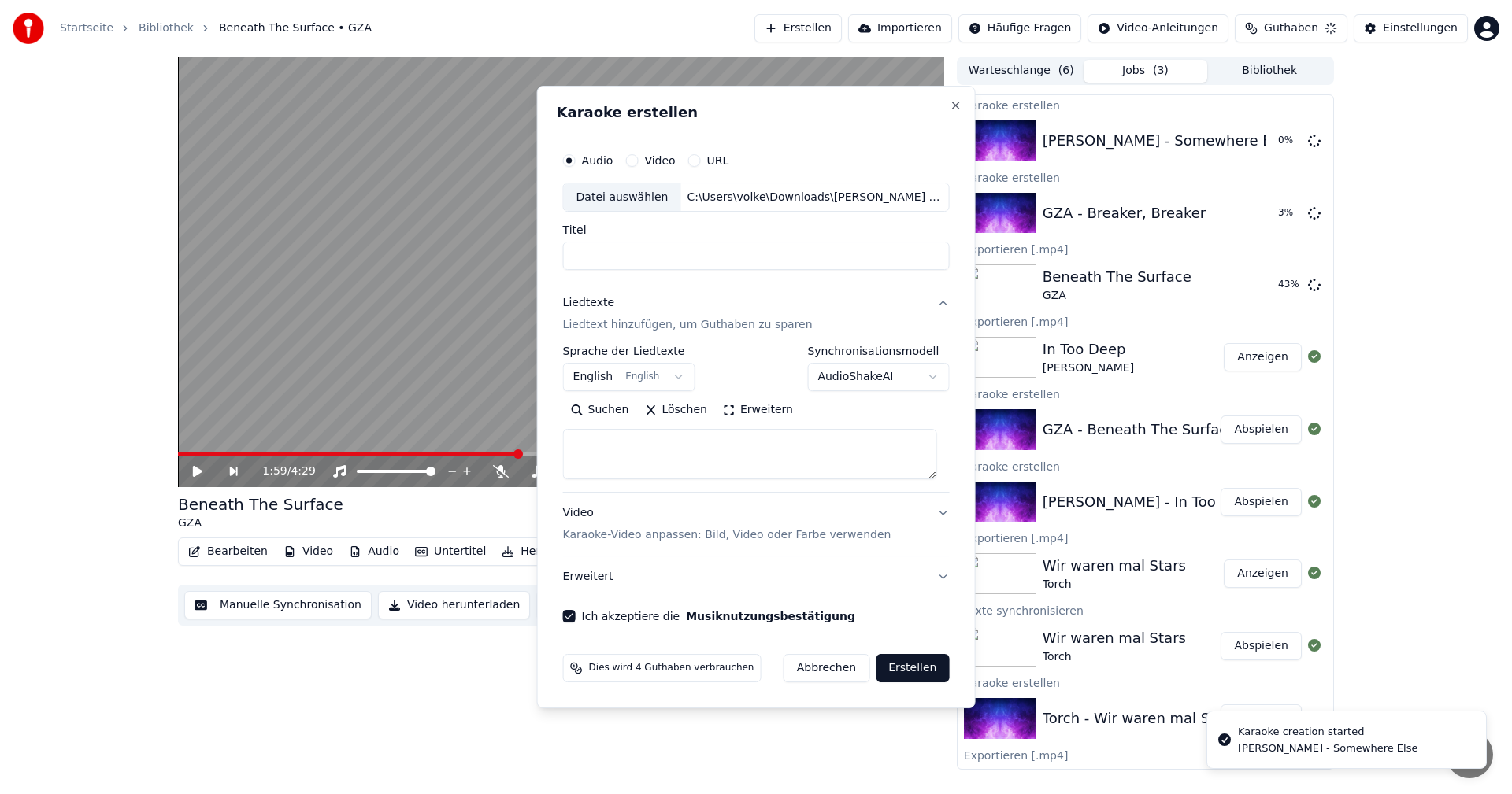
select select
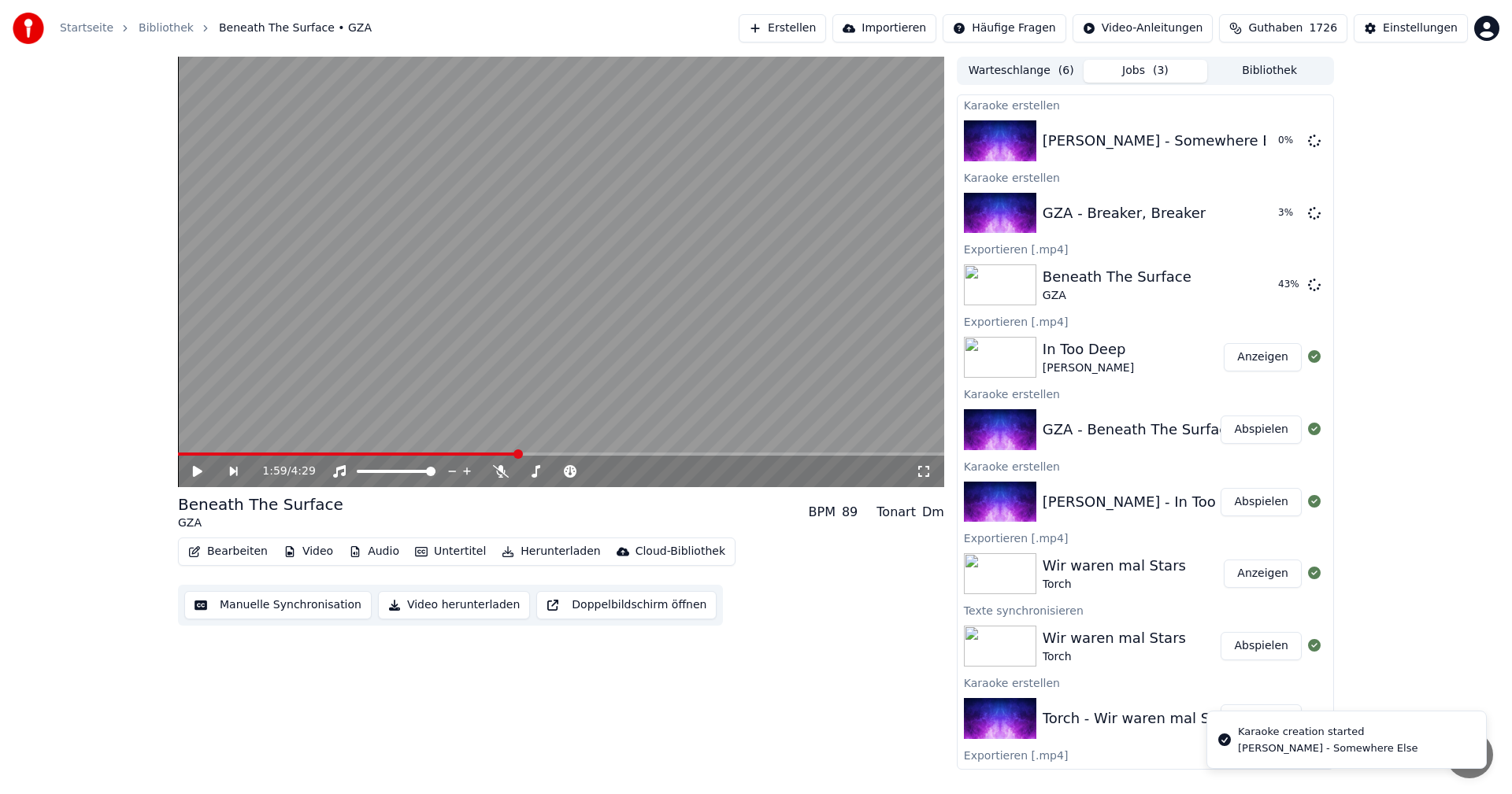
click at [815, 34] on button "Erstellen" at bounding box center [783, 28] width 87 height 28
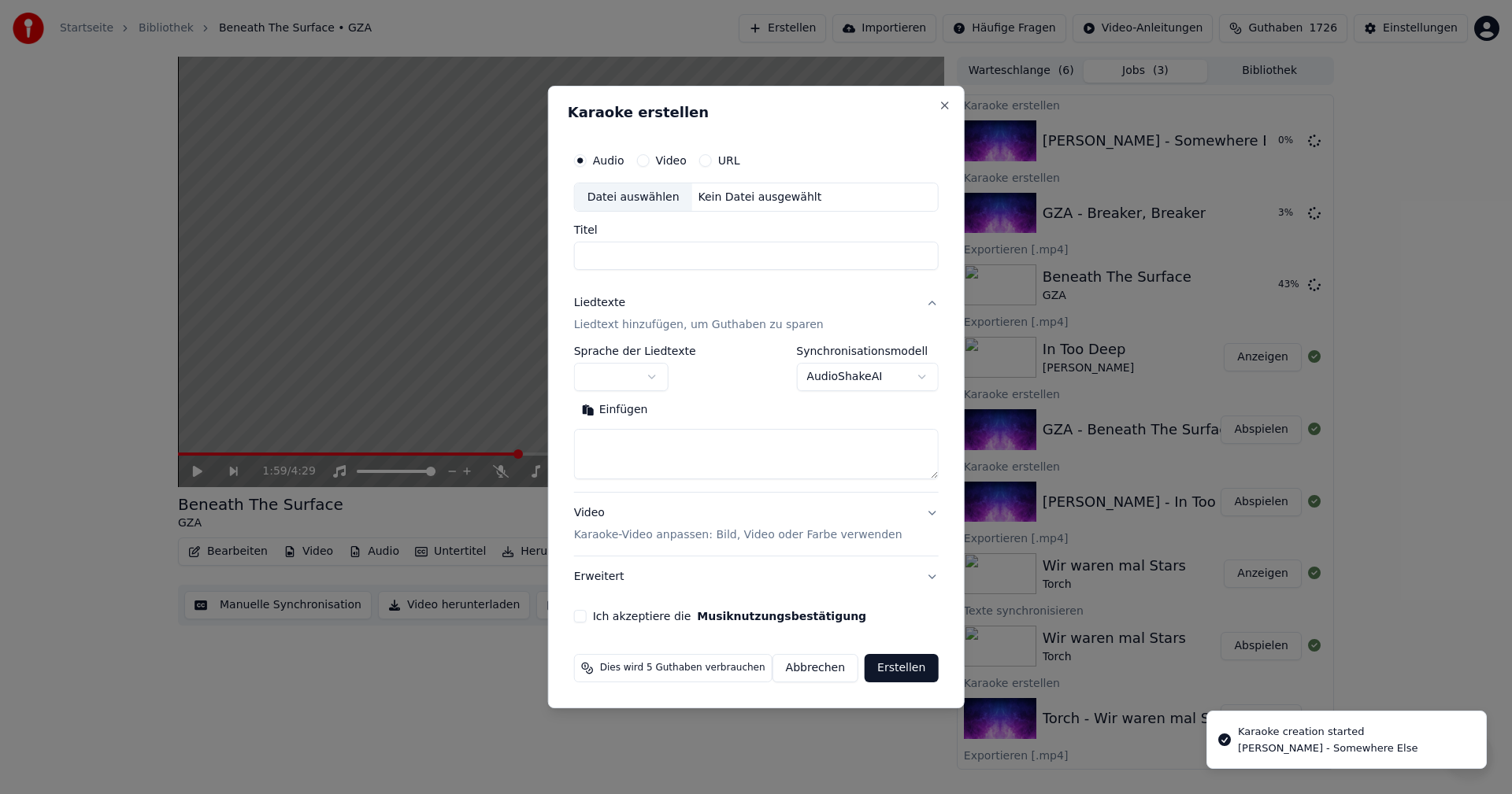
click at [622, 201] on div "Datei auswählen" at bounding box center [633, 197] width 117 height 28
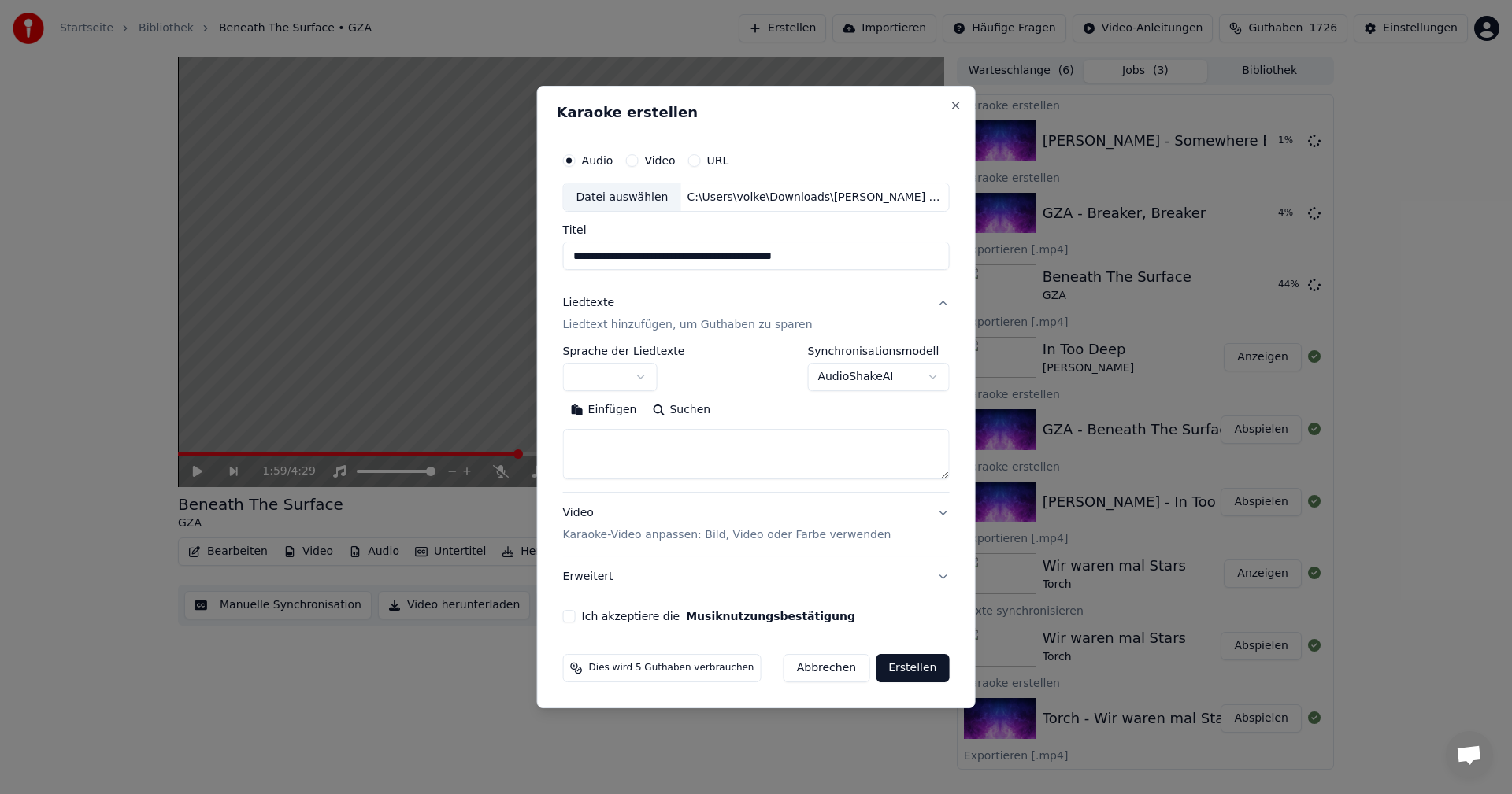
click at [849, 262] on input "**********" at bounding box center [756, 256] width 386 height 28
type input "**********"
click at [649, 378] on button "button" at bounding box center [611, 378] width 95 height 28
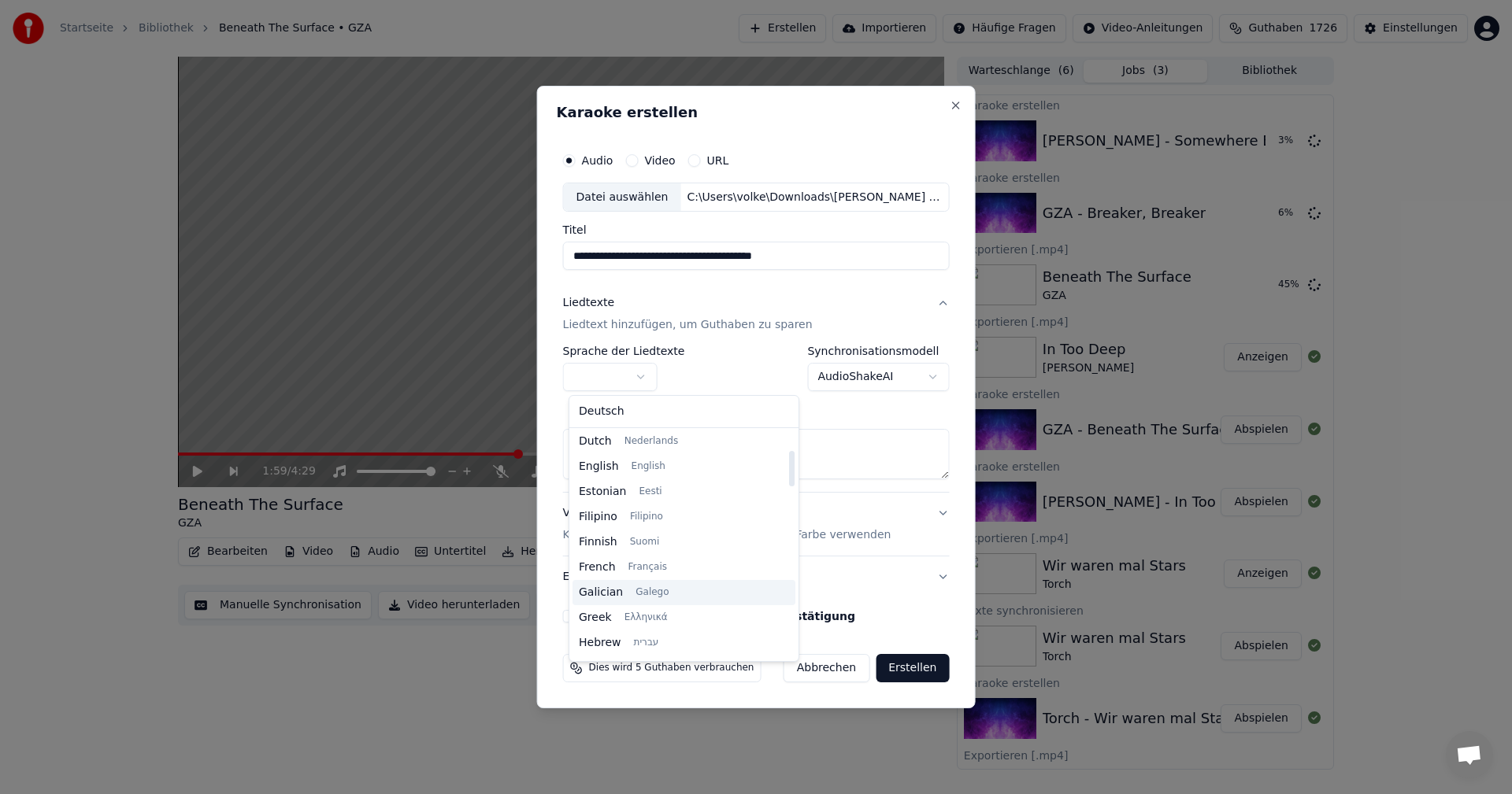
scroll to position [315, 0]
select select "**"
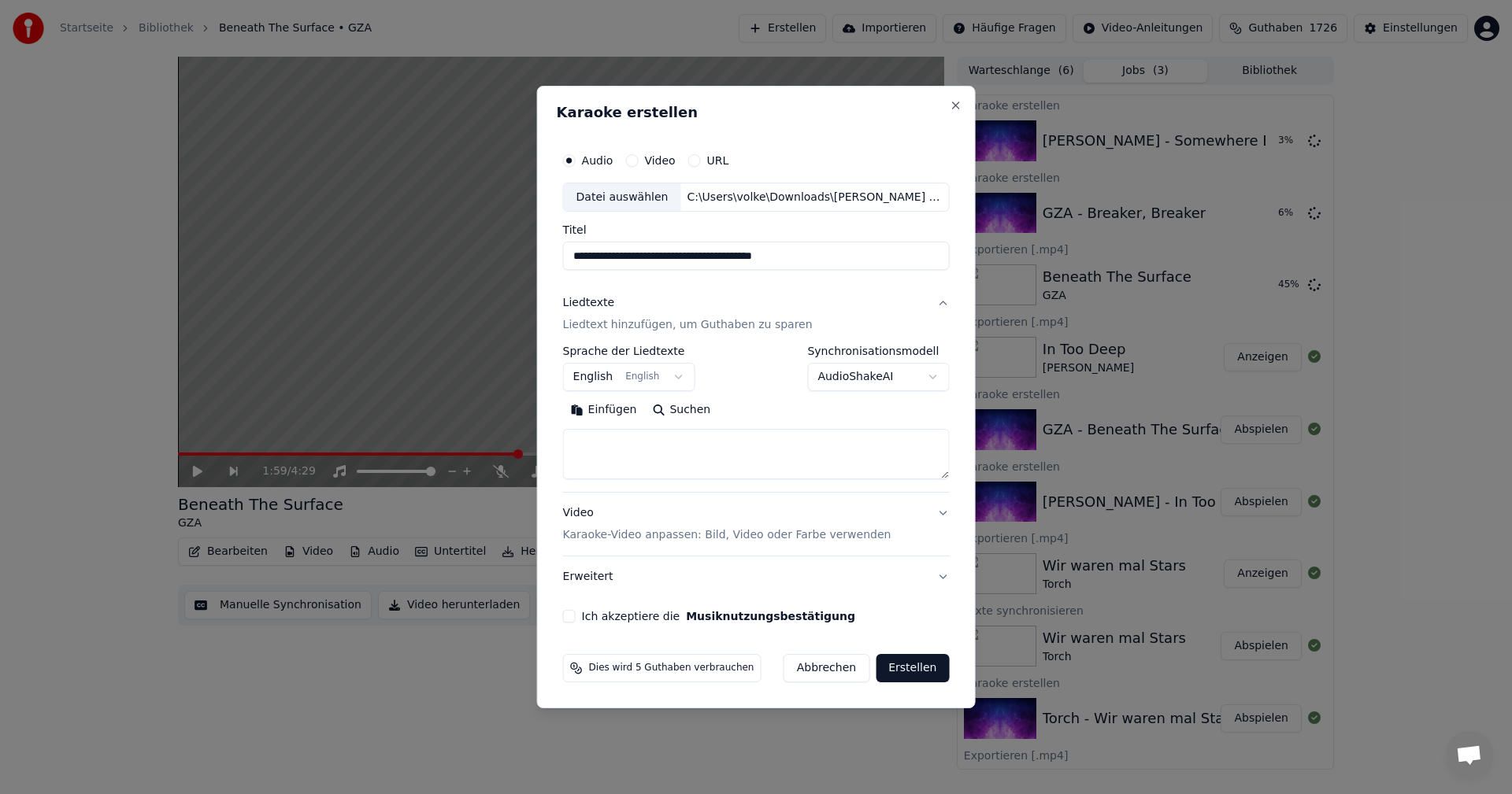
click at [692, 411] on button "Suchen" at bounding box center [681, 411] width 74 height 25
click at [602, 433] on textarea at bounding box center [756, 455] width 386 height 50
paste textarea "**********"
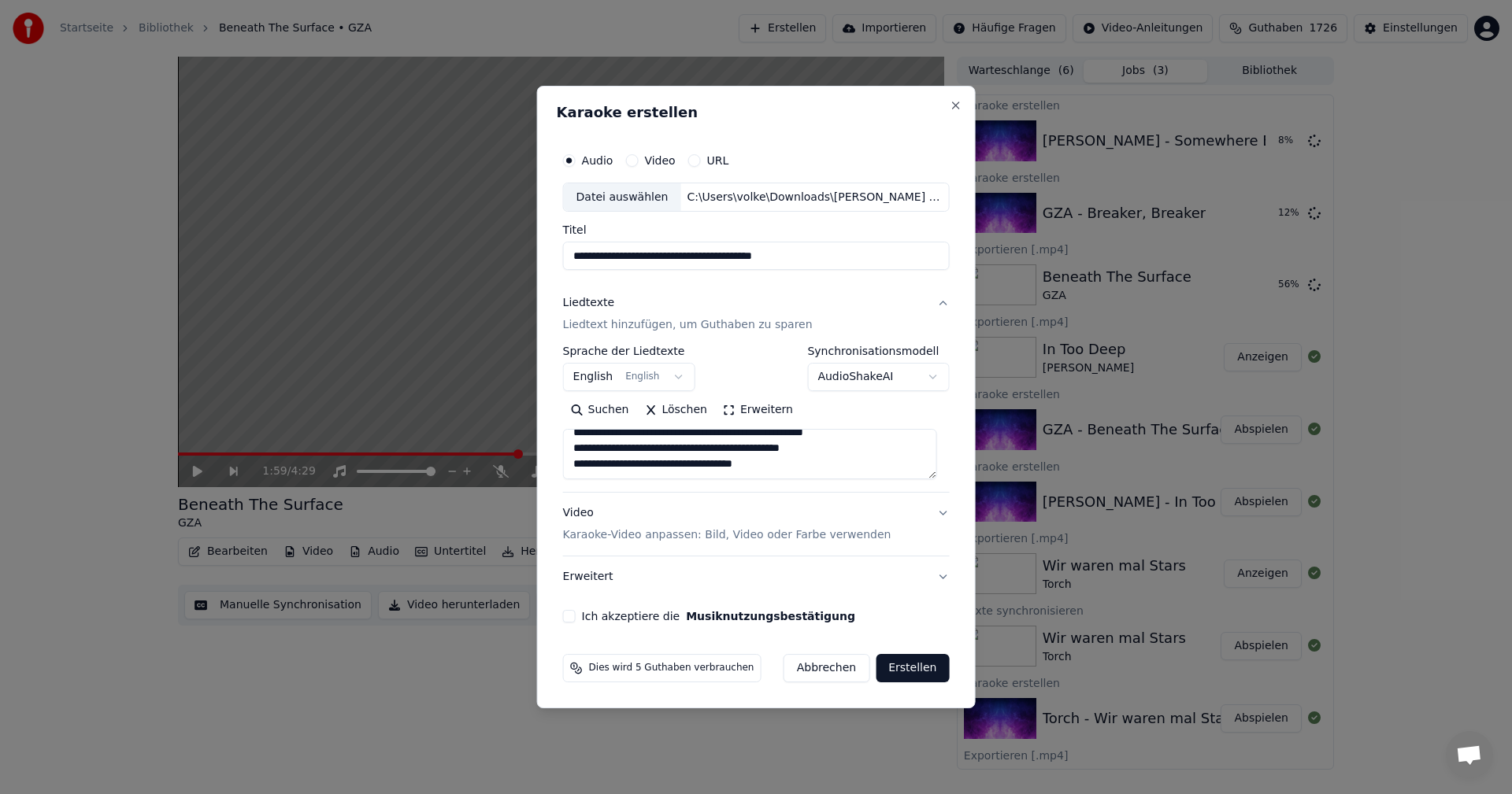
scroll to position [383, 0]
paste textarea "**********"
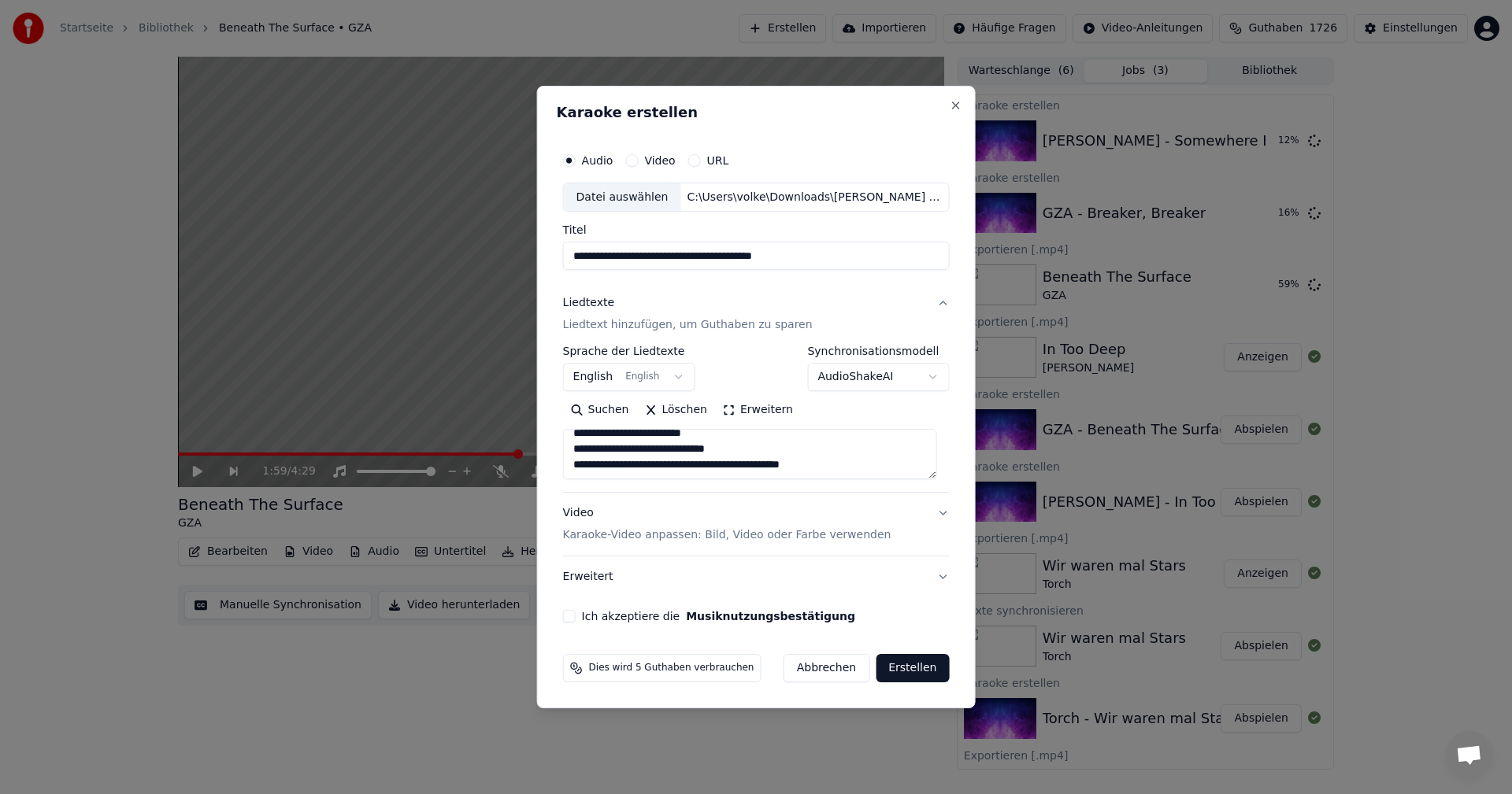
paste textarea "**********"
type textarea "**********"
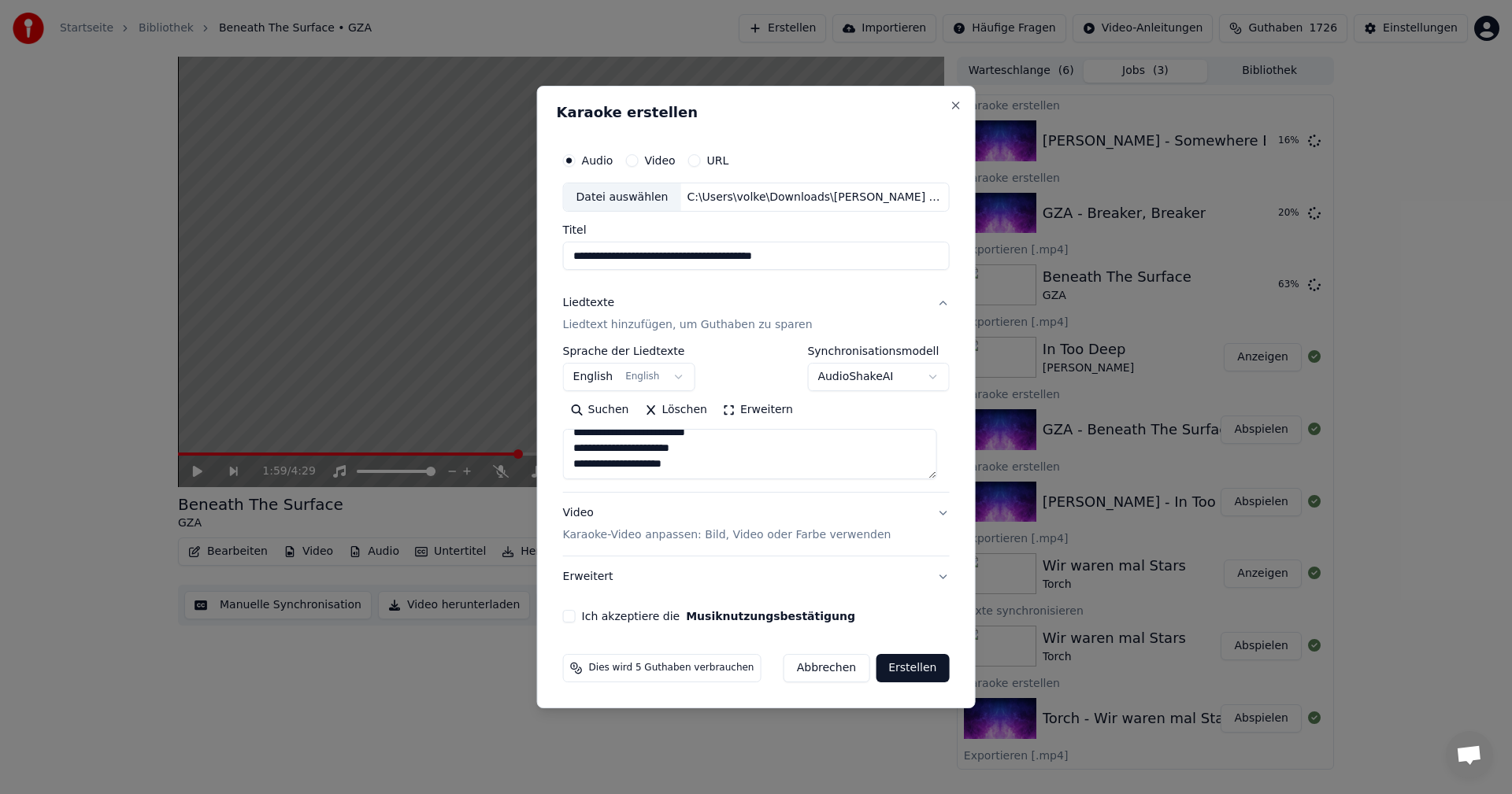
click at [576, 613] on button "Ich akzeptiere die Musiknutzungsbestätigung" at bounding box center [569, 616] width 13 height 13
click at [923, 666] on button "Erstellen" at bounding box center [912, 667] width 73 height 28
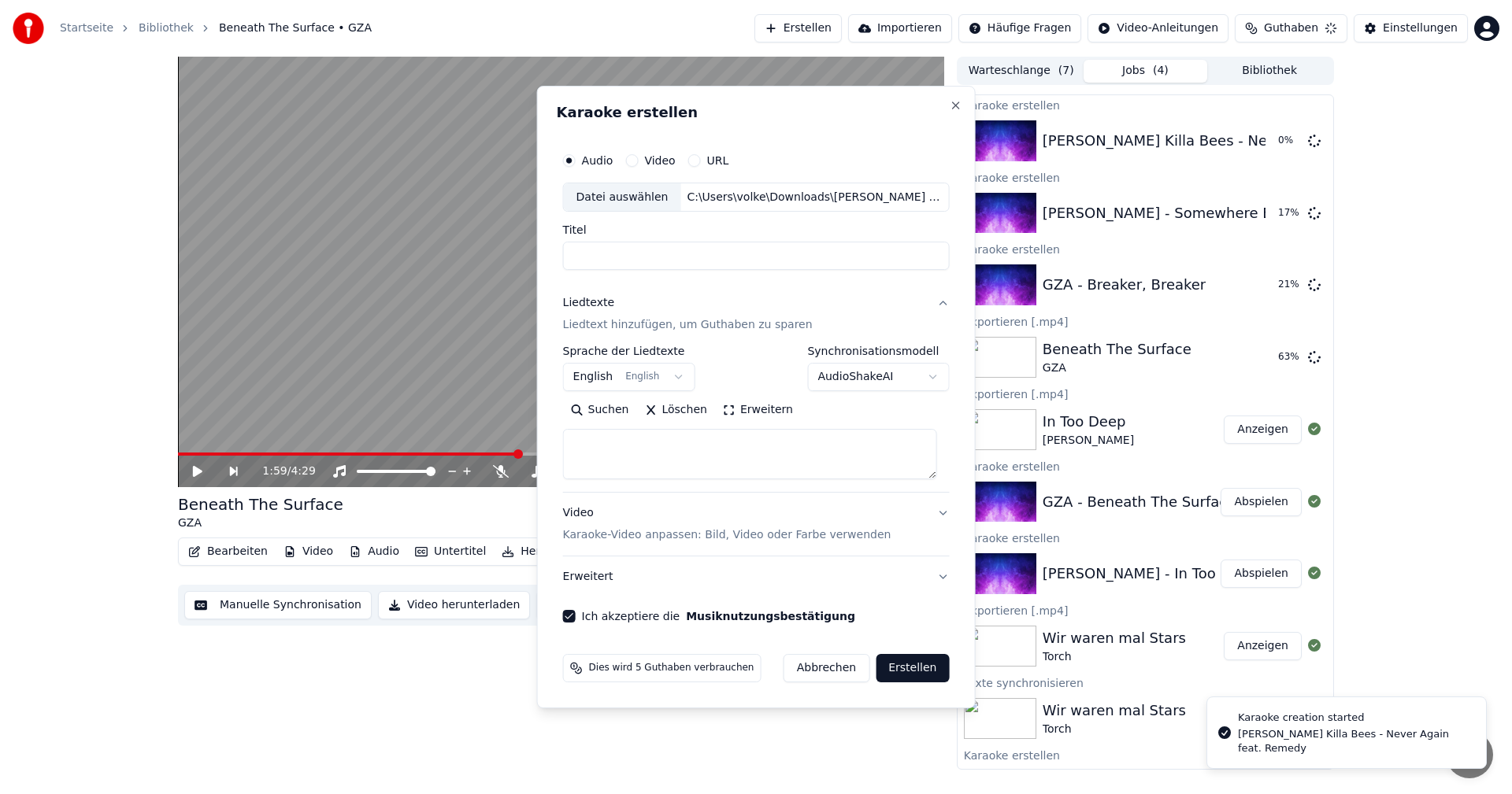
select select
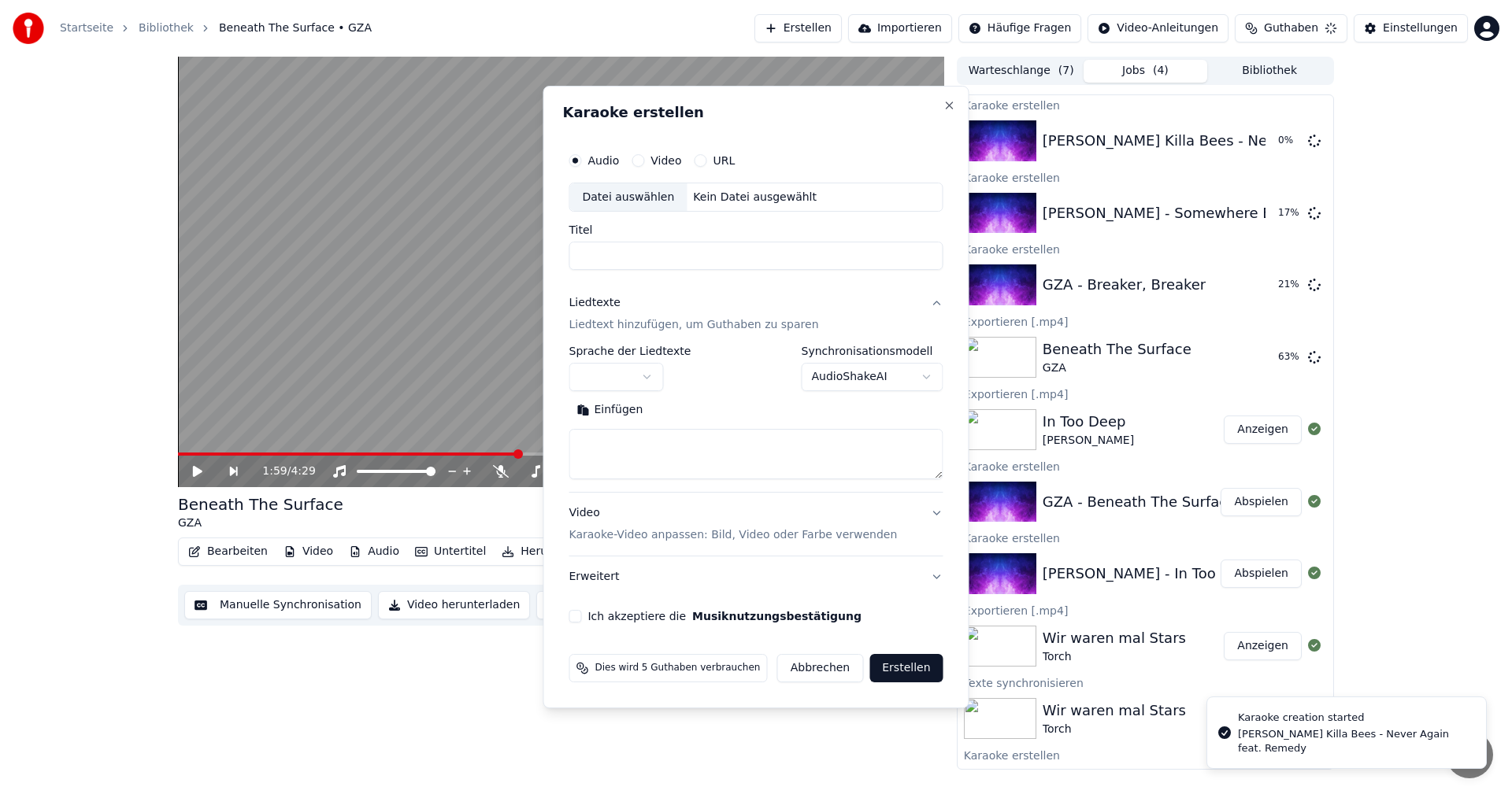
scroll to position [0, 0]
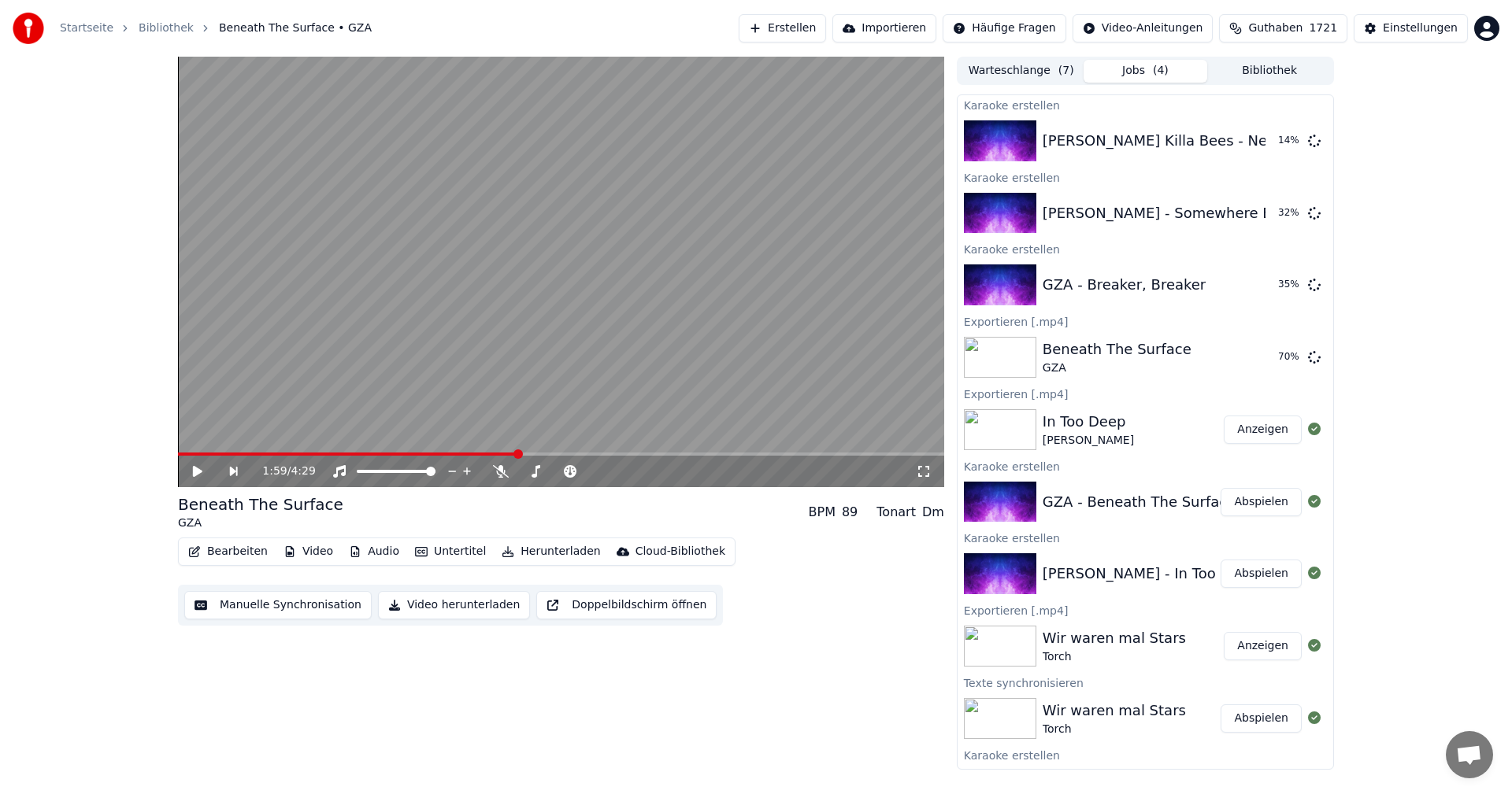
click at [826, 36] on button "Erstellen" at bounding box center [783, 28] width 87 height 28
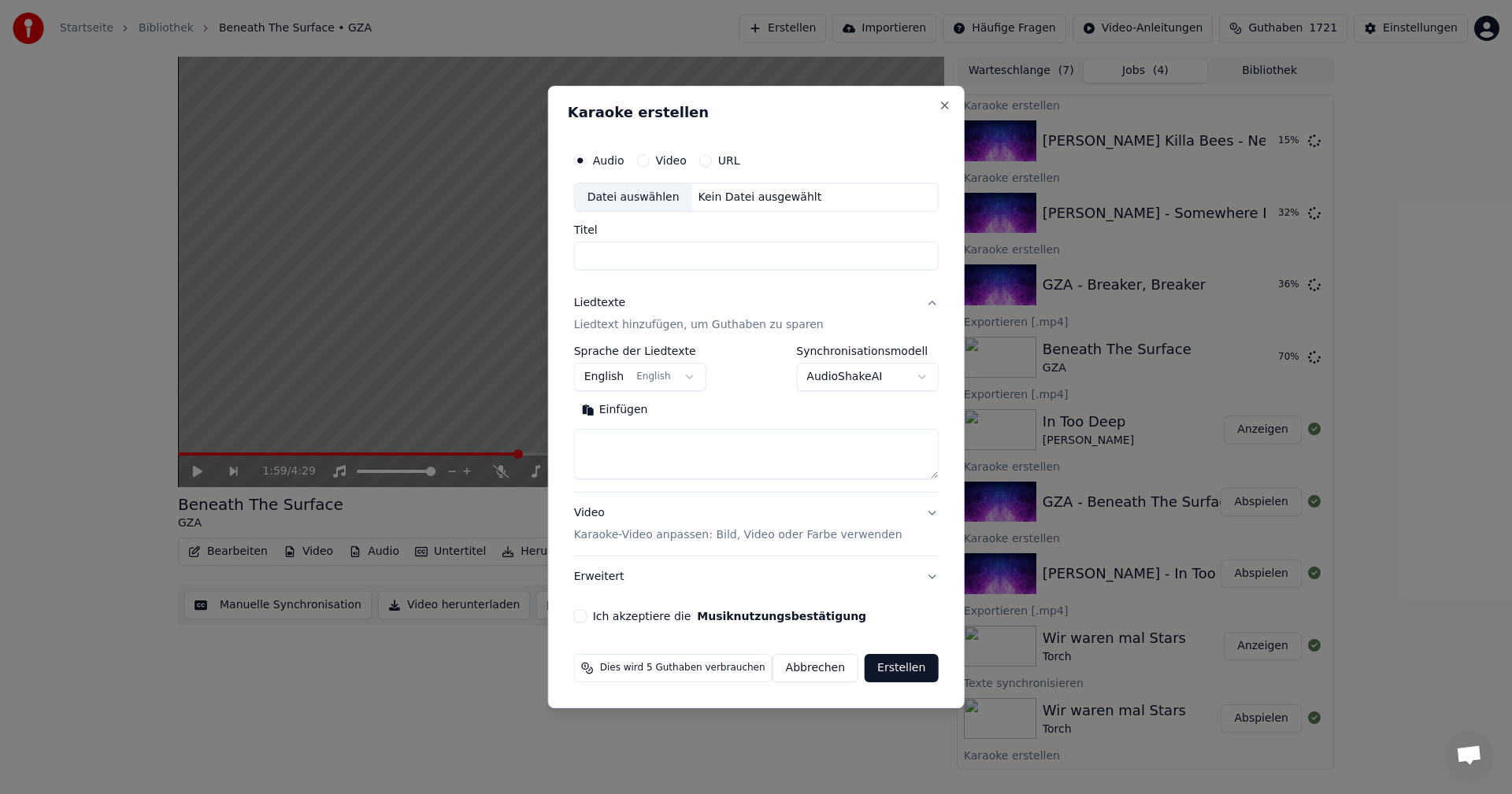
click at [632, 201] on div "Datei auswählen" at bounding box center [633, 197] width 117 height 28
click at [814, 669] on button "Abbrechen" at bounding box center [815, 667] width 86 height 28
select select
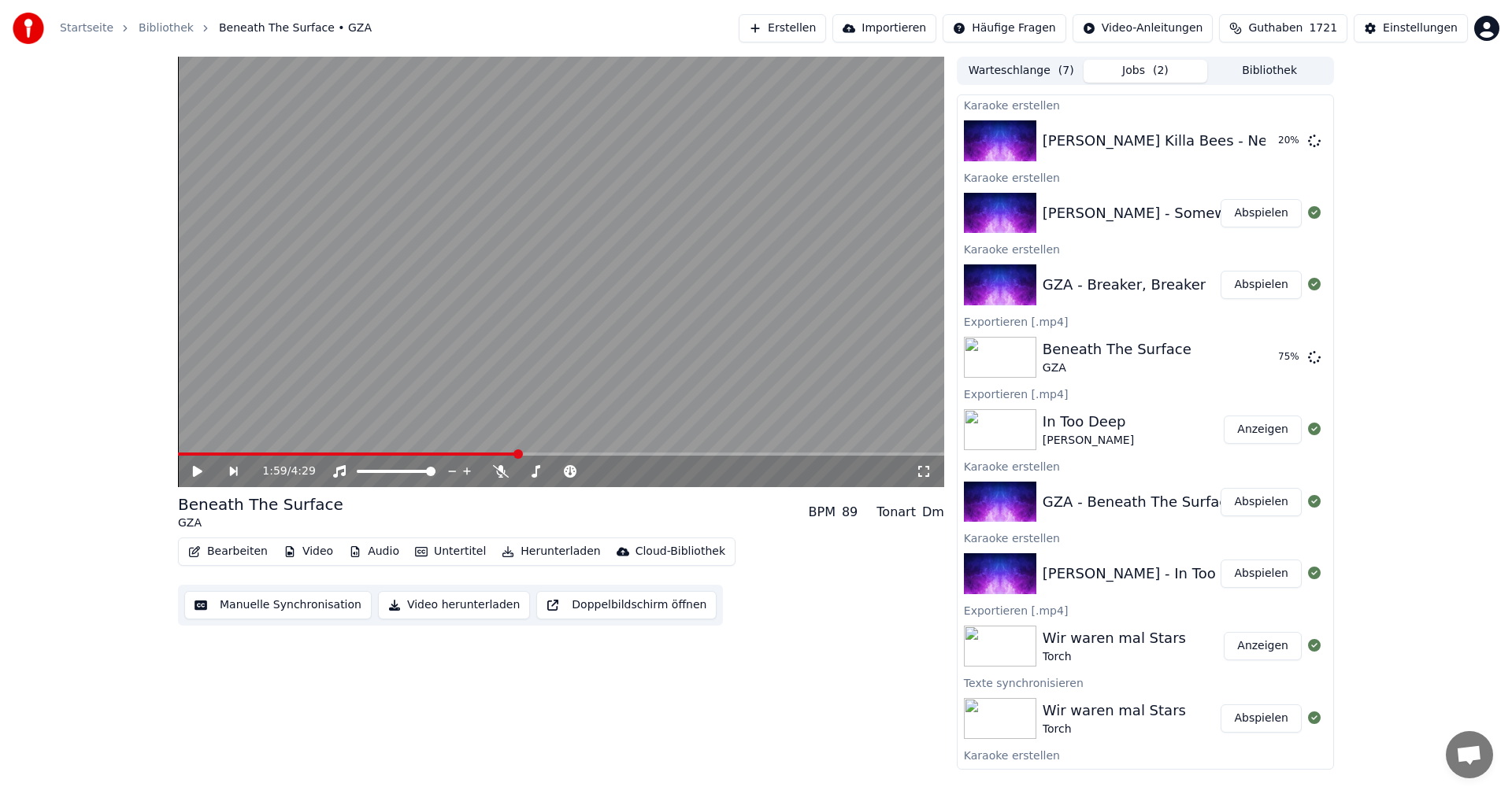
click at [1244, 295] on button "Abspielen" at bounding box center [1261, 284] width 81 height 28
click at [433, 556] on button "Untertitel" at bounding box center [450, 552] width 83 height 22
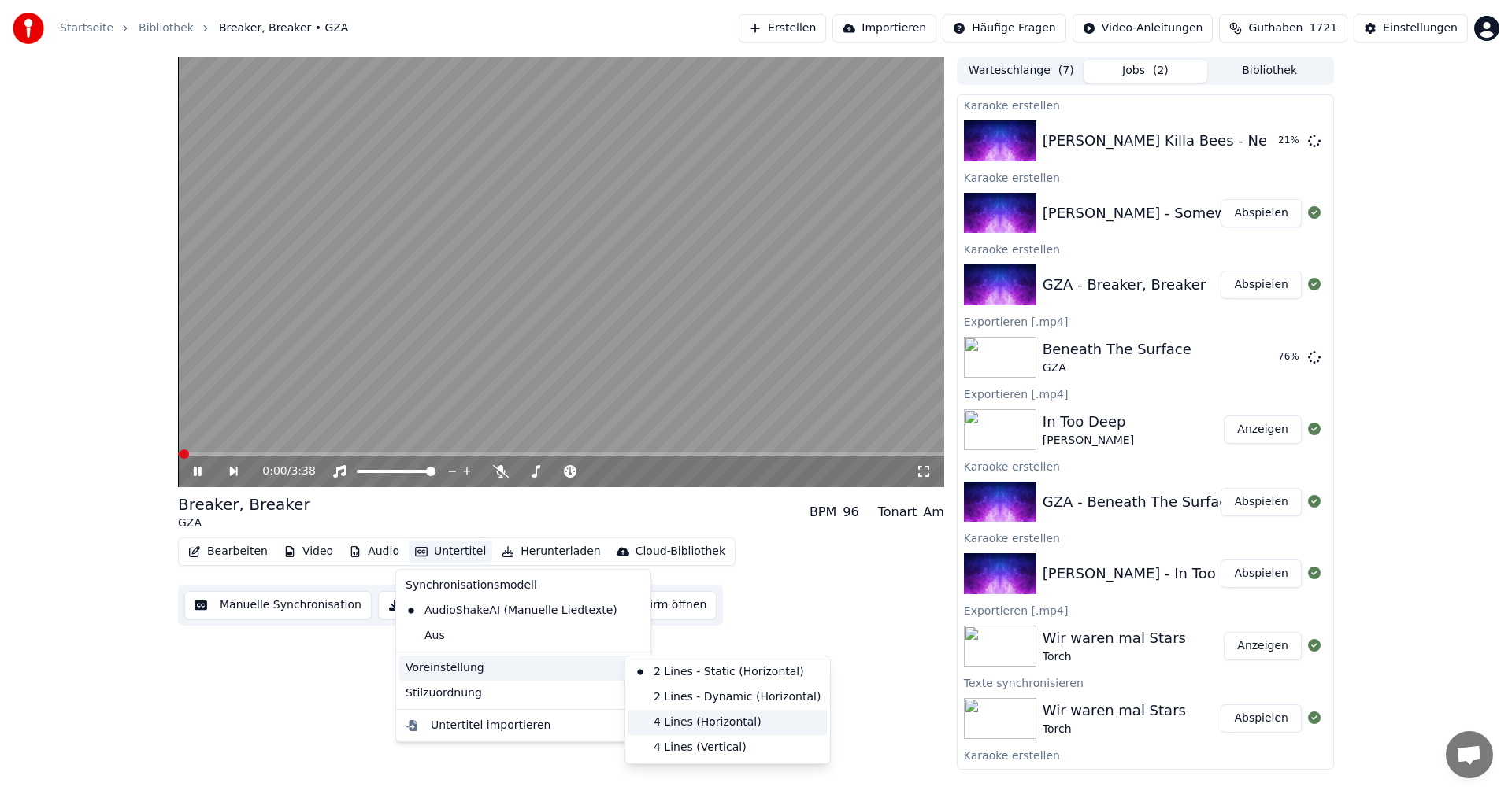
click at [688, 722] on div "4 Lines (Horizontal)" at bounding box center [727, 723] width 198 height 25
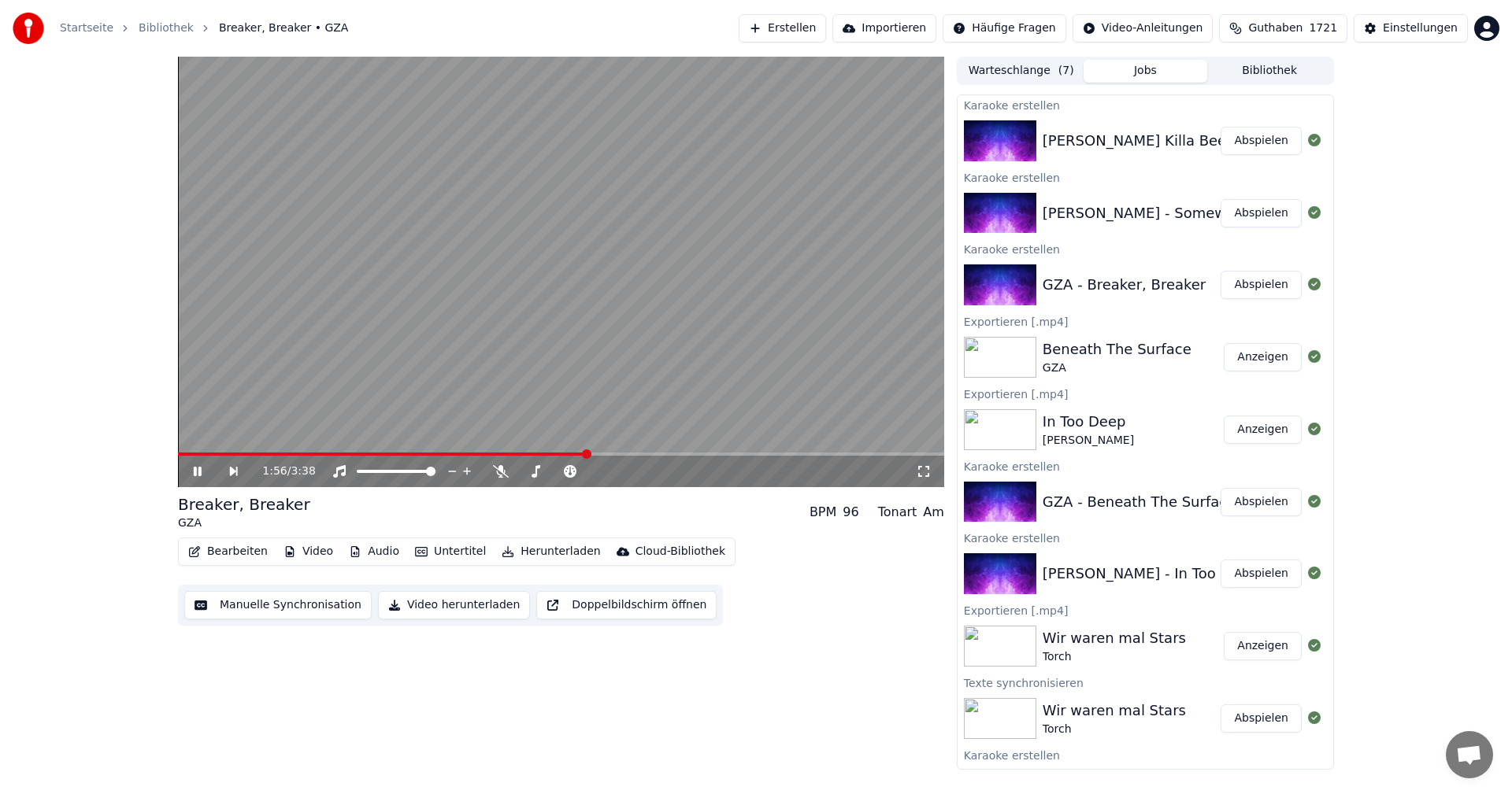
click at [200, 467] on icon at bounding box center [208, 471] width 36 height 13
click at [238, 553] on button "Bearbeiten" at bounding box center [227, 552] width 92 height 22
click at [208, 555] on button "Bearbeiten" at bounding box center [227, 552] width 92 height 22
click at [220, 555] on button "Bearbeiten" at bounding box center [227, 552] width 92 height 22
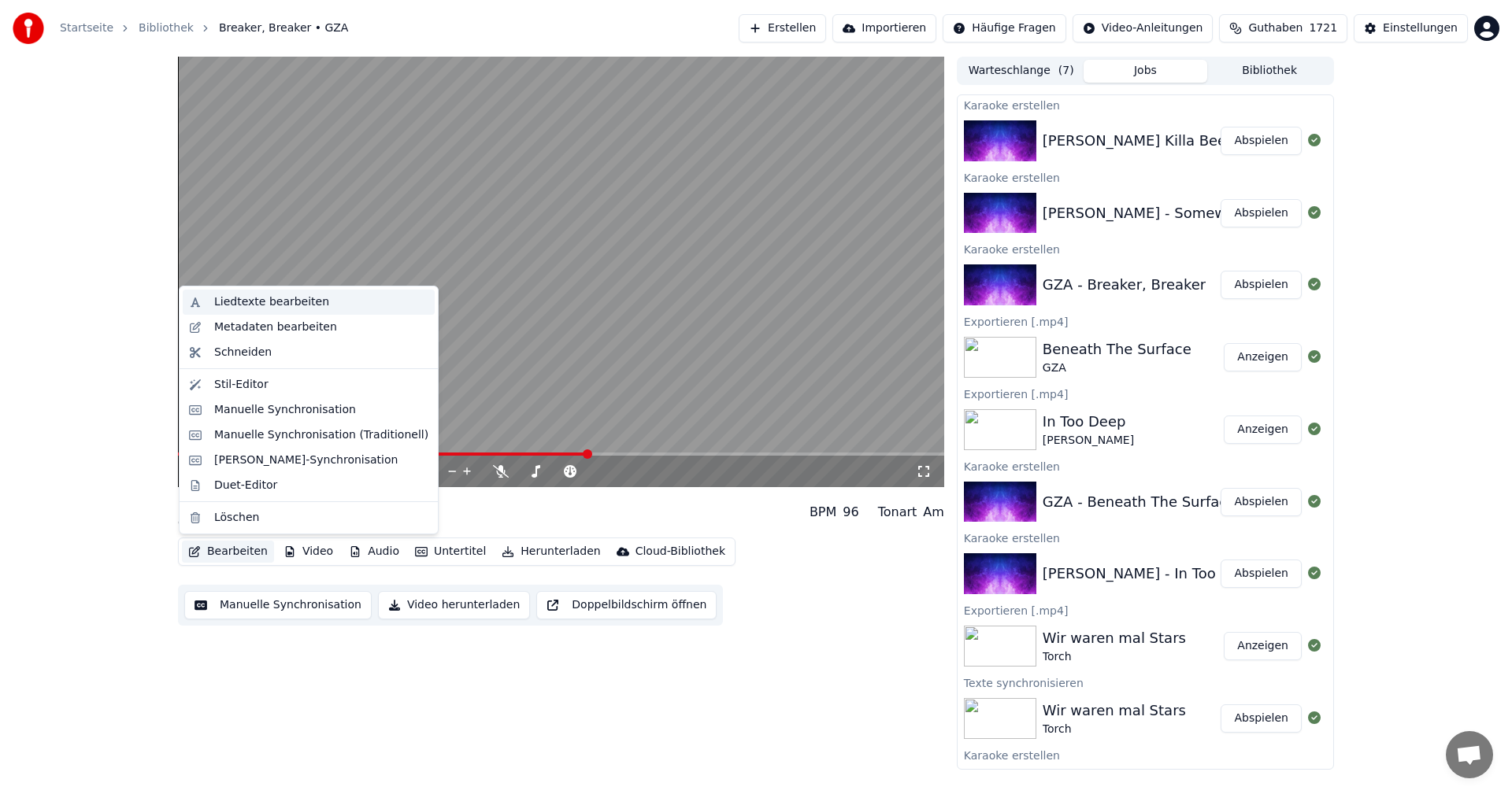
click at [261, 300] on div "Liedtexte bearbeiten" at bounding box center [271, 302] width 115 height 15
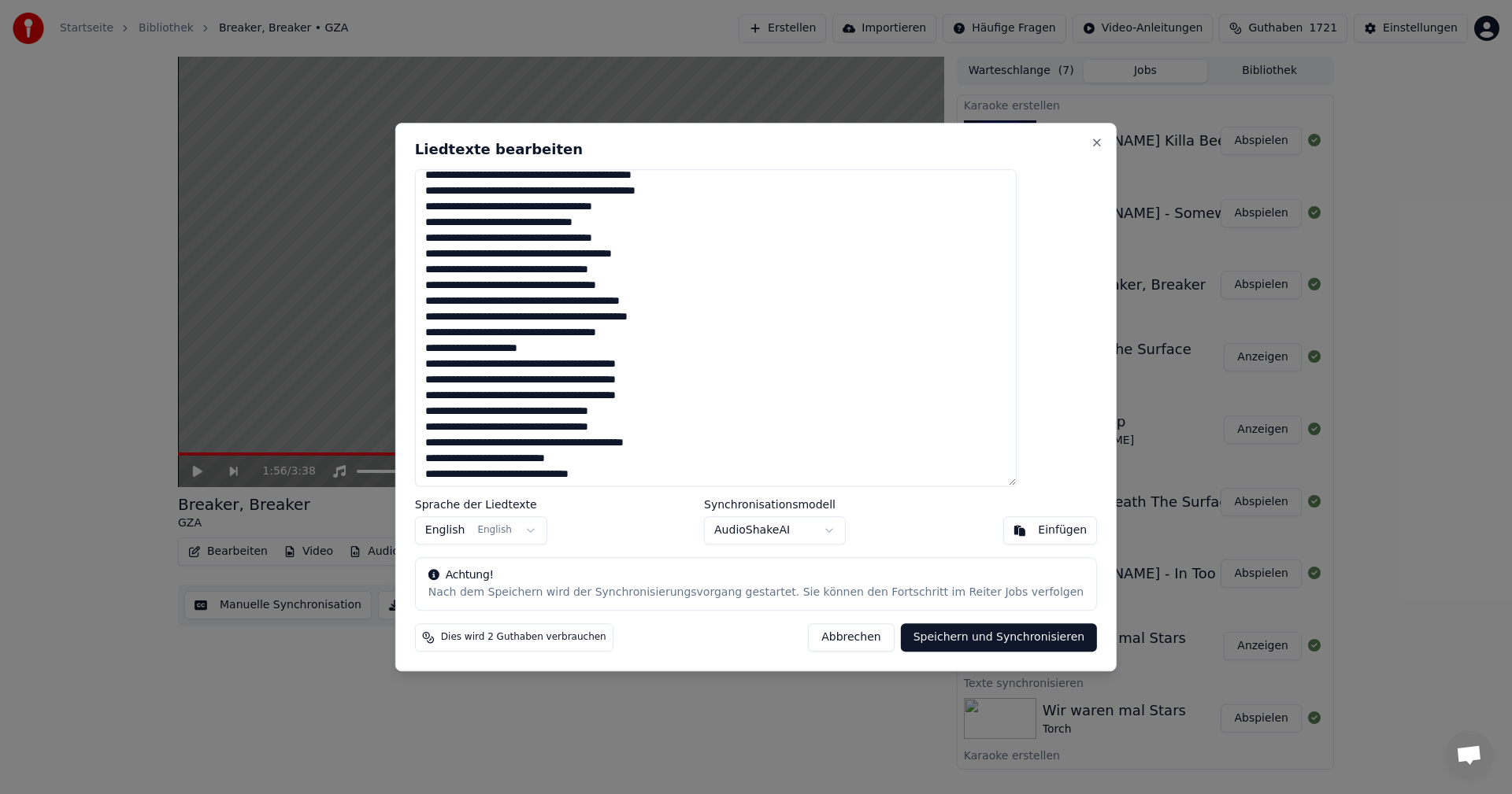
scroll to position [394, 0]
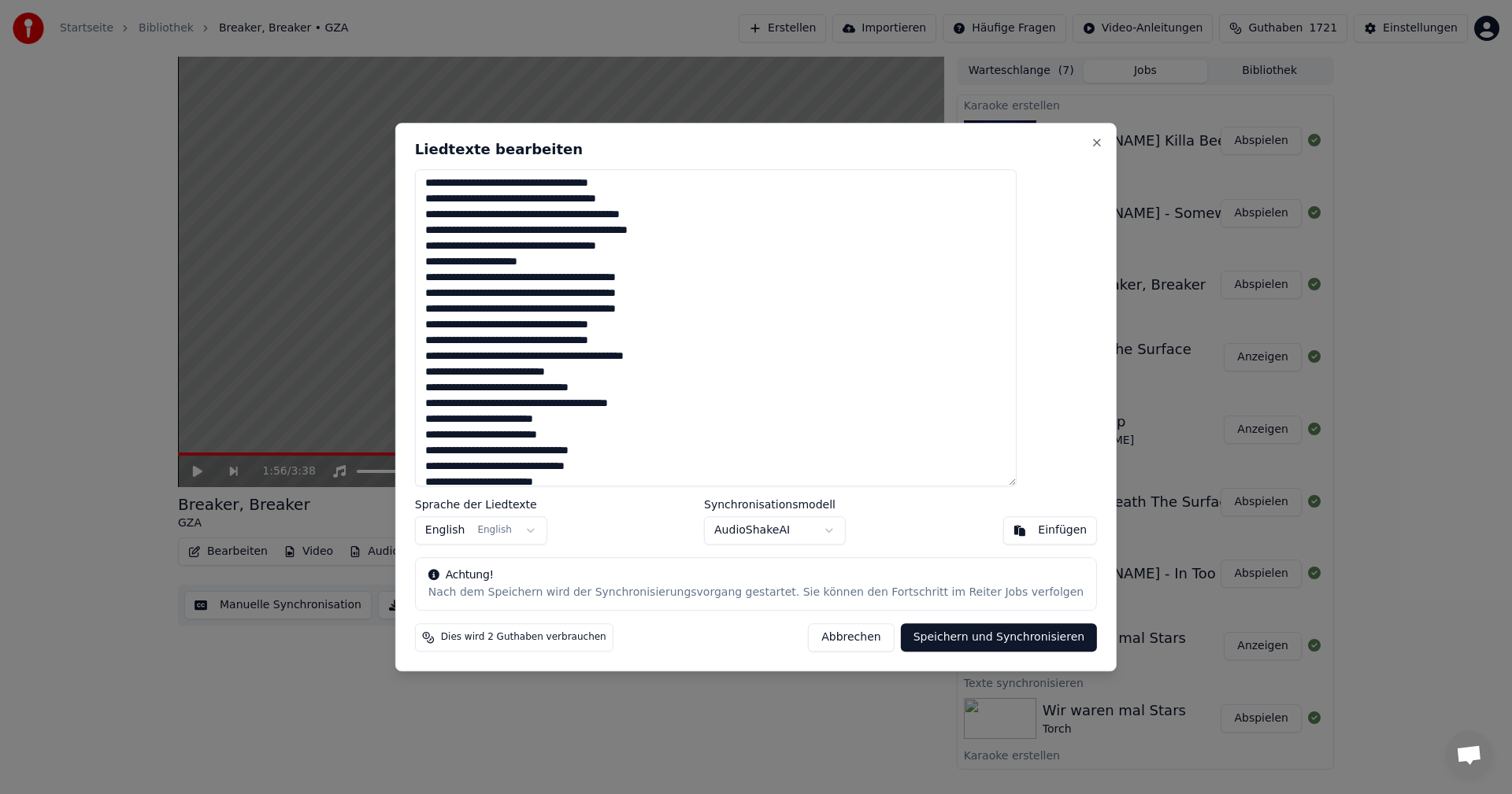
click at [551, 403] on textarea at bounding box center [716, 327] width 602 height 318
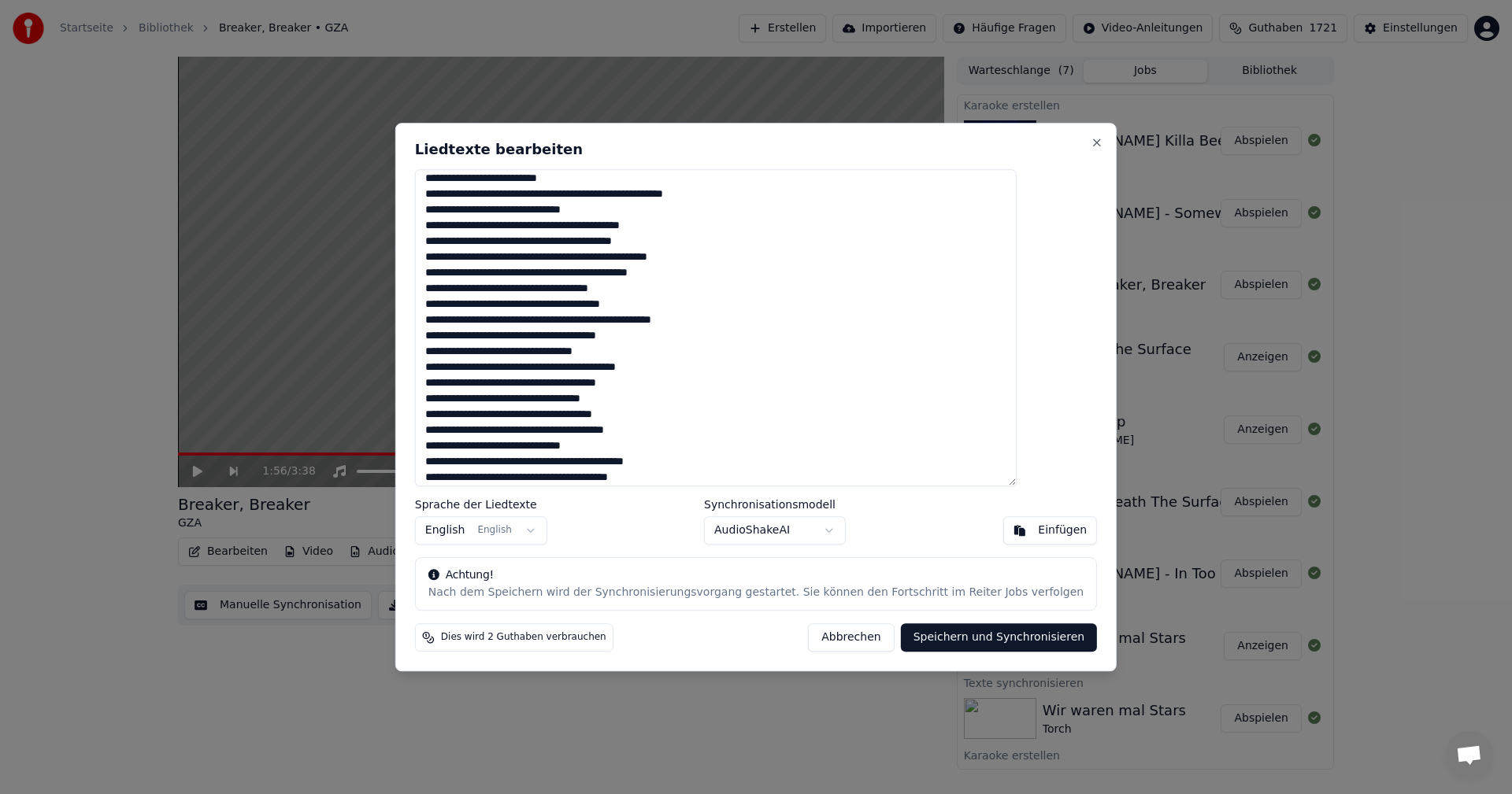
scroll to position [787, 0]
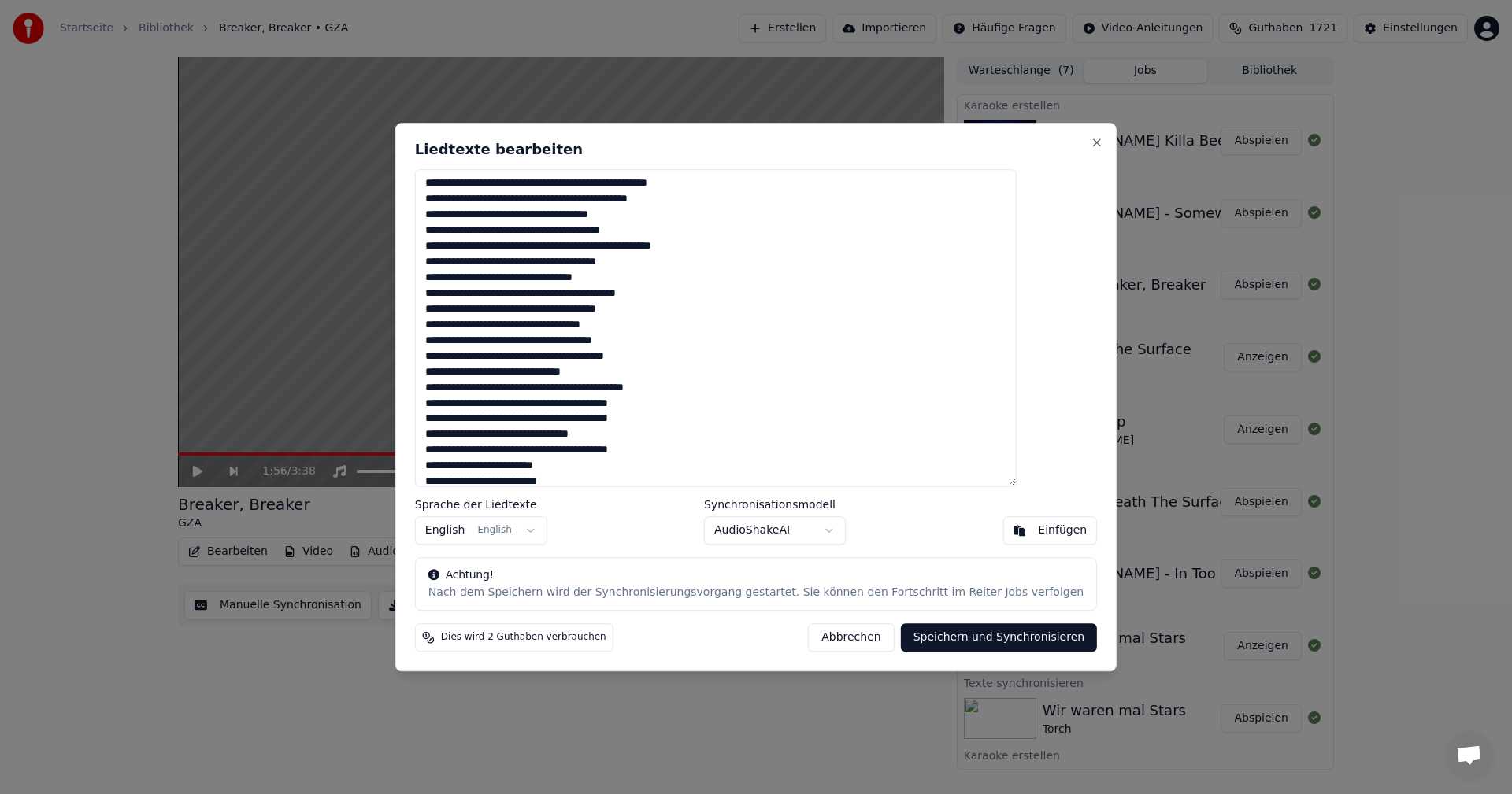
click at [608, 451] on textarea at bounding box center [716, 327] width 602 height 318
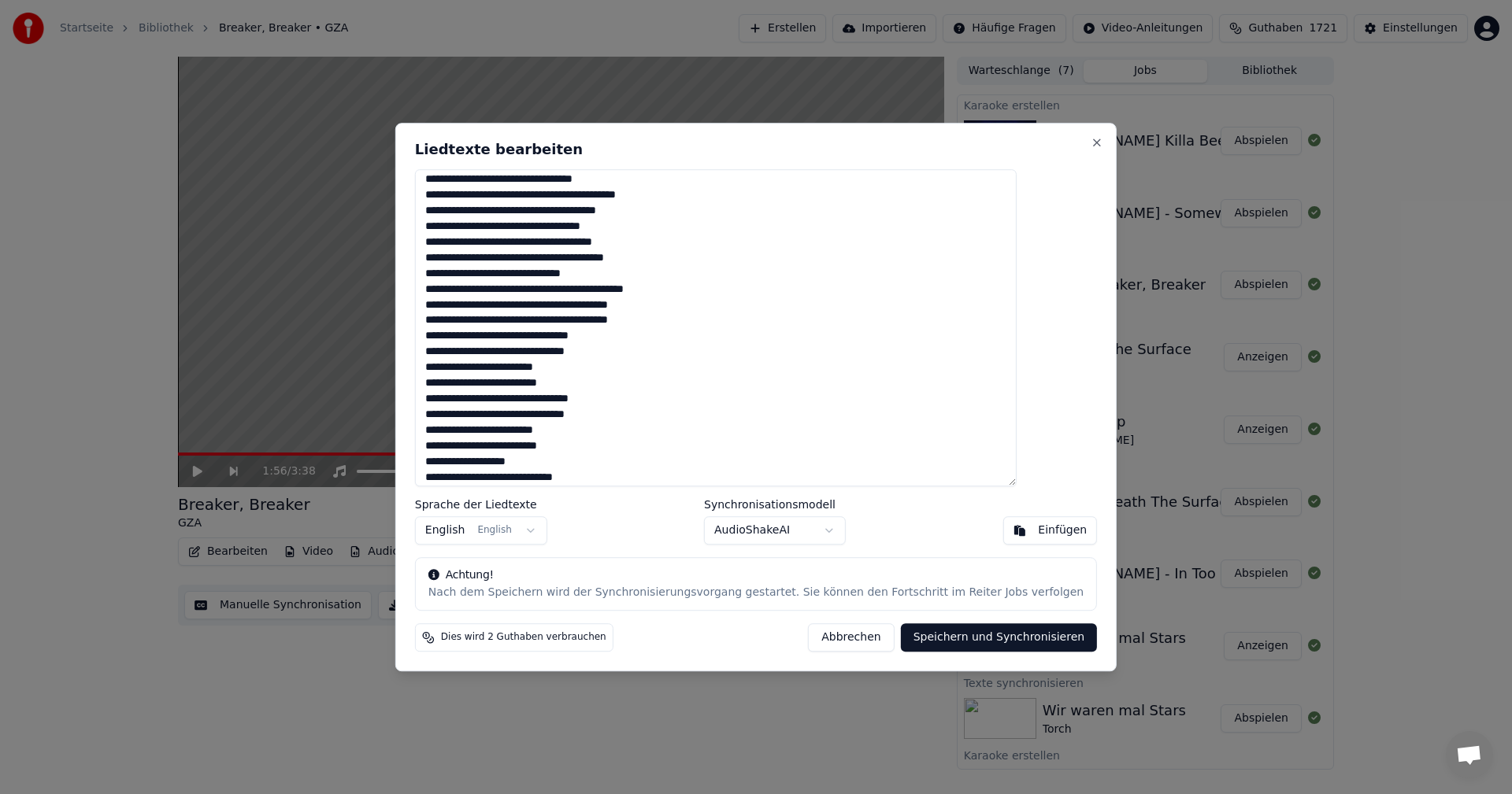
scroll to position [893, 0]
click at [633, 469] on textarea at bounding box center [716, 327] width 602 height 318
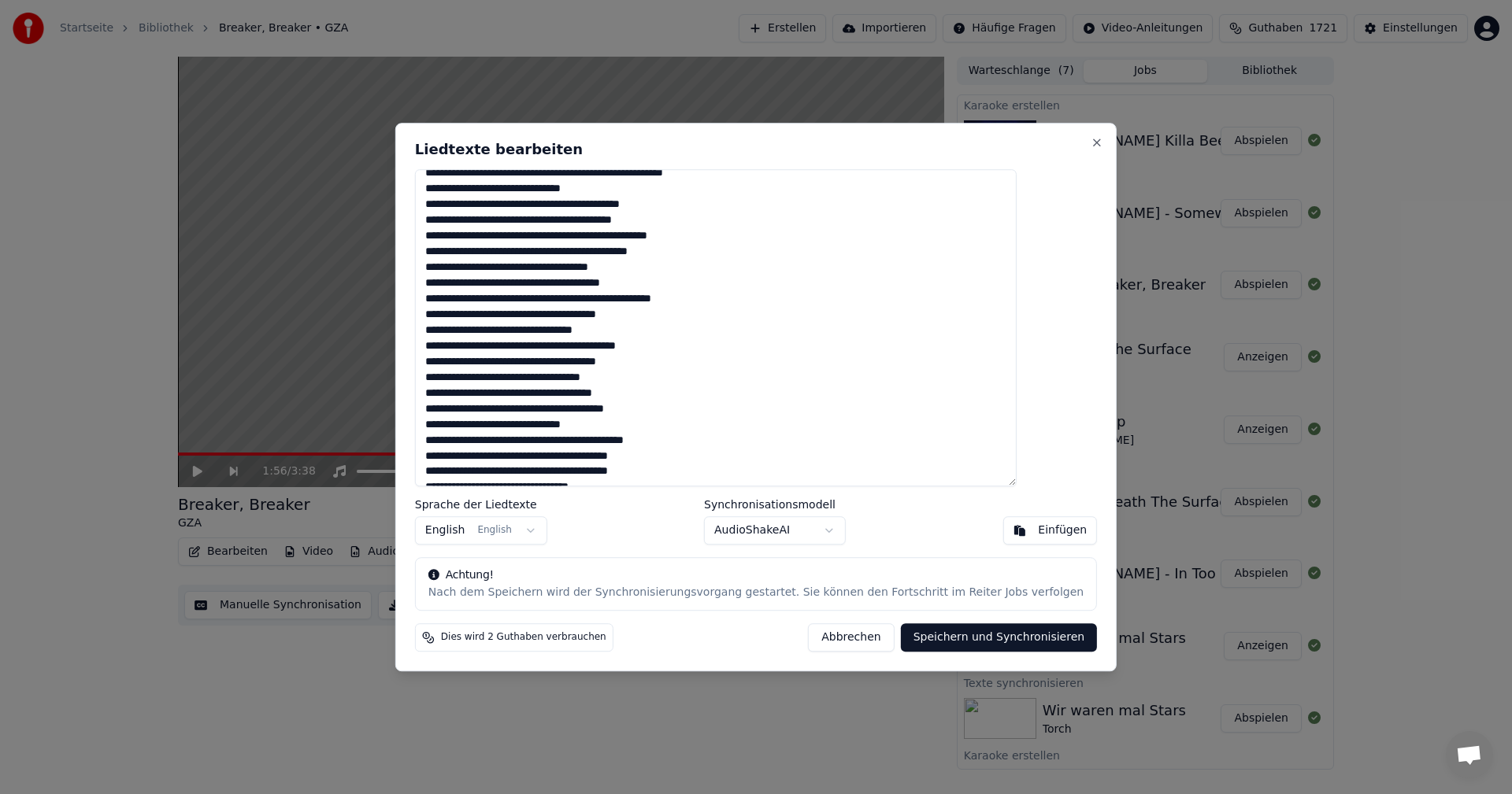
type textarea "**********"
click at [941, 638] on button "Speichern und Synchronisieren" at bounding box center [1000, 638] width 197 height 28
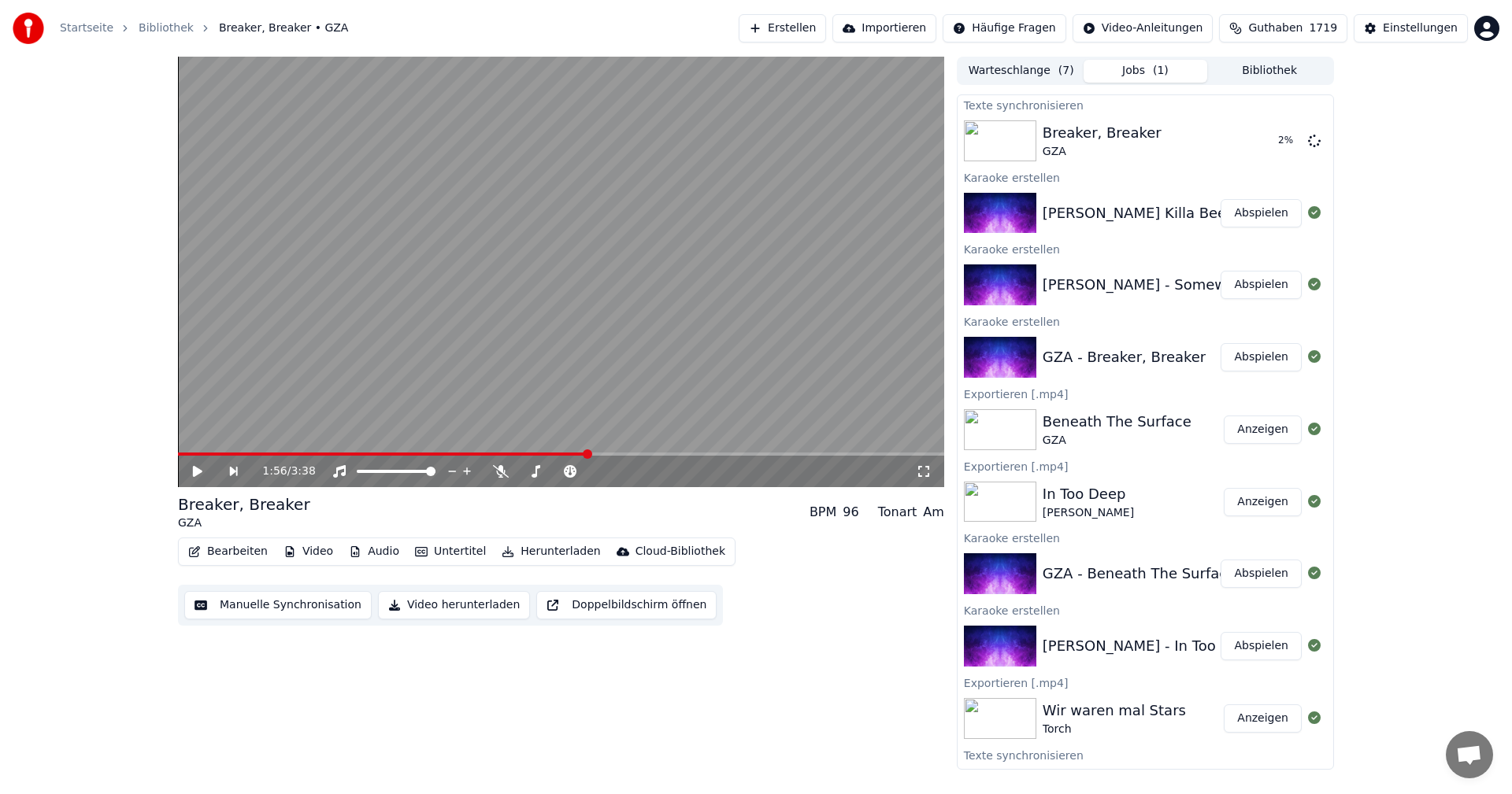
click at [1238, 288] on button "Abspielen" at bounding box center [1261, 284] width 81 height 28
click at [452, 555] on button "Untertitel" at bounding box center [450, 552] width 83 height 22
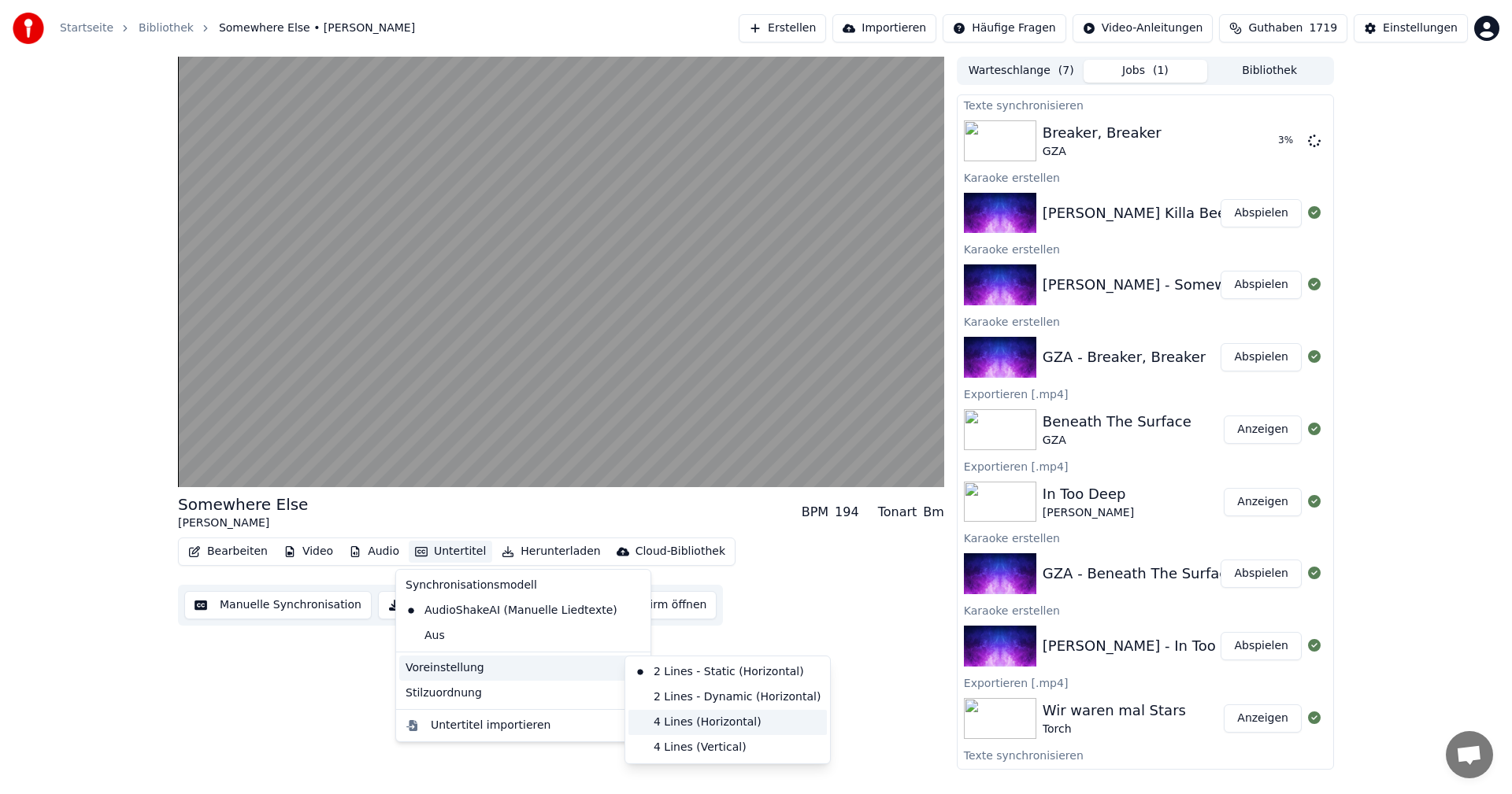
drag, startPoint x: 670, startPoint y: 726, endPoint x: 752, endPoint y: 726, distance: 82.0
click at [670, 726] on div "4 Lines (Horizontal)" at bounding box center [727, 723] width 198 height 25
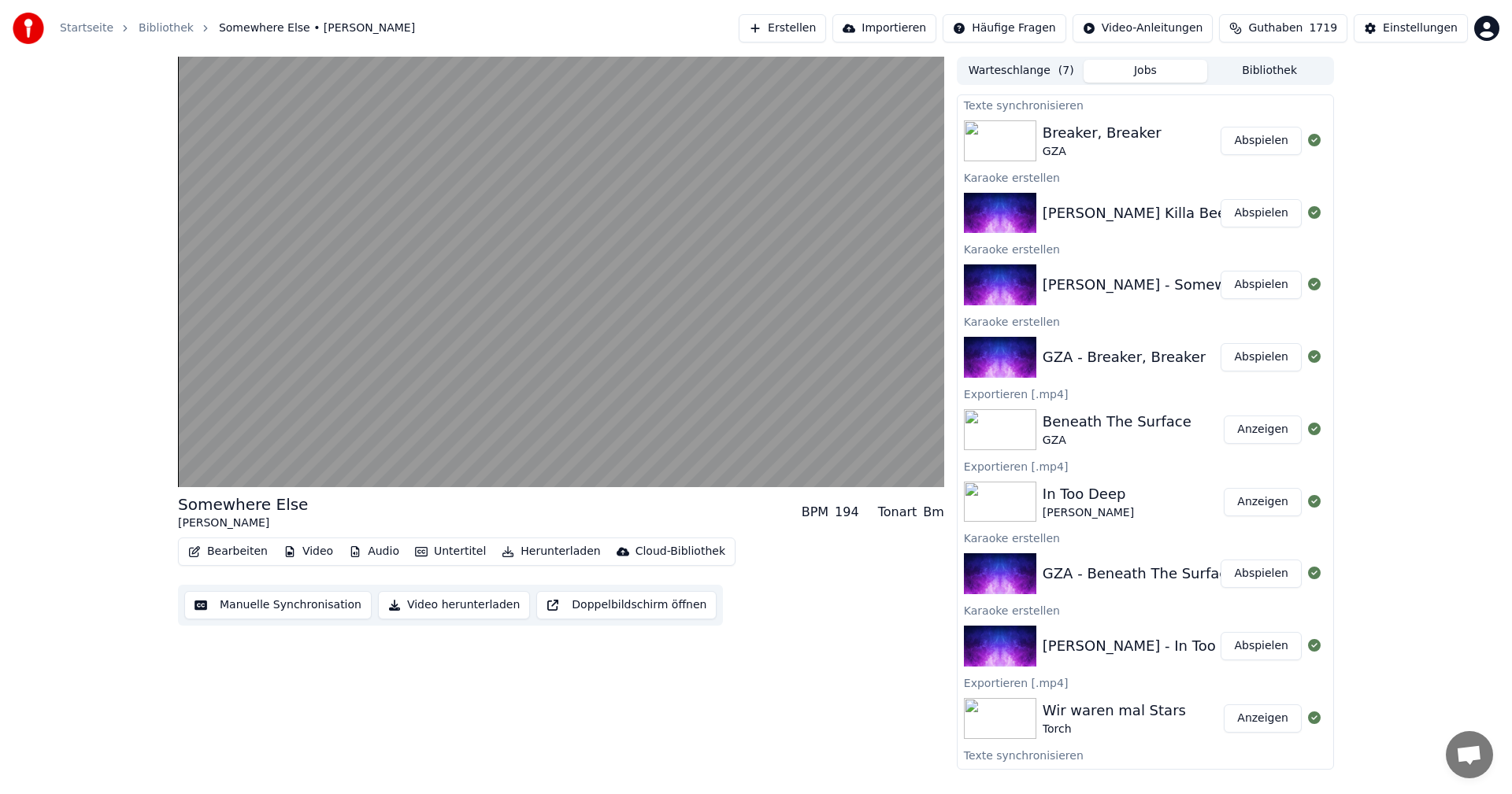
drag, startPoint x: 475, startPoint y: 596, endPoint x: 499, endPoint y: 589, distance: 25.0
click at [475, 594] on button "Video herunterladen" at bounding box center [453, 605] width 152 height 28
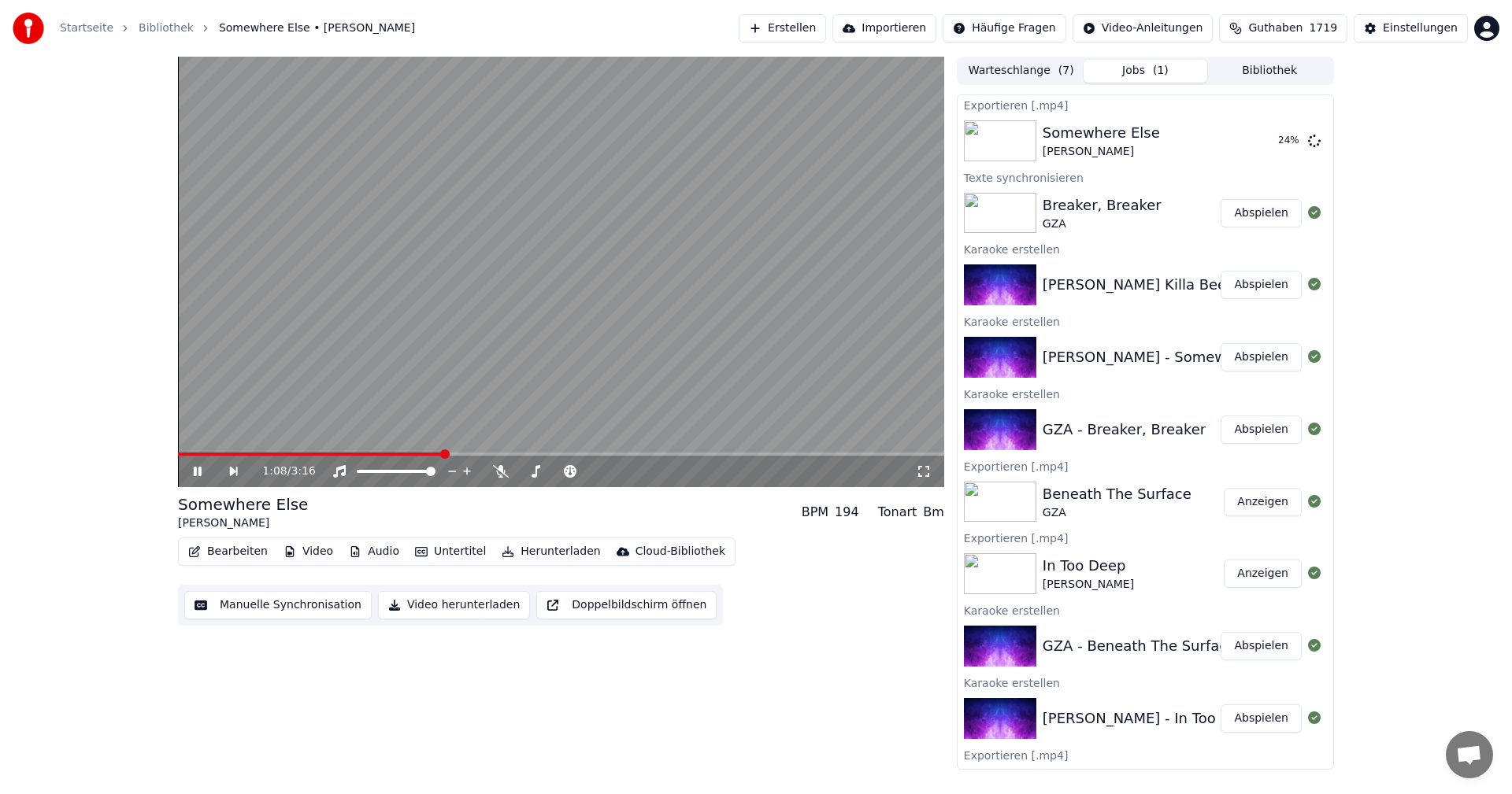
click at [200, 476] on icon at bounding box center [198, 471] width 8 height 10
click at [1247, 219] on button "Abspielen" at bounding box center [1261, 213] width 81 height 28
click at [195, 471] on icon at bounding box center [198, 471] width 8 height 10
click at [441, 606] on button "Video herunterladen" at bounding box center [453, 605] width 152 height 28
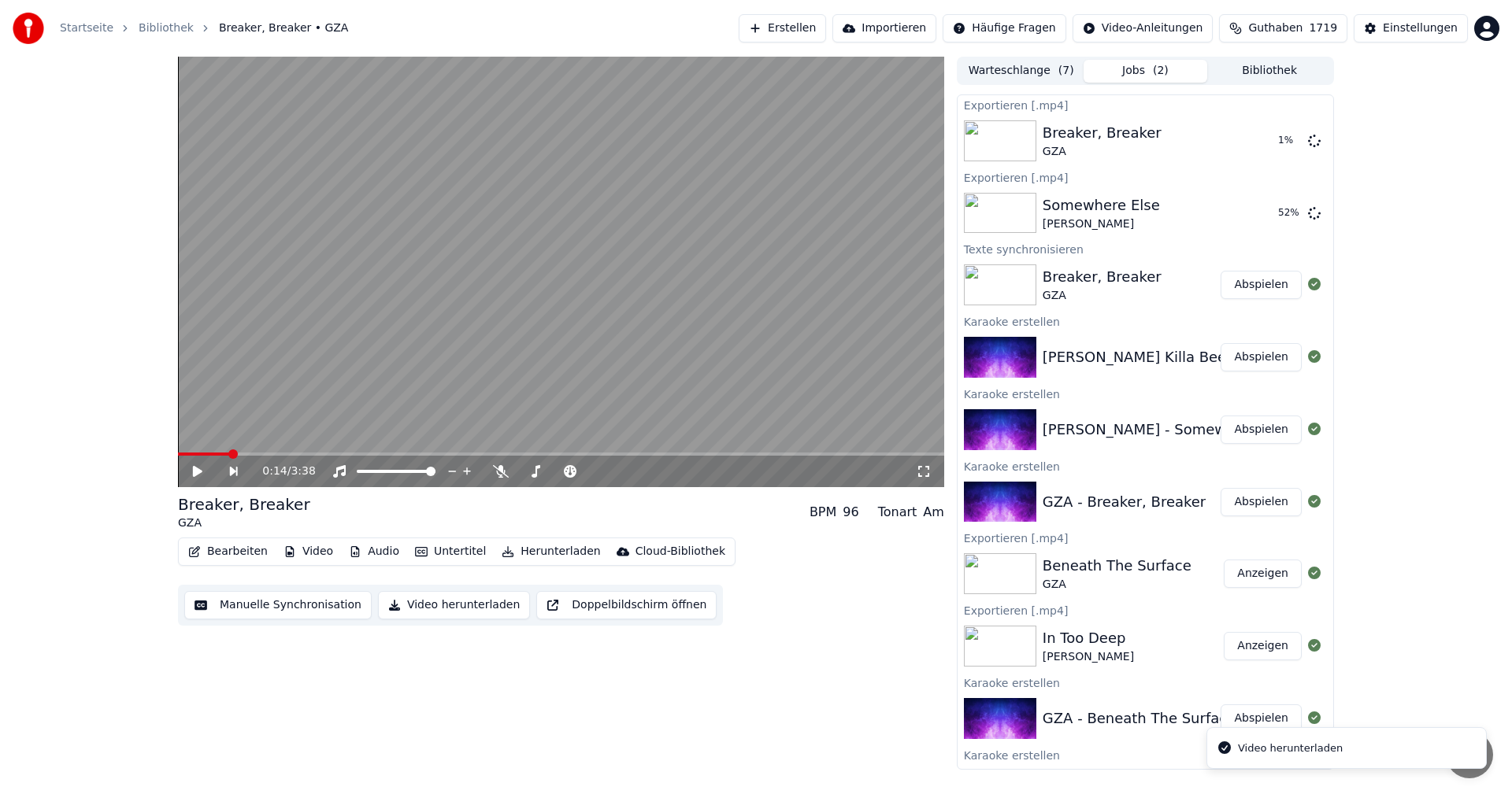
click at [1233, 360] on button "Abspielen" at bounding box center [1261, 356] width 81 height 28
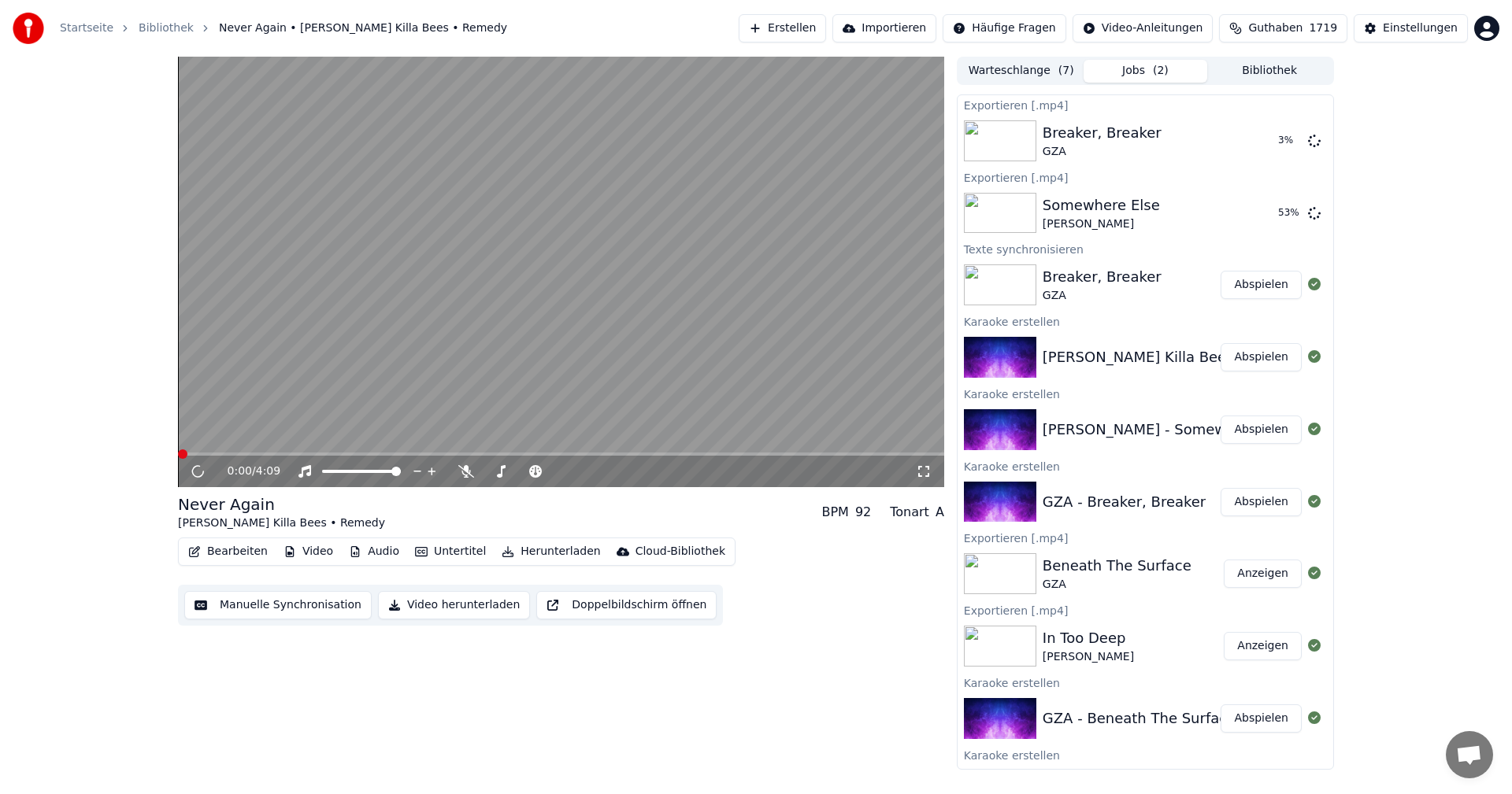
click at [438, 552] on button "Untertitel" at bounding box center [450, 552] width 83 height 22
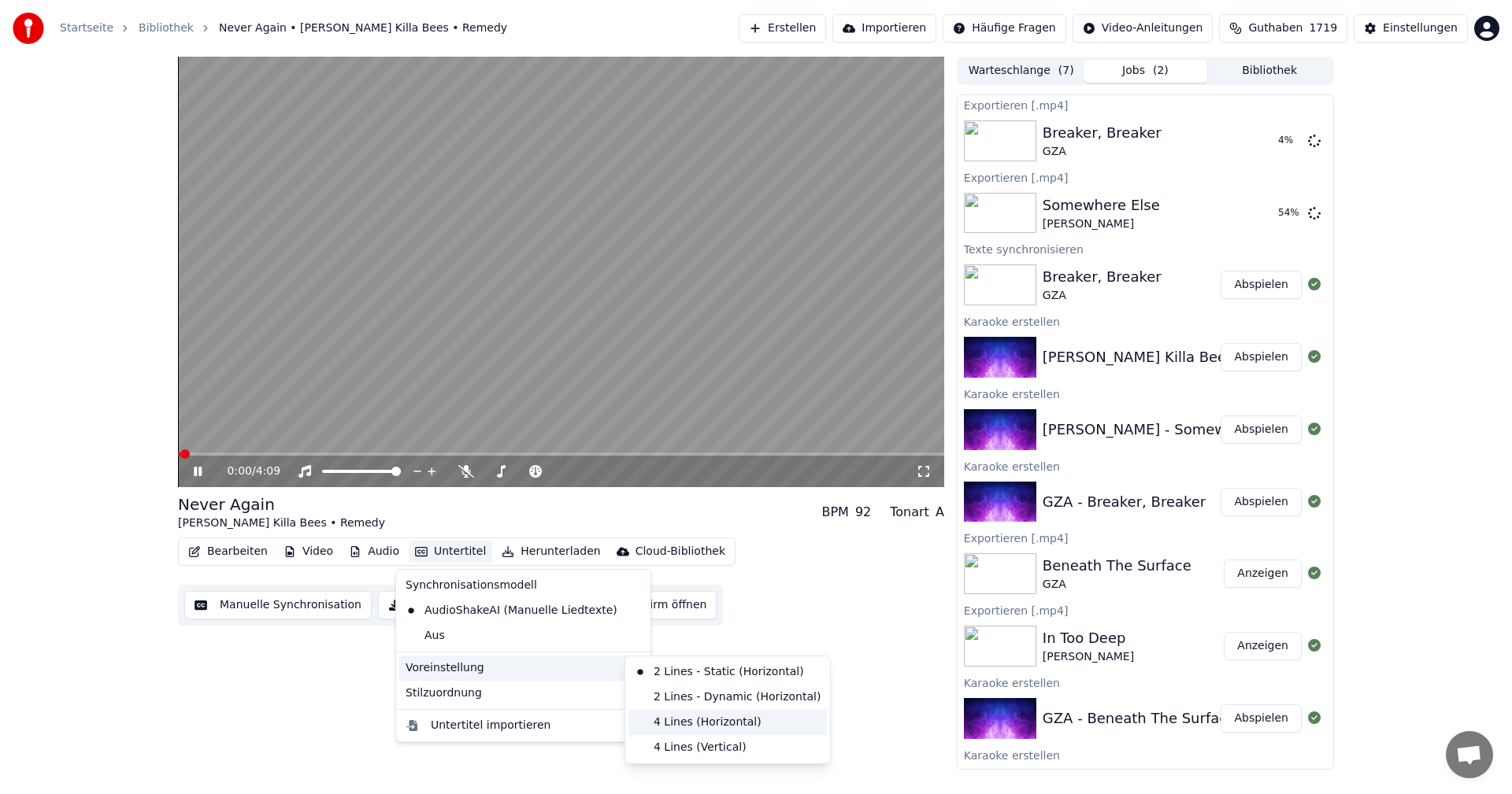
click at [672, 725] on div "4 Lines (Horizontal)" at bounding box center [727, 723] width 198 height 25
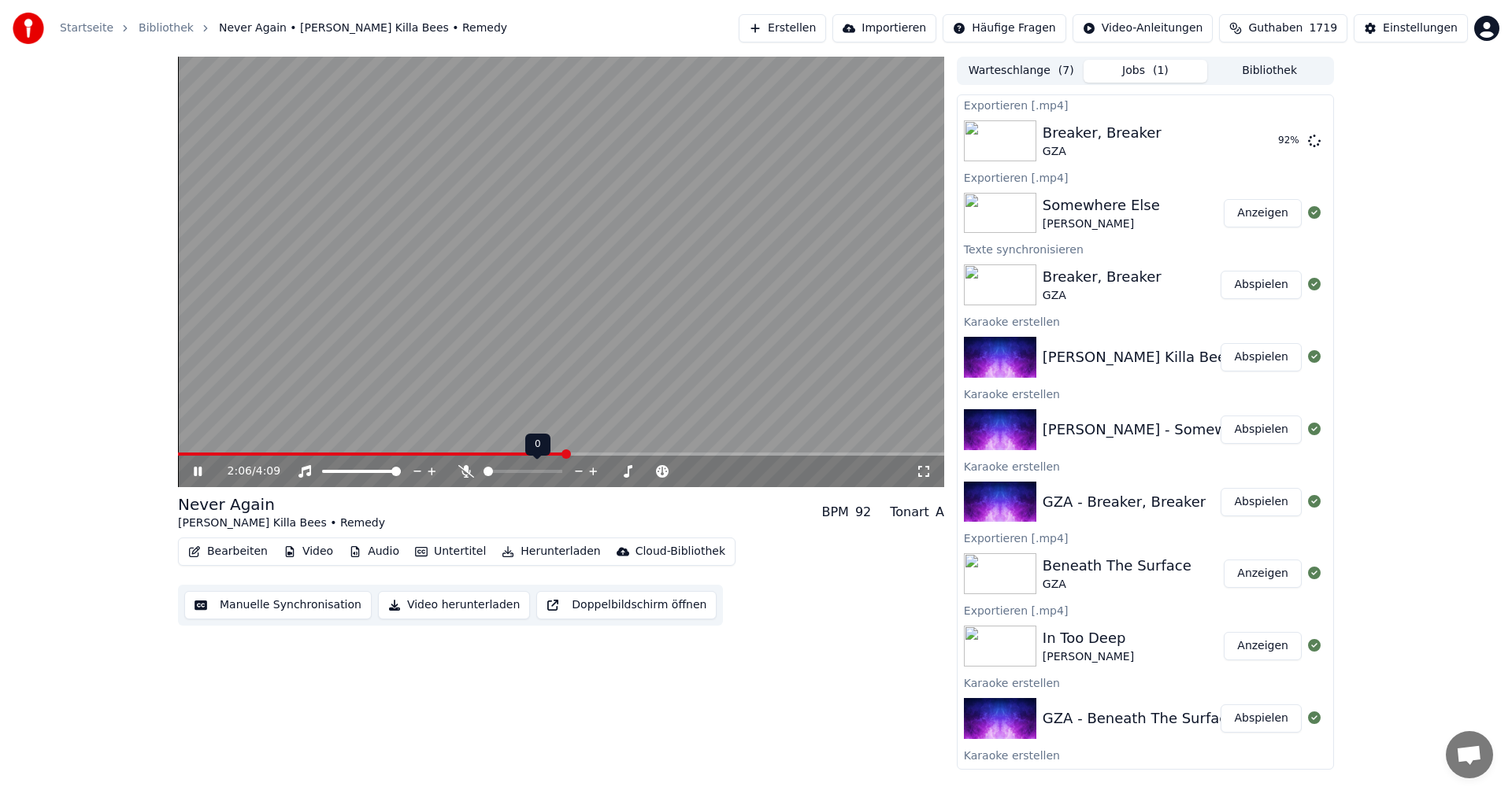
click at [499, 470] on span at bounding box center [523, 471] width 79 height 3
click at [497, 469] on span at bounding box center [501, 471] width 10 height 10
click at [483, 469] on span at bounding box center [488, 471] width 10 height 10
click at [629, 313] on video at bounding box center [560, 272] width 766 height 431
click at [471, 603] on button "Video herunterladen" at bounding box center [453, 605] width 152 height 28
